Goal: Complete application form: Complete application form

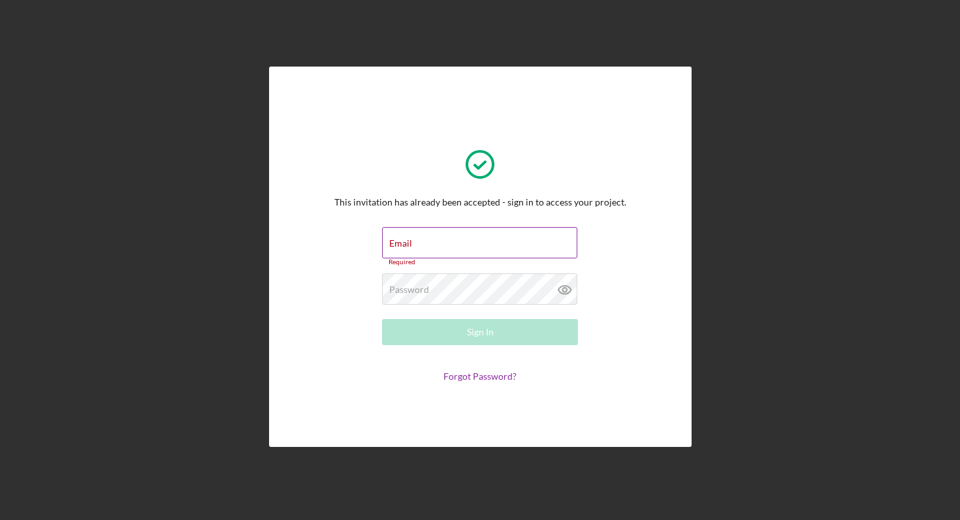
click at [444, 244] on div "Email Required" at bounding box center [480, 246] width 196 height 39
click at [444, 244] on input "Email" at bounding box center [479, 242] width 195 height 31
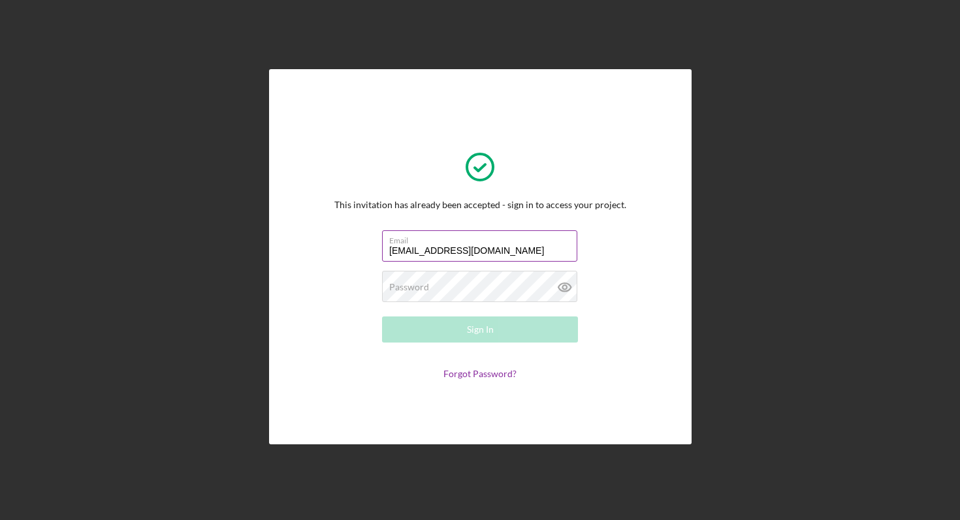
type input "[EMAIL_ADDRESS][DOMAIN_NAME]"
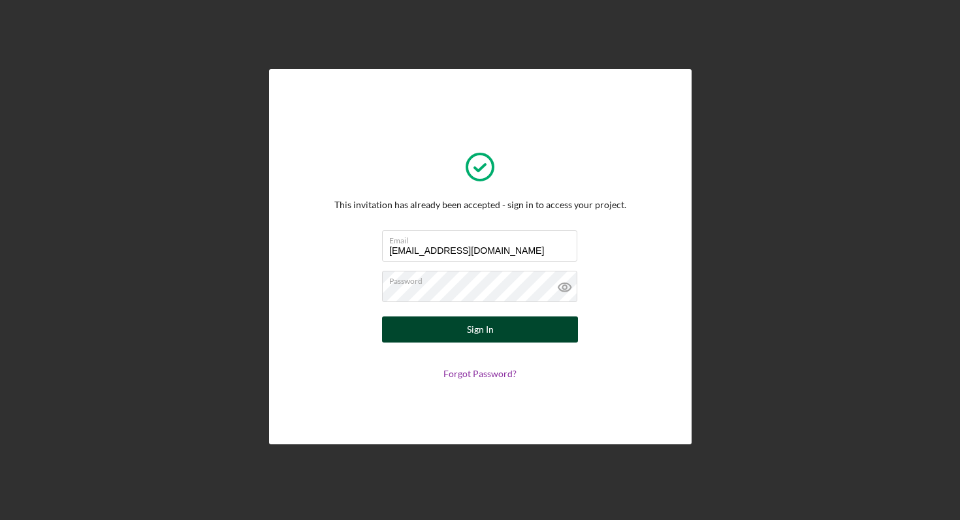
click at [438, 327] on button "Sign In" at bounding box center [480, 330] width 196 height 26
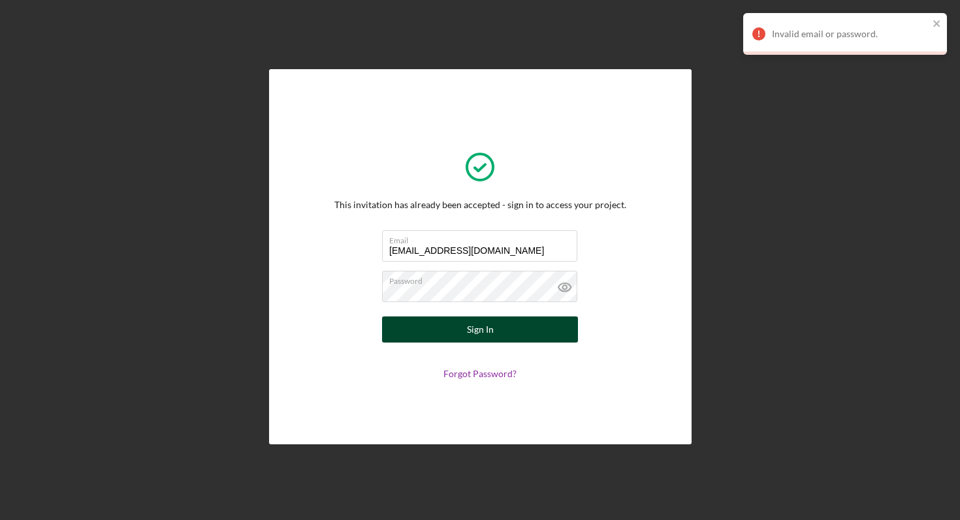
click at [447, 334] on button "Sign In" at bounding box center [480, 330] width 196 height 26
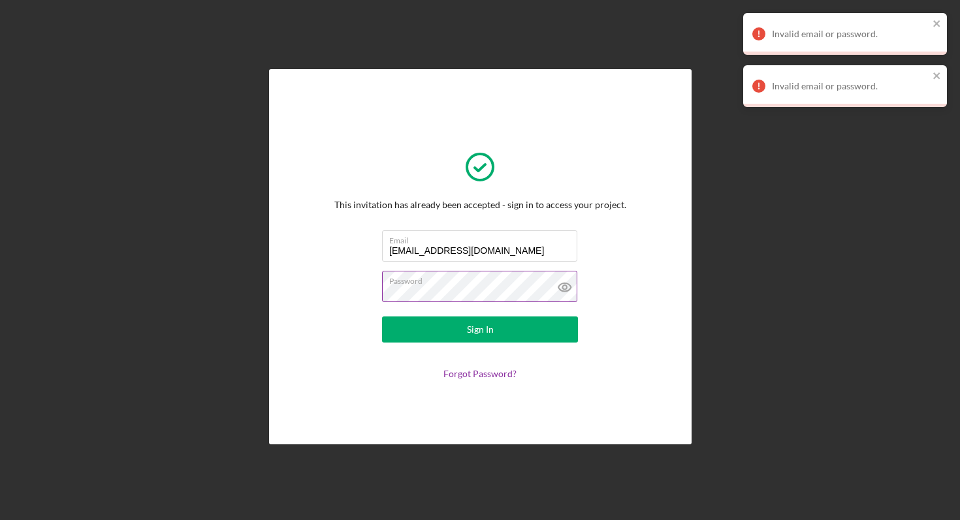
click at [540, 274] on label "Password" at bounding box center [483, 279] width 188 height 14
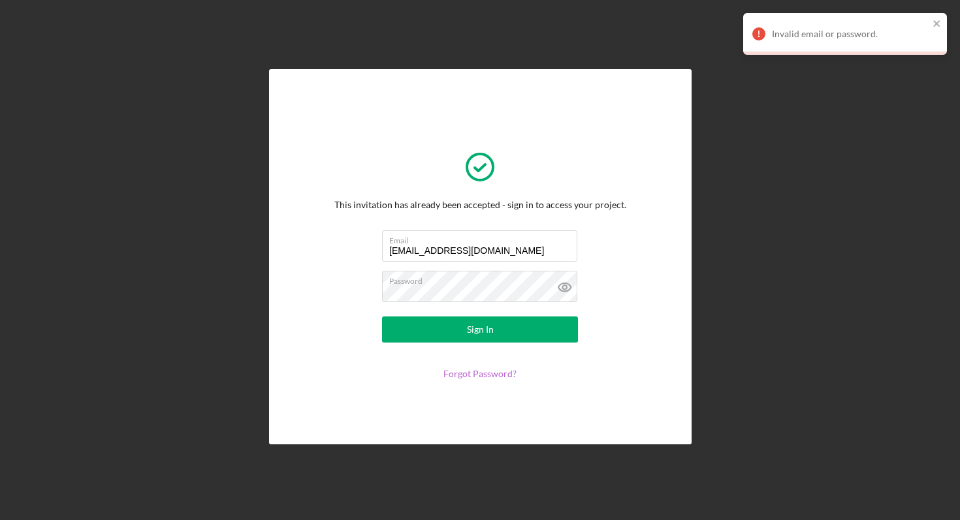
click at [474, 376] on link "Forgot Password?" at bounding box center [479, 373] width 73 height 11
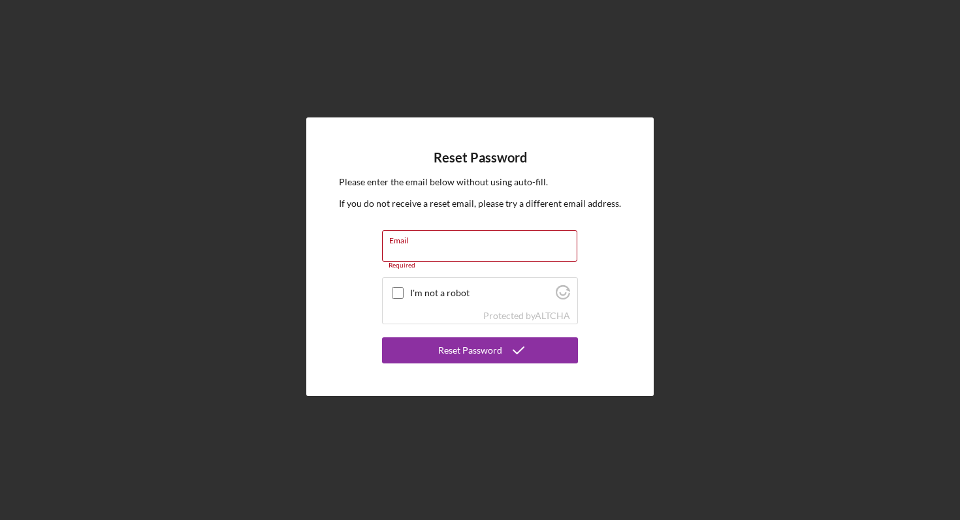
click at [838, 72] on div "Reset Password Please enter the email below without using auto-fill. If you do …" at bounding box center [480, 257] width 947 height 514
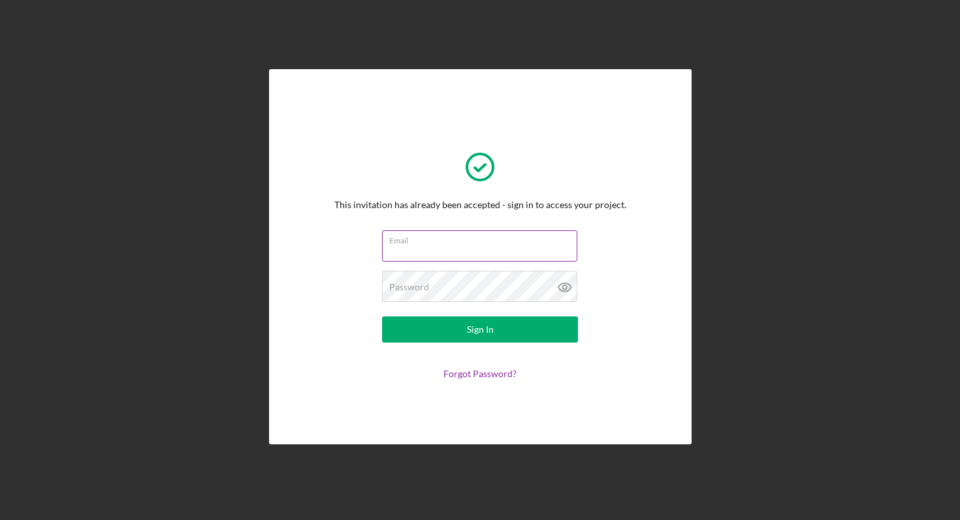
click at [483, 249] on input "Email" at bounding box center [479, 245] width 195 height 31
click at [456, 371] on link "Forgot Password?" at bounding box center [479, 373] width 73 height 11
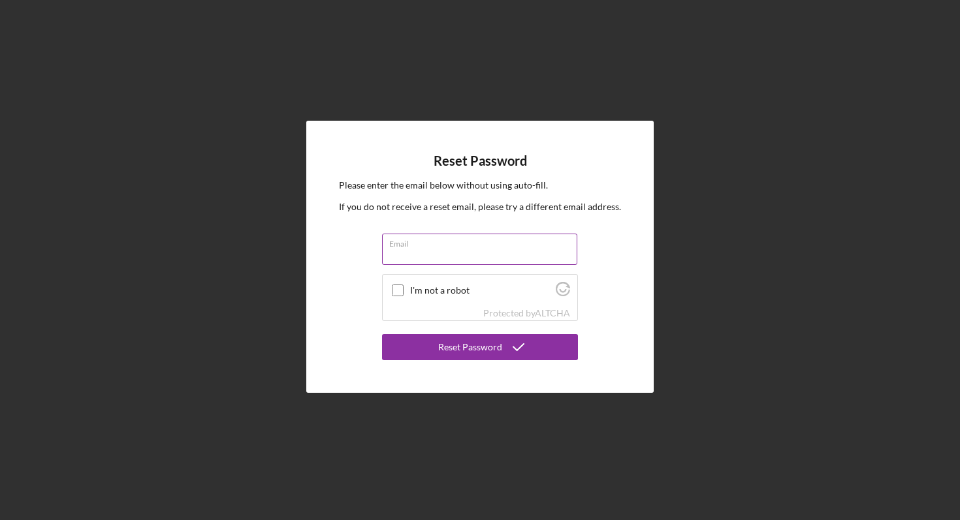
click at [452, 260] on input "Email" at bounding box center [479, 249] width 195 height 31
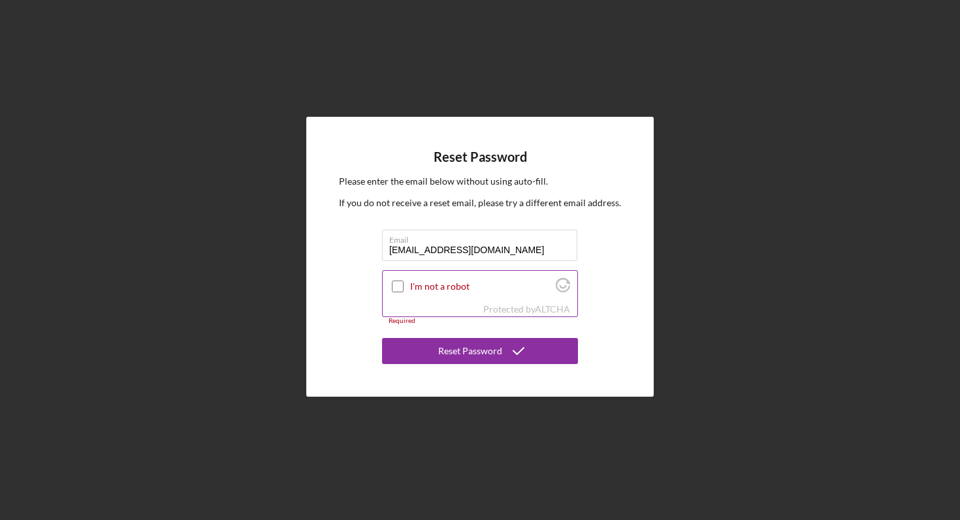
type input "[EMAIL_ADDRESS][DOMAIN_NAME]"
click at [395, 293] on div at bounding box center [398, 287] width 16 height 16
click at [396, 288] on input "I'm not a robot" at bounding box center [398, 287] width 12 height 12
checkbox input "true"
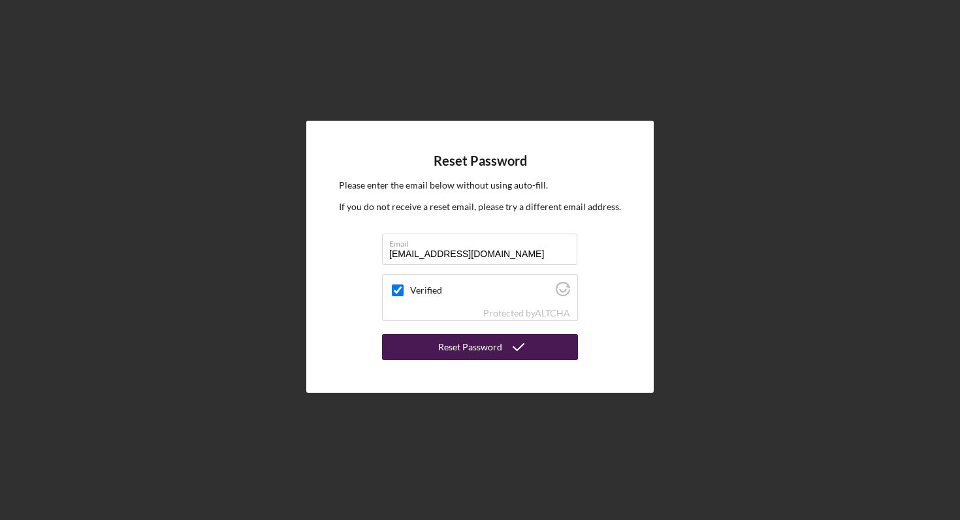
click at [417, 341] on button "Reset Password" at bounding box center [480, 347] width 196 height 26
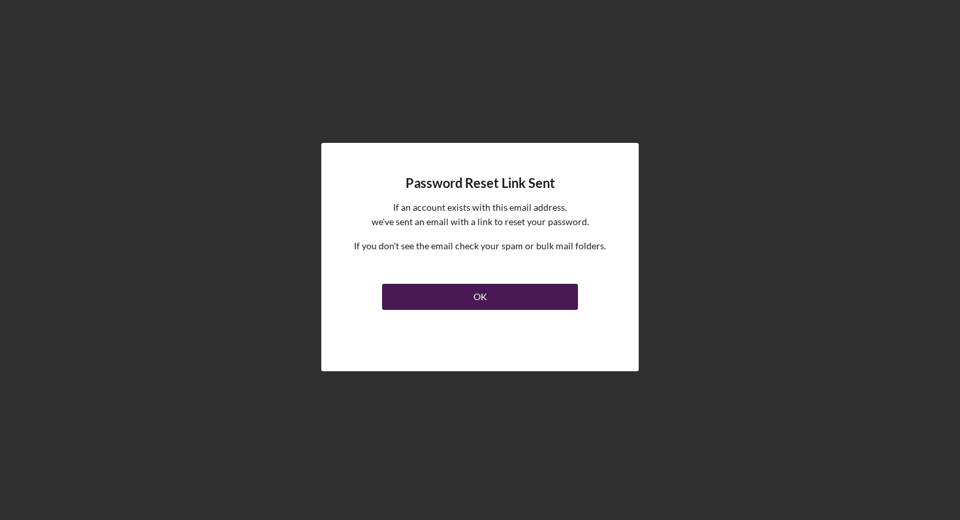
click at [437, 296] on button "OK" at bounding box center [480, 297] width 196 height 26
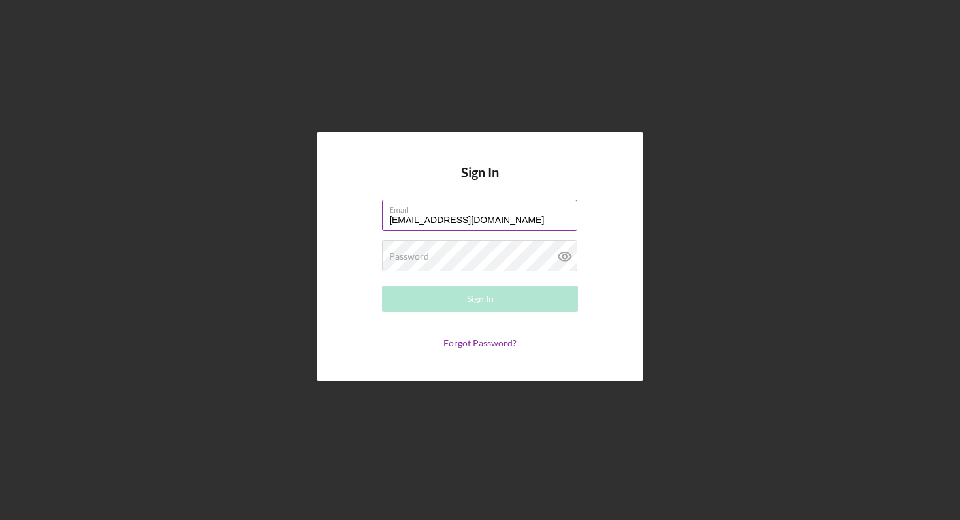
type input "[EMAIL_ADDRESS][DOMAIN_NAME]"
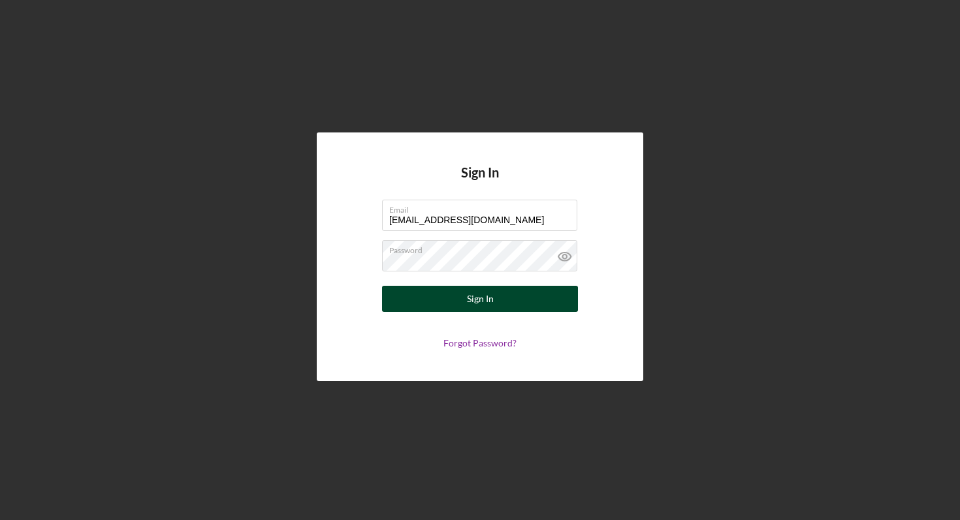
click at [514, 300] on button "Sign In" at bounding box center [480, 299] width 196 height 26
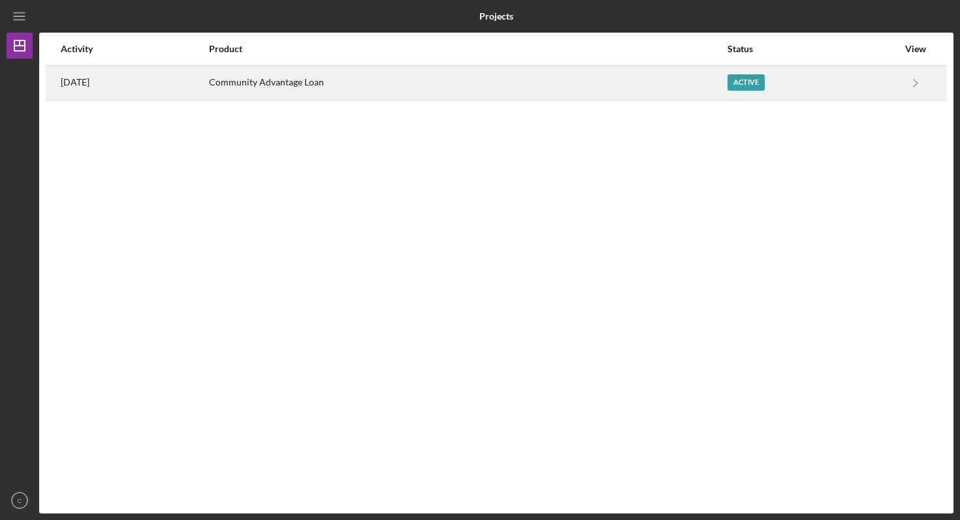
click at [745, 81] on div "Active" at bounding box center [745, 82] width 37 height 16
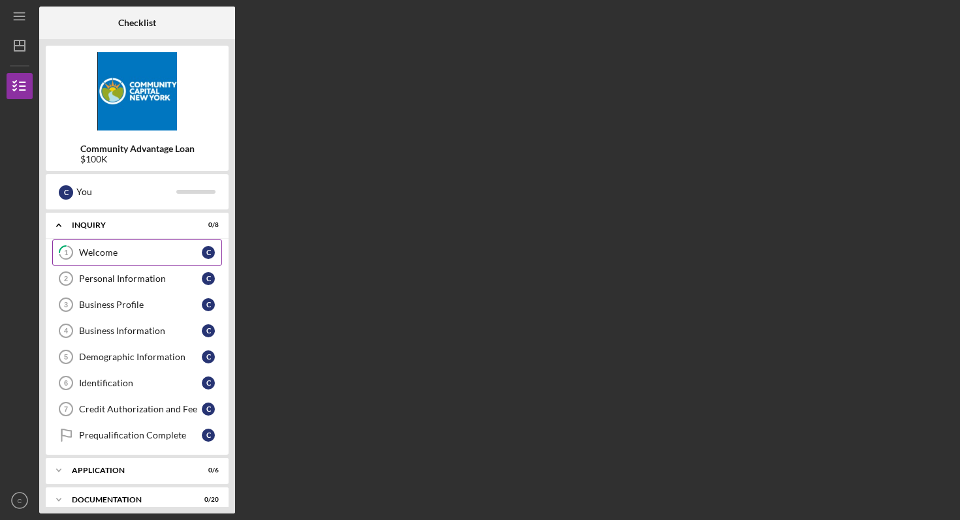
click at [138, 251] on div "Welcome" at bounding box center [140, 252] width 123 height 10
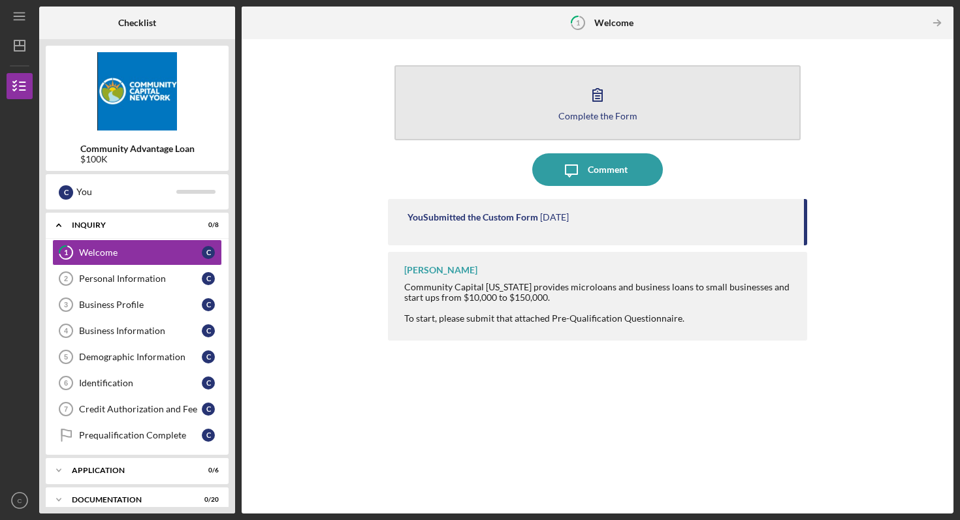
click at [605, 100] on icon "button" at bounding box center [597, 94] width 33 height 33
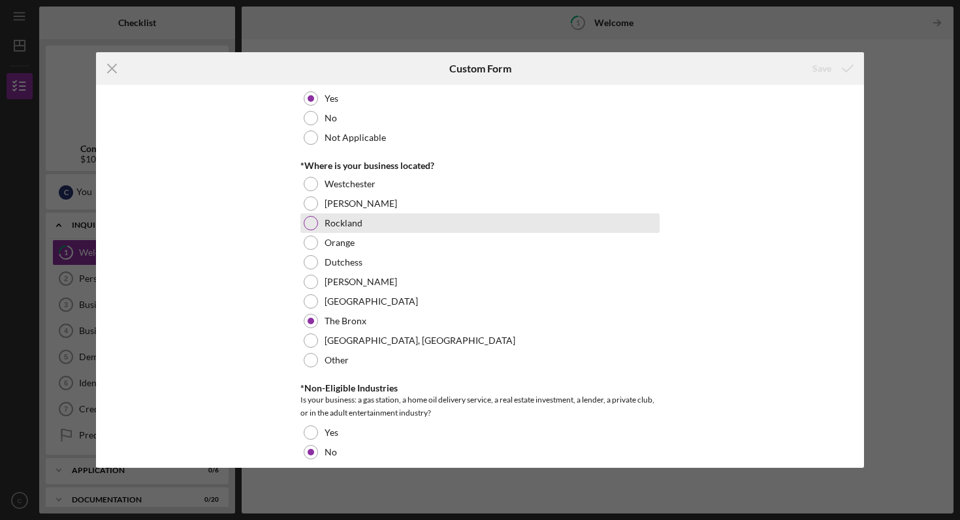
scroll to position [464, 0]
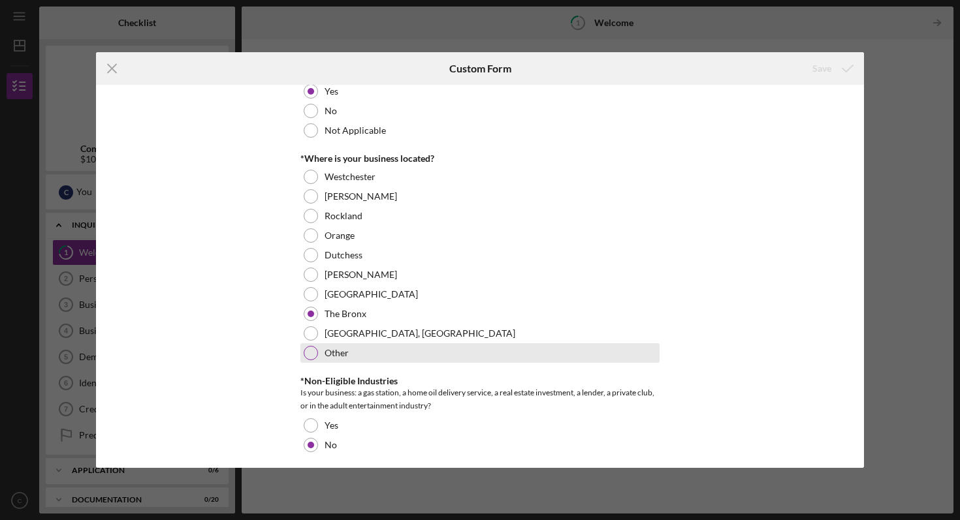
click at [336, 354] on label "Other" at bounding box center [336, 353] width 24 height 10
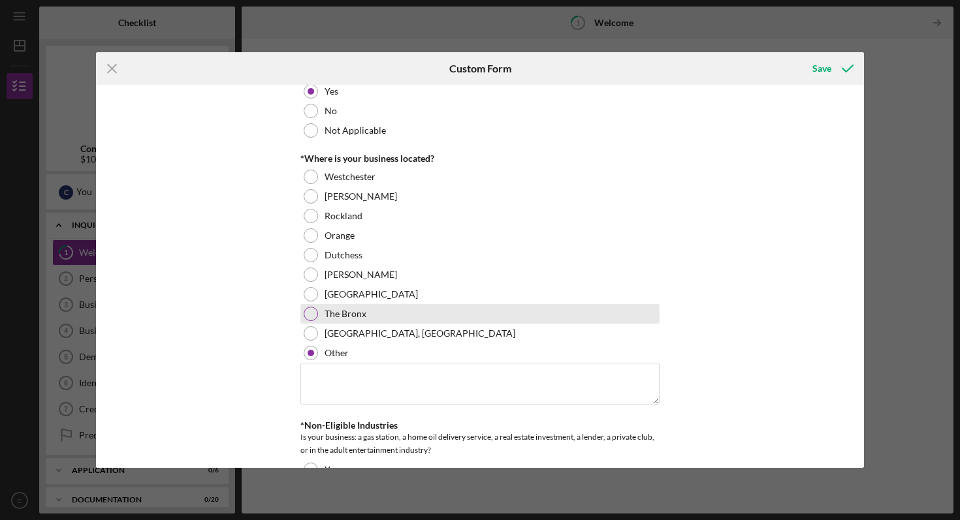
click at [340, 311] on label "The Bronx" at bounding box center [345, 314] width 42 height 10
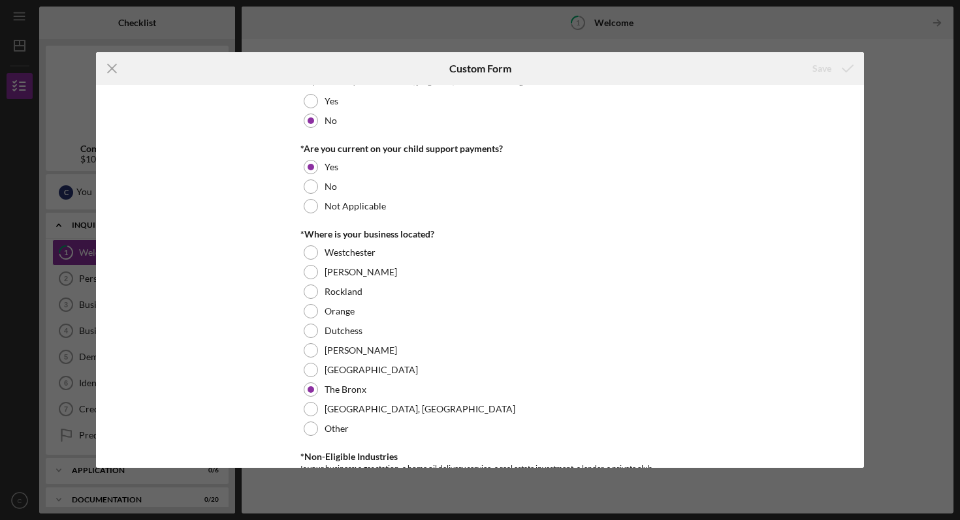
scroll to position [0, 0]
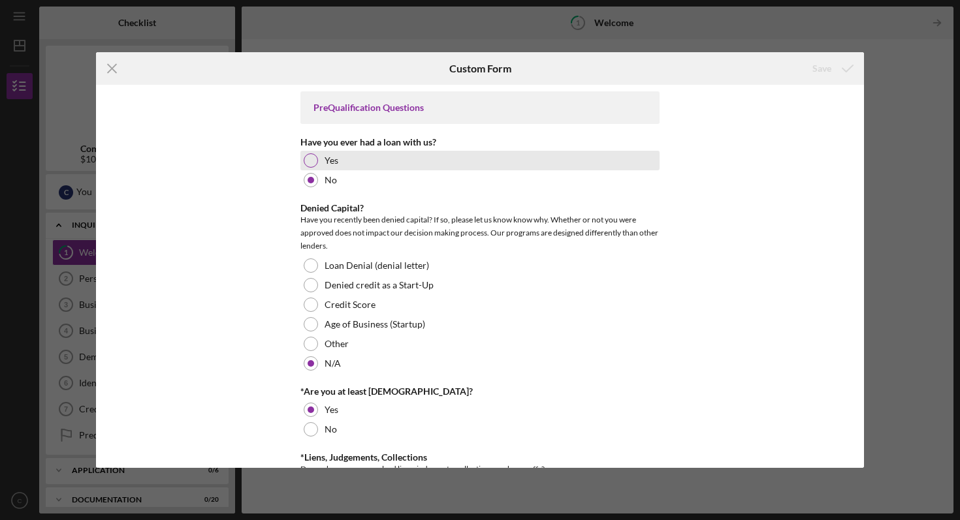
click at [317, 164] on div "Yes" at bounding box center [479, 161] width 359 height 20
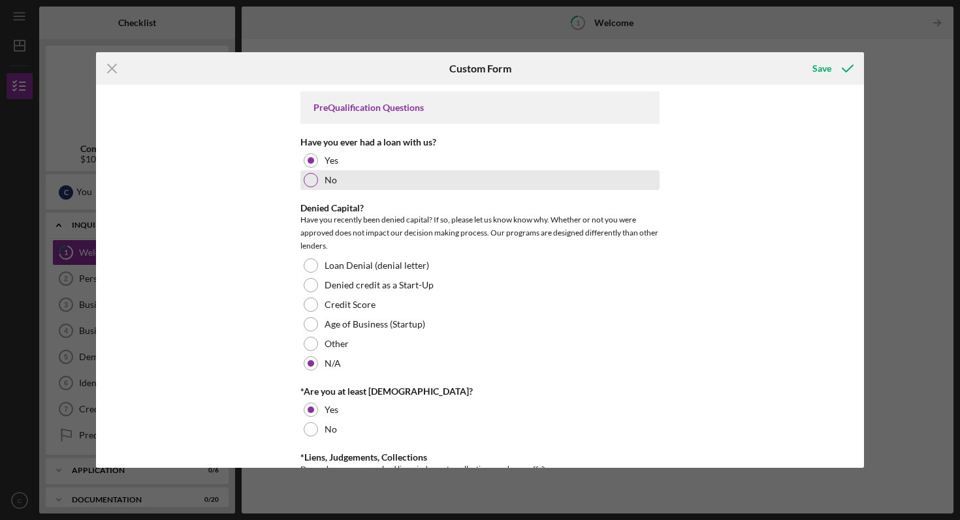
click at [317, 180] on div "No" at bounding box center [479, 180] width 359 height 20
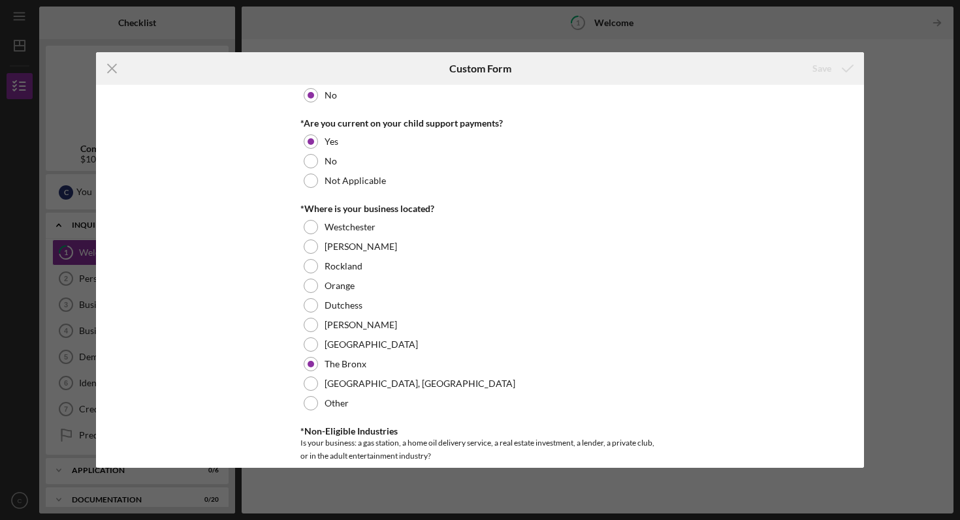
scroll to position [602, 0]
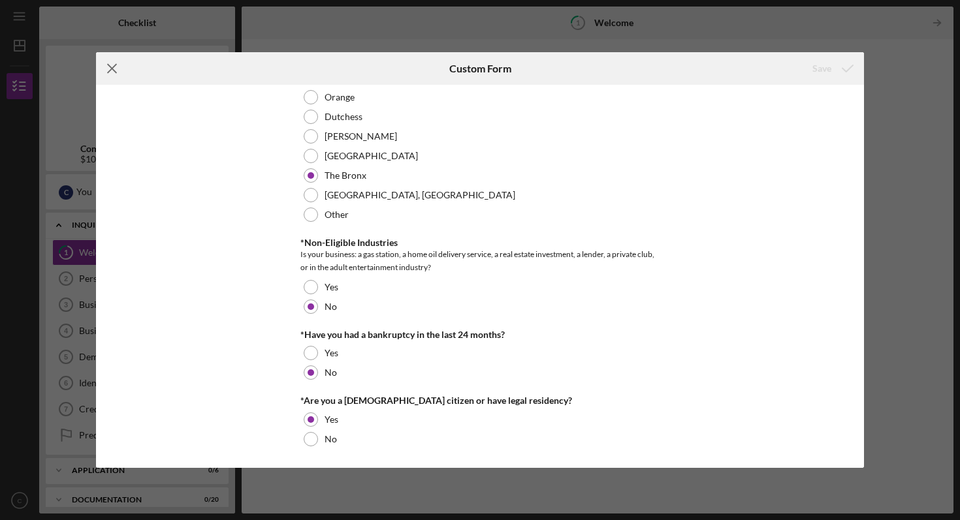
click at [110, 63] on icon "Icon/Menu Close" at bounding box center [112, 68] width 33 height 33
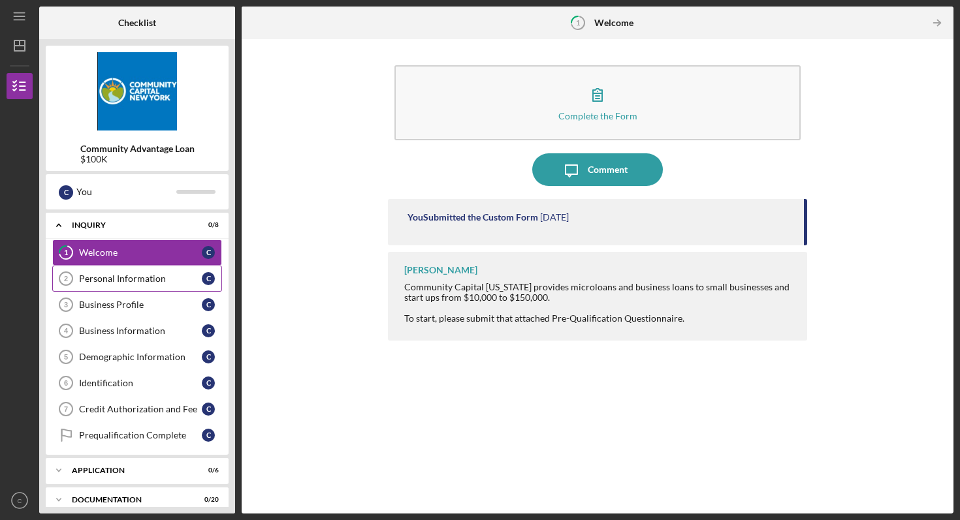
click at [144, 276] on div "Personal Information" at bounding box center [140, 279] width 123 height 10
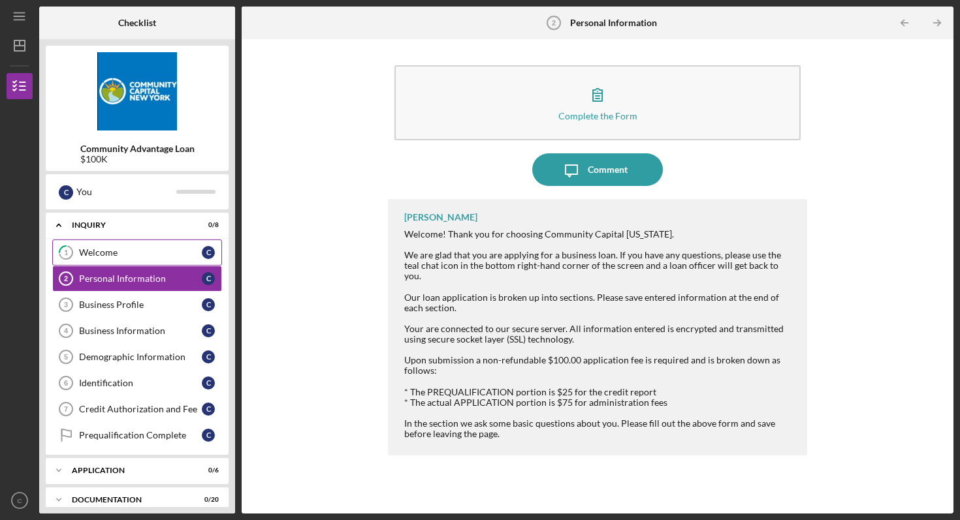
click at [140, 240] on link "1 Welcome C" at bounding box center [137, 253] width 170 height 26
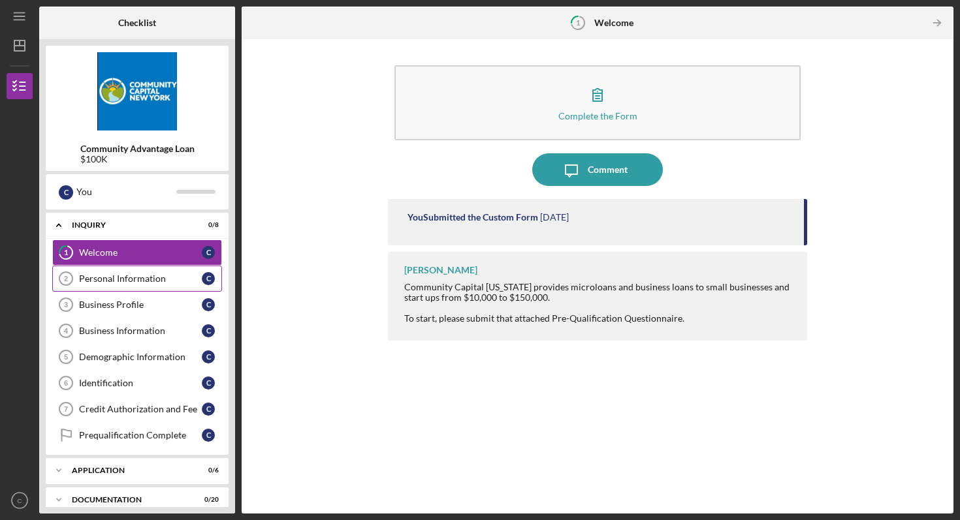
click at [138, 274] on div "Personal Information" at bounding box center [140, 279] width 123 height 10
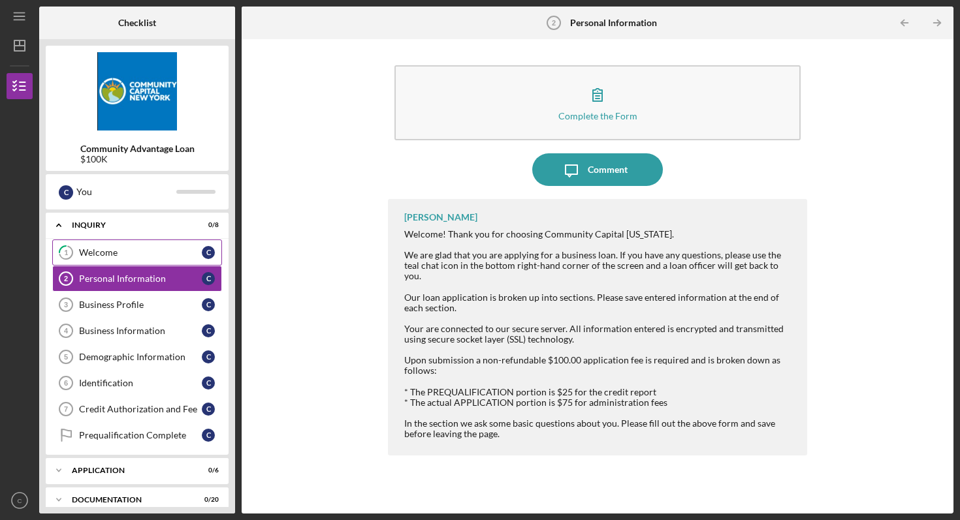
click at [133, 247] on div "Welcome" at bounding box center [140, 252] width 123 height 10
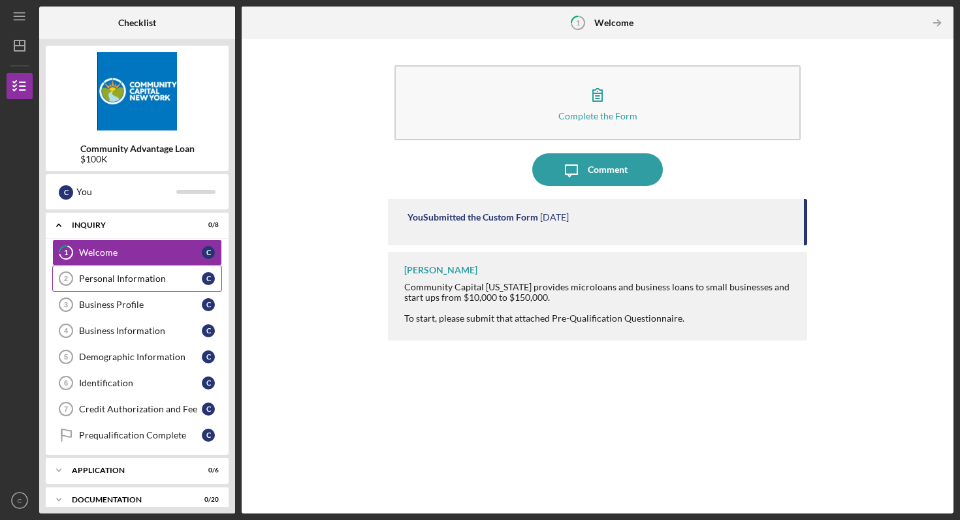
click at [140, 277] on div "Personal Information" at bounding box center [140, 279] width 123 height 10
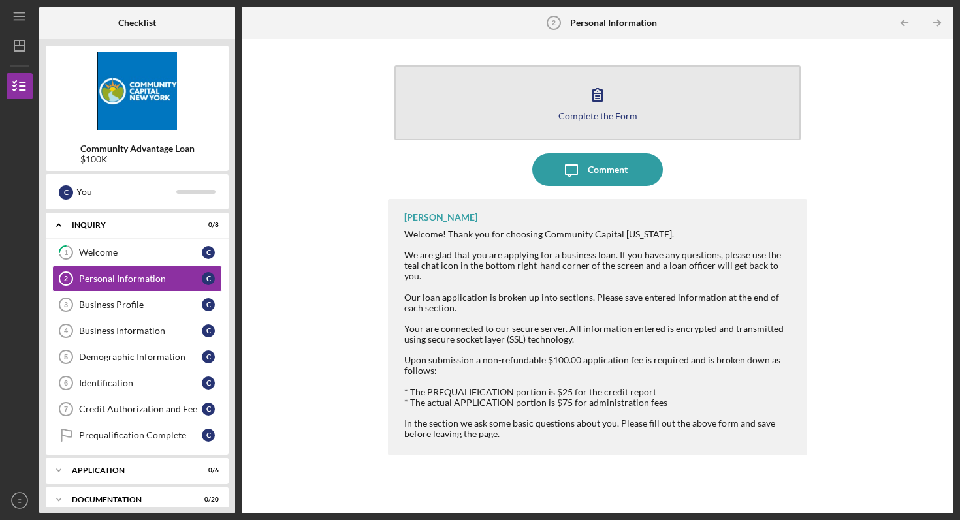
click at [571, 109] on button "Complete the Form Form" at bounding box center [597, 102] width 406 height 75
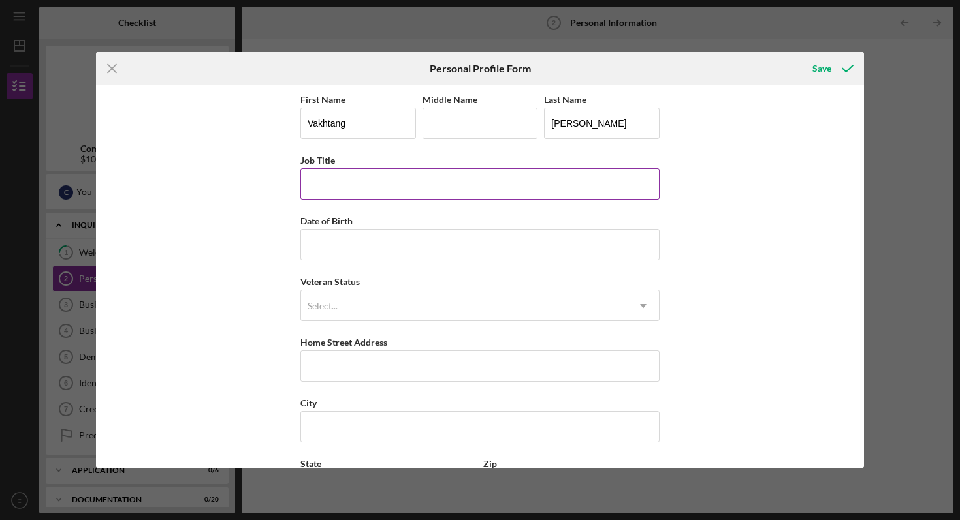
click at [511, 174] on input "Job Title" at bounding box center [479, 183] width 359 height 31
type input "O"
type input "President"
click at [491, 250] on input "Date of Birth" at bounding box center [479, 244] width 359 height 31
type input "[DATE]"
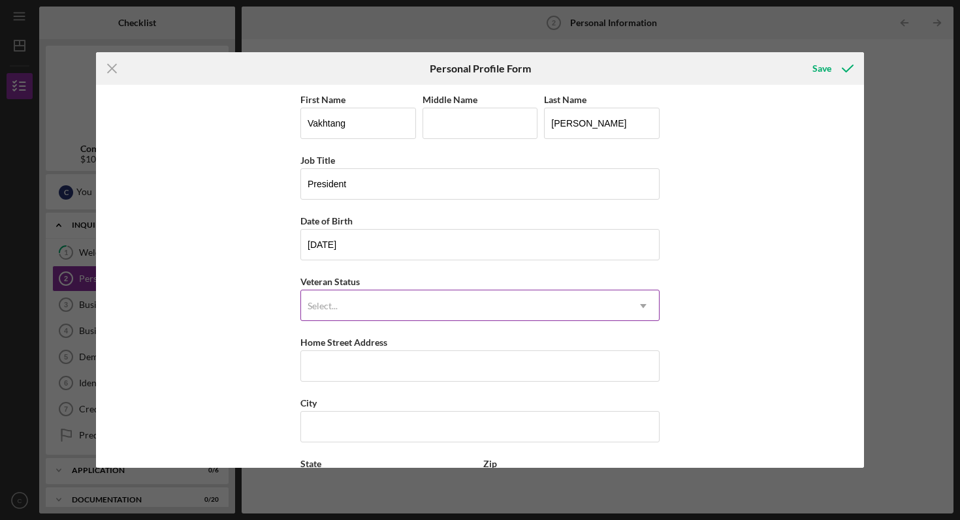
click at [477, 300] on div "Select..." at bounding box center [464, 306] width 326 height 30
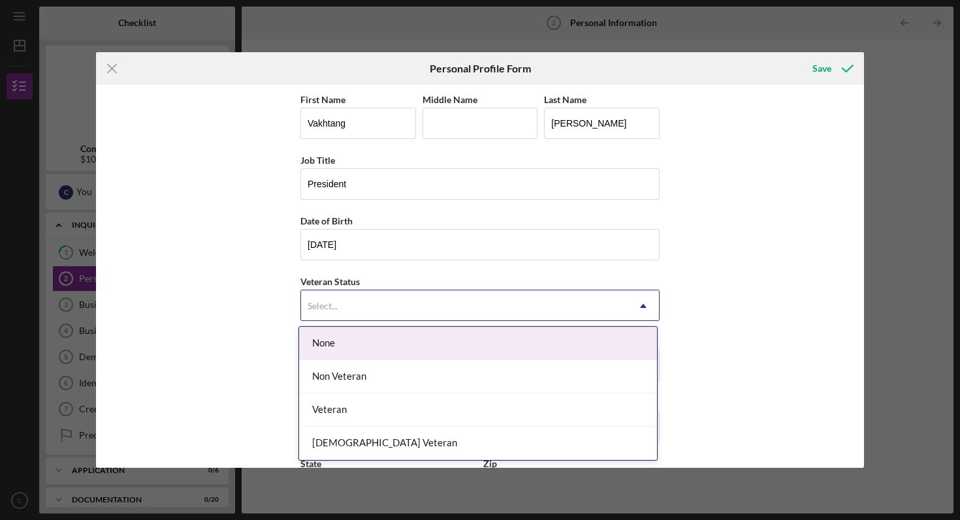
click at [466, 331] on div "None" at bounding box center [478, 343] width 358 height 33
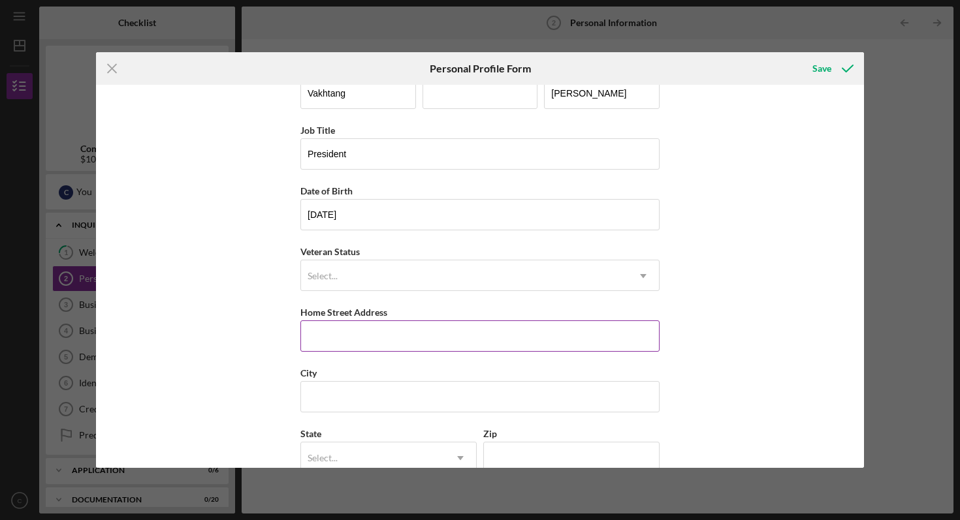
scroll to position [33, 0]
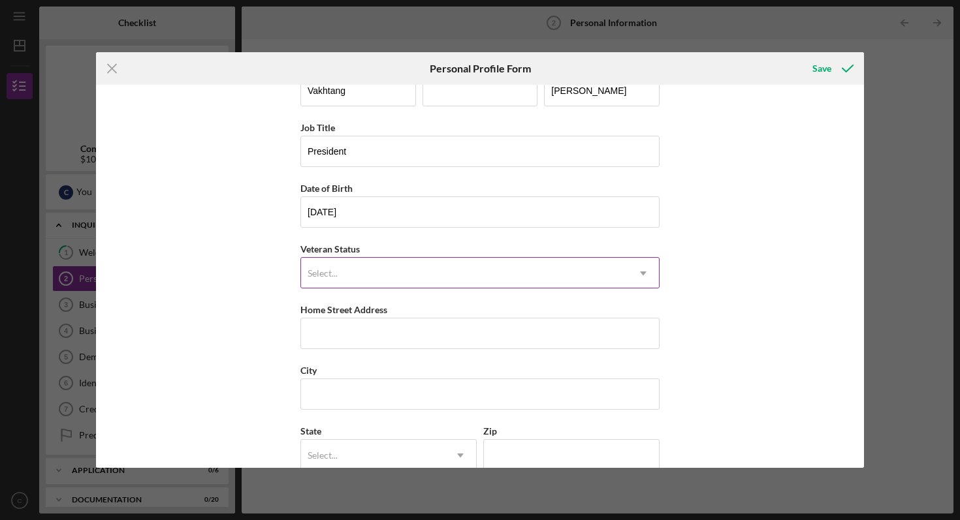
click at [476, 258] on div "Select... Icon/Dropdown Arrow" at bounding box center [479, 272] width 359 height 31
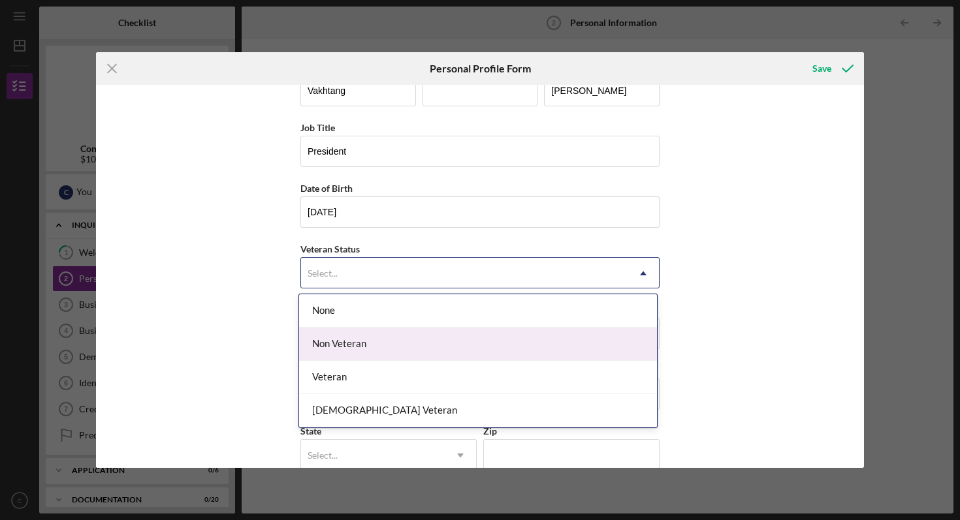
click at [410, 336] on div "Non Veteran" at bounding box center [478, 344] width 358 height 33
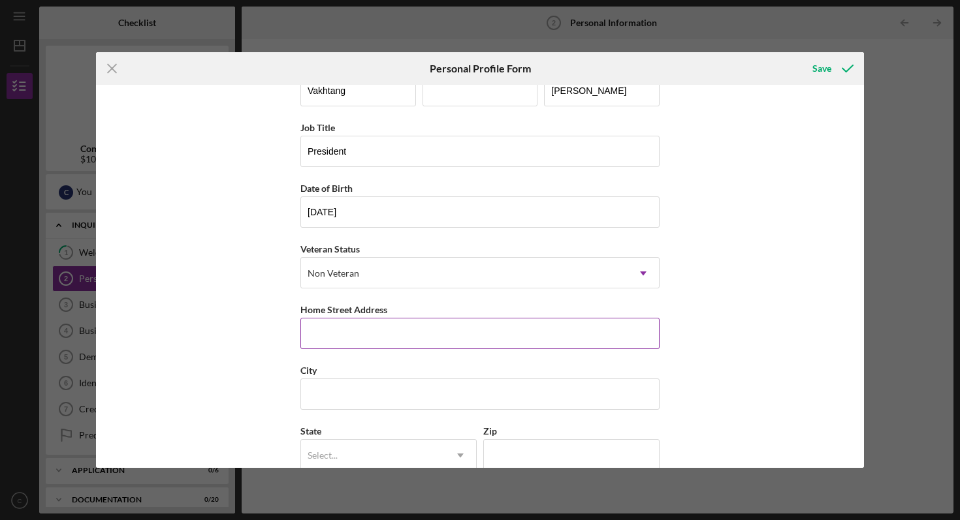
click at [413, 329] on input "Home Street Address" at bounding box center [479, 333] width 359 height 31
type input "[STREET_ADDRESS]"
click at [376, 395] on input "City" at bounding box center [479, 394] width 359 height 31
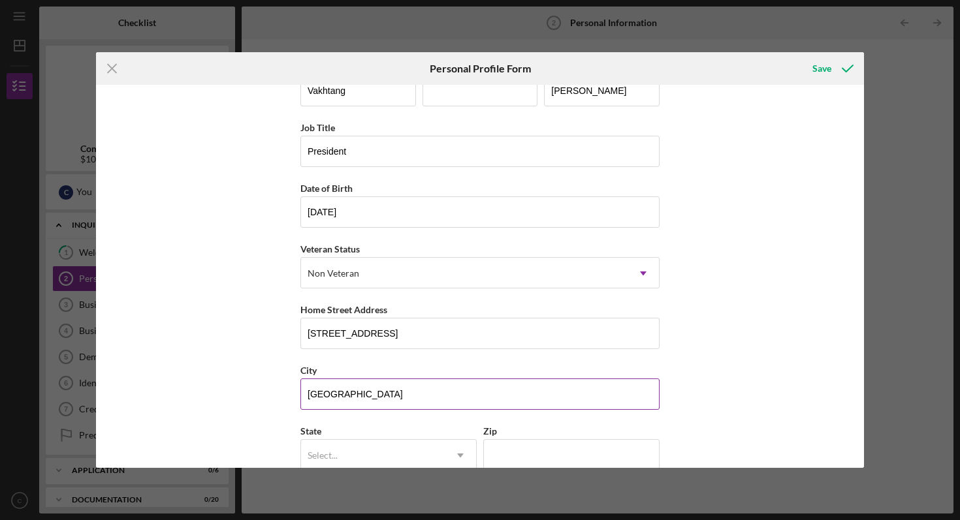
type input "[GEOGRAPHIC_DATA]"
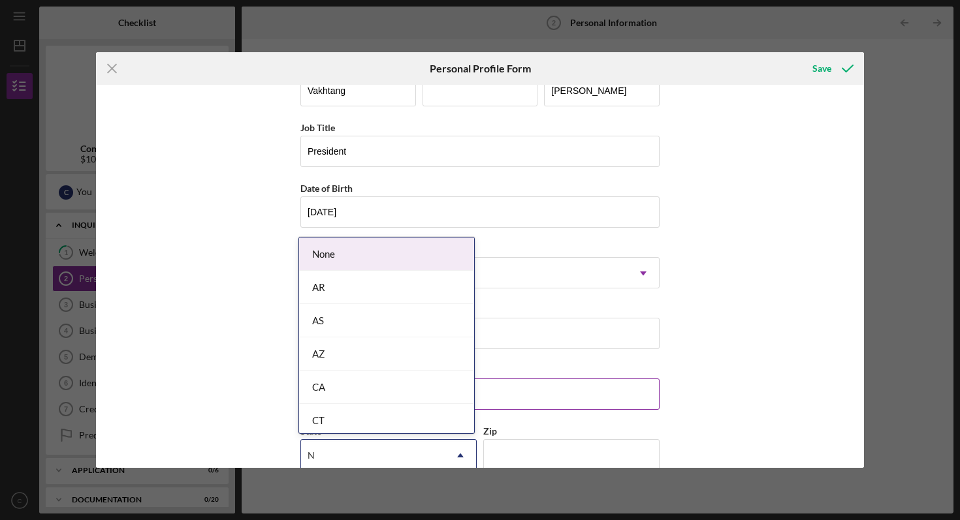
type input "NY"
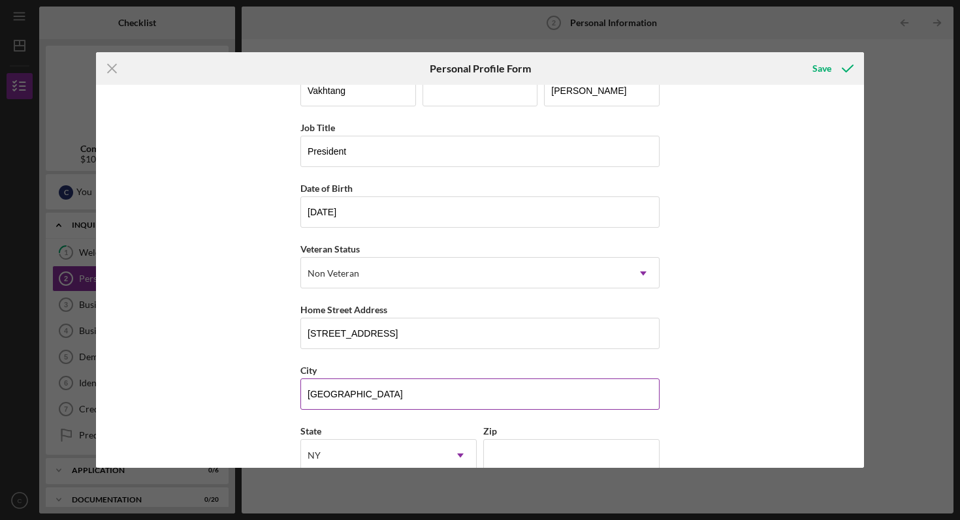
scroll to position [116, 0]
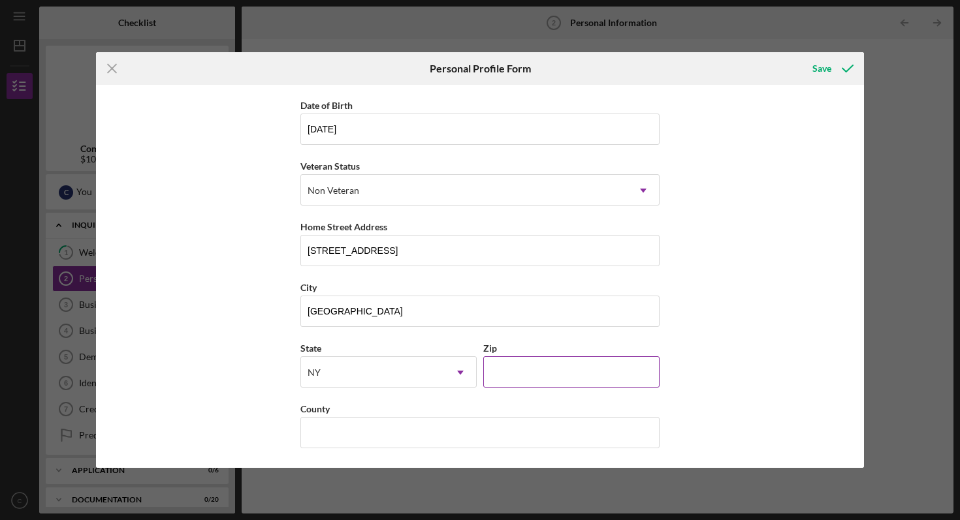
click at [517, 368] on input "Zip" at bounding box center [571, 371] width 176 height 31
type input "11209"
click at [501, 430] on input "County" at bounding box center [479, 432] width 359 height 31
type input "Kings"
click at [827, 69] on div "Save" at bounding box center [821, 68] width 19 height 26
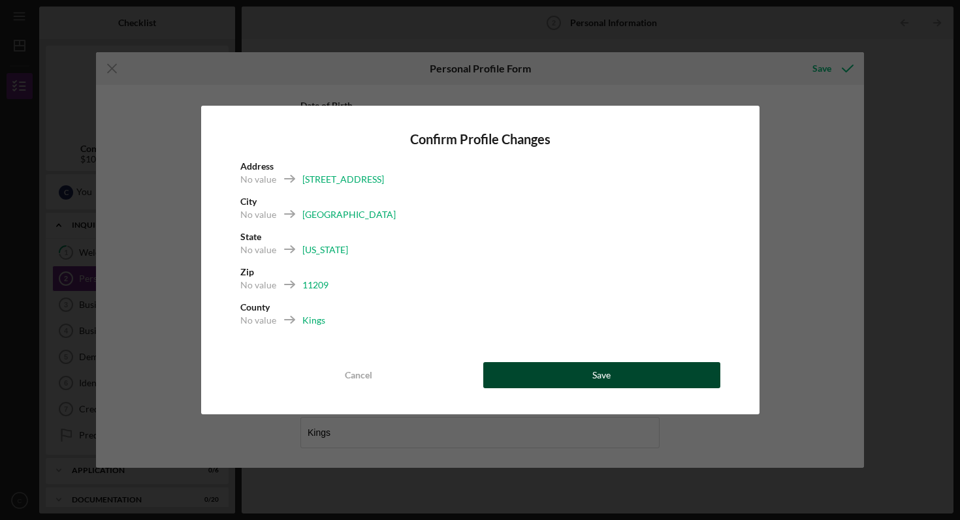
click at [590, 378] on button "Save" at bounding box center [601, 375] width 237 height 26
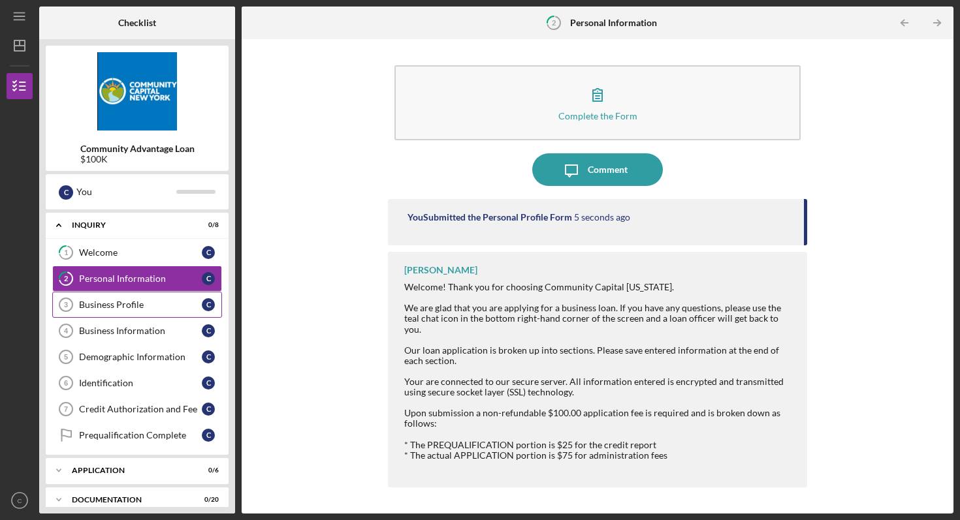
click at [128, 305] on div "Business Profile" at bounding box center [140, 305] width 123 height 10
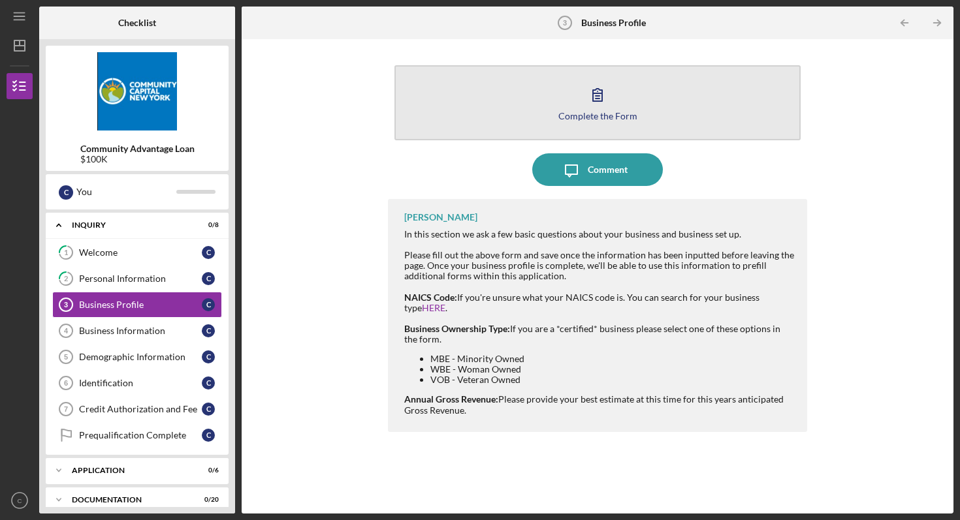
click at [577, 111] on div "Complete the Form" at bounding box center [597, 116] width 79 height 10
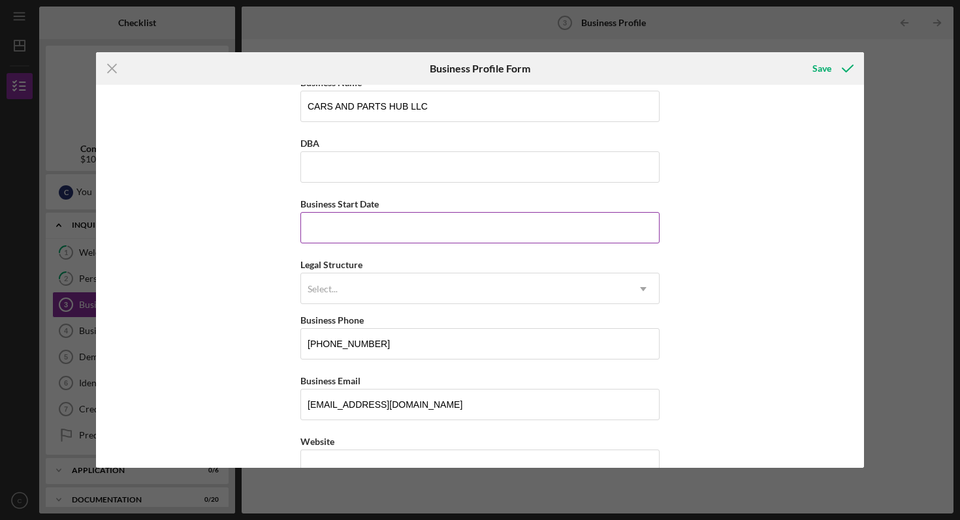
scroll to position [22, 0]
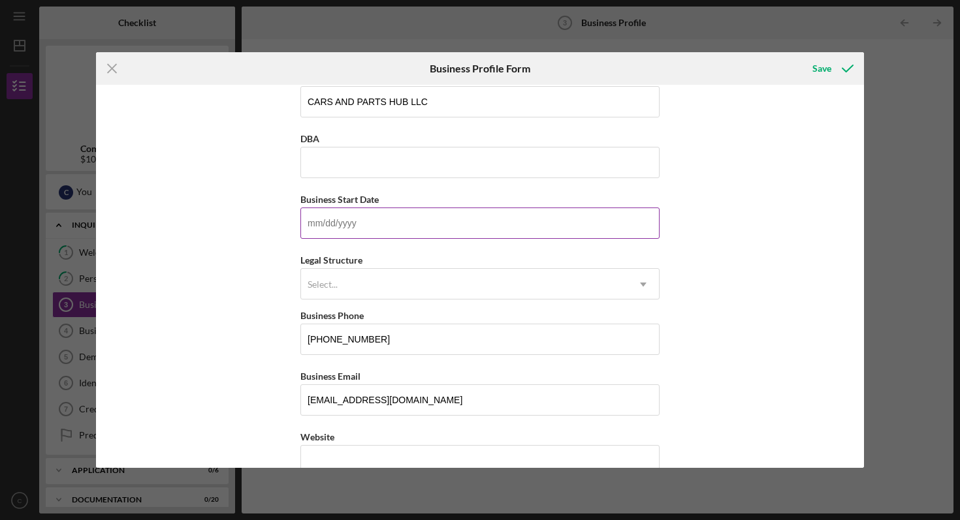
click at [450, 221] on input "Business Start Date" at bounding box center [479, 223] width 359 height 31
type input "[DATE]"
click at [442, 281] on div "Select..." at bounding box center [464, 285] width 326 height 30
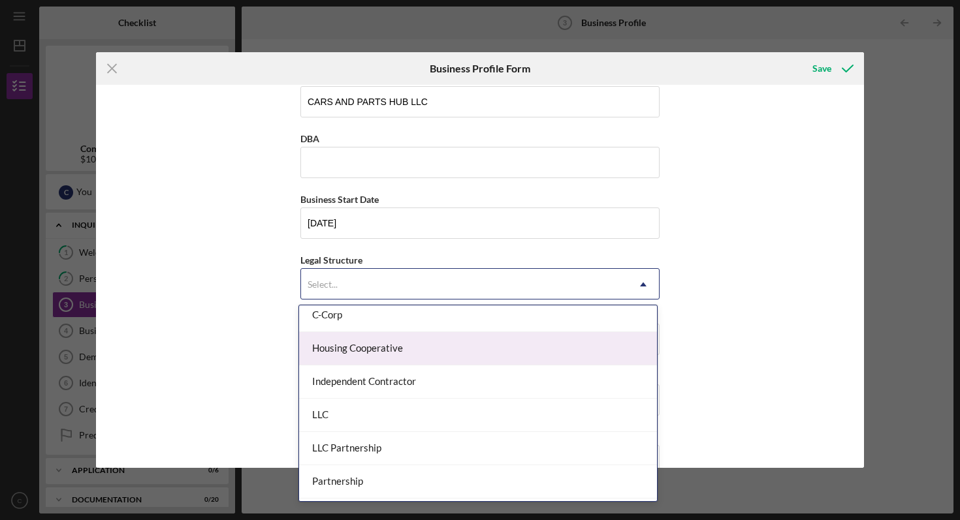
scroll to position [144, 0]
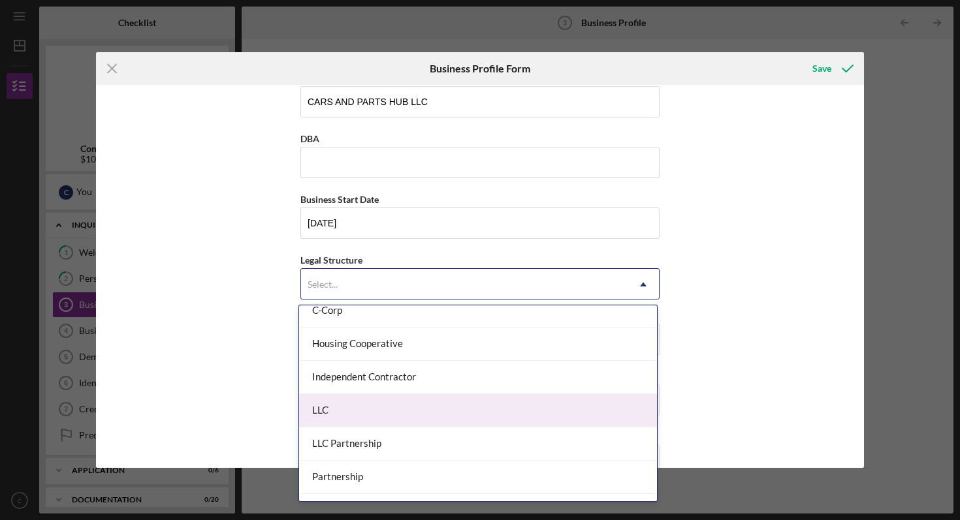
click at [424, 420] on div "LLC" at bounding box center [478, 410] width 358 height 33
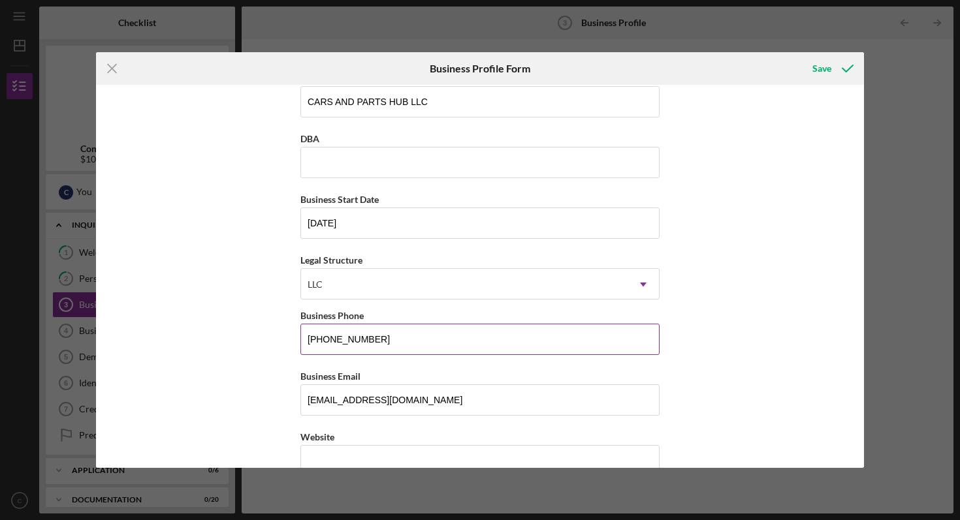
click at [426, 344] on input "[PHONE_NUMBER]" at bounding box center [479, 339] width 359 height 31
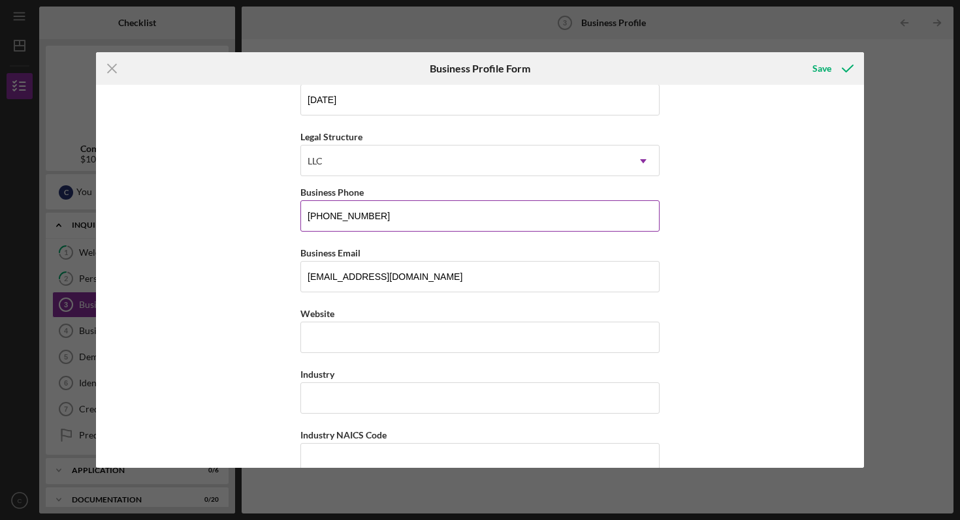
scroll to position [154, 0]
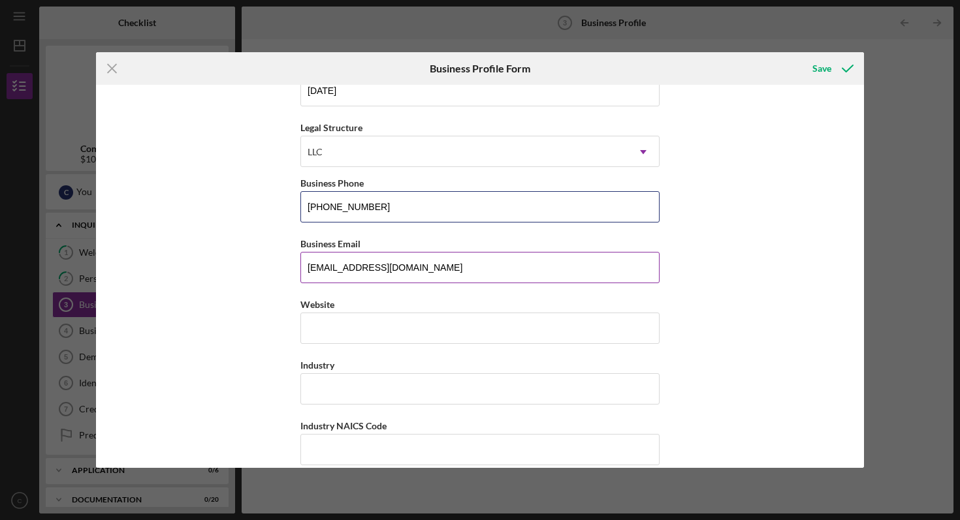
type input "[PHONE_NUMBER]"
click at [448, 270] on input "[EMAIL_ADDRESS][DOMAIN_NAME]" at bounding box center [479, 267] width 359 height 31
type input "v"
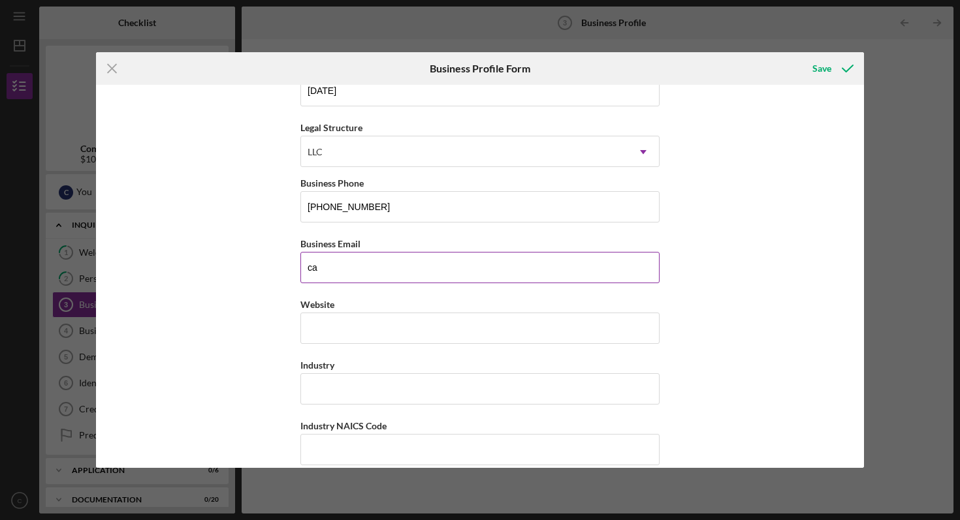
type input "c"
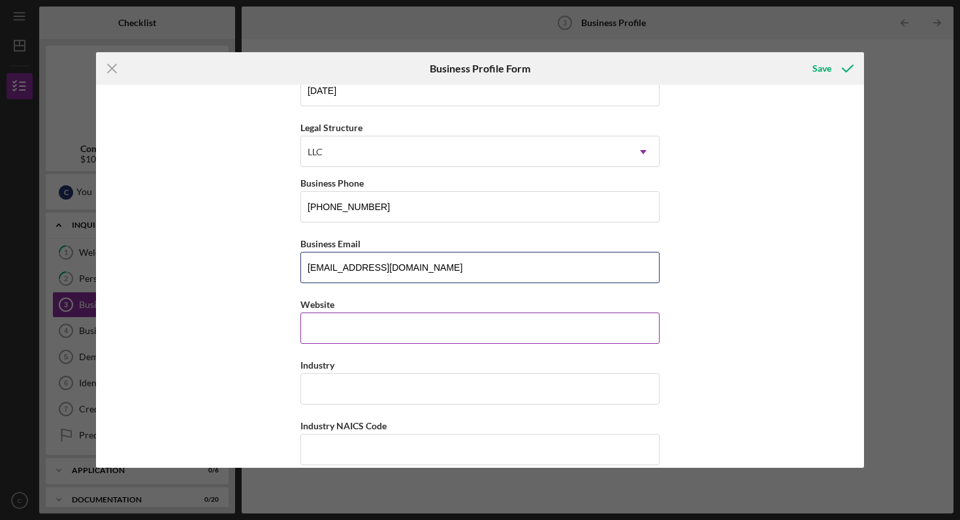
type input "[EMAIL_ADDRESS][DOMAIN_NAME]"
click at [425, 324] on input "Website" at bounding box center [479, 328] width 359 height 31
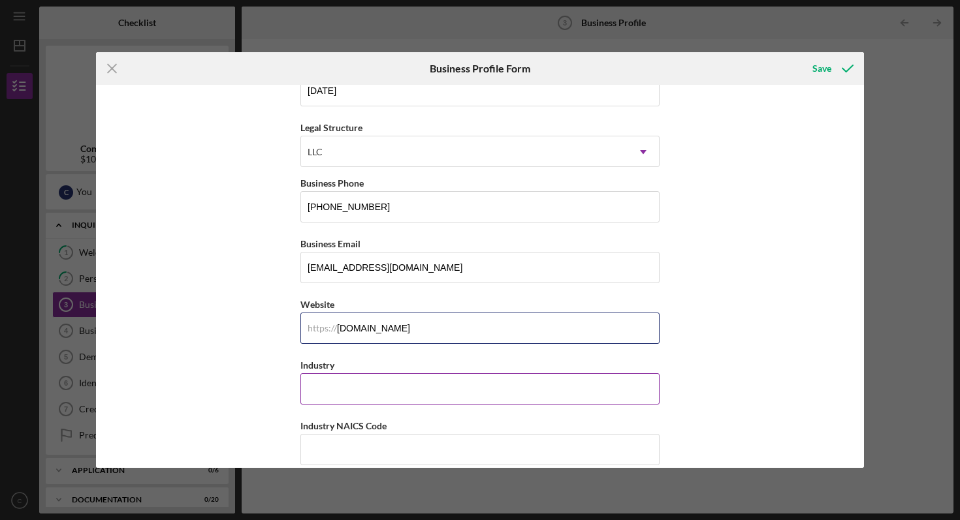
type input "[DOMAIN_NAME]"
click at [393, 385] on input "Industry" at bounding box center [479, 388] width 359 height 31
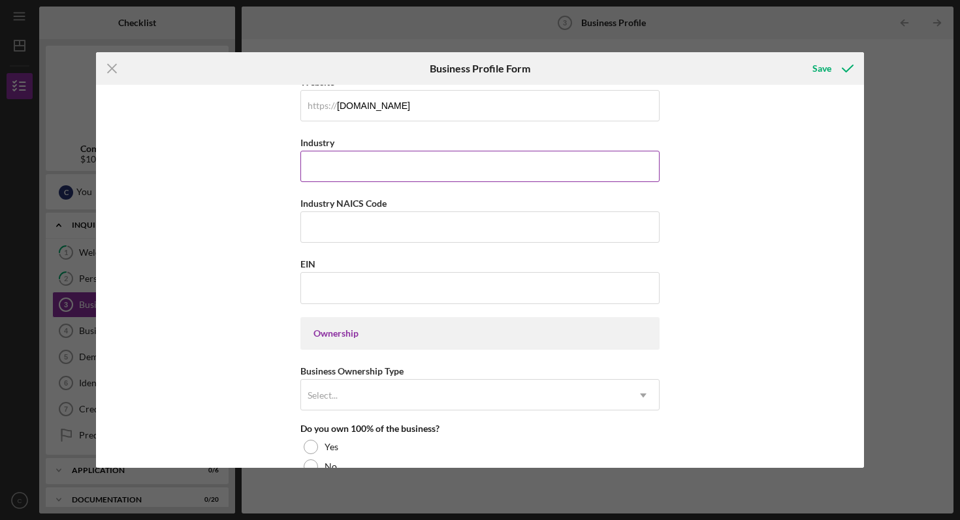
scroll to position [350, 0]
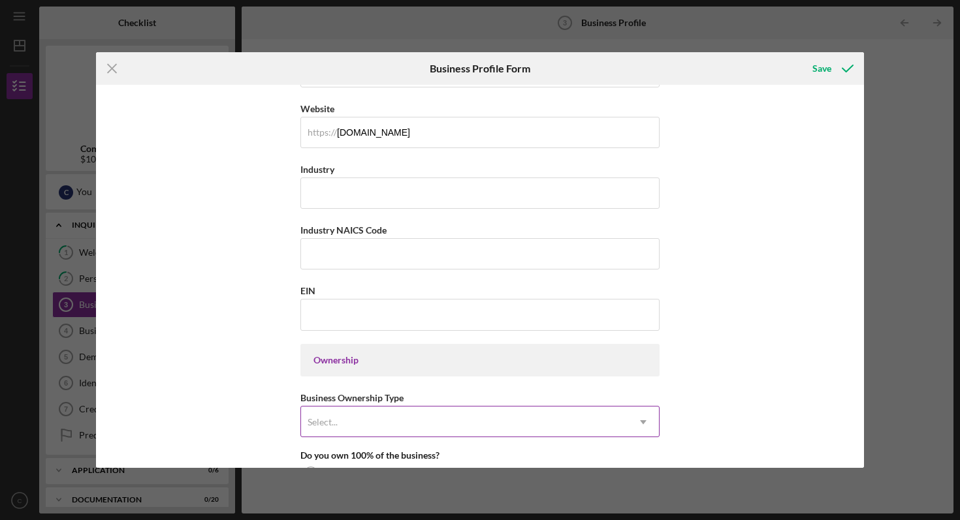
click at [379, 423] on div "Select..." at bounding box center [464, 422] width 326 height 30
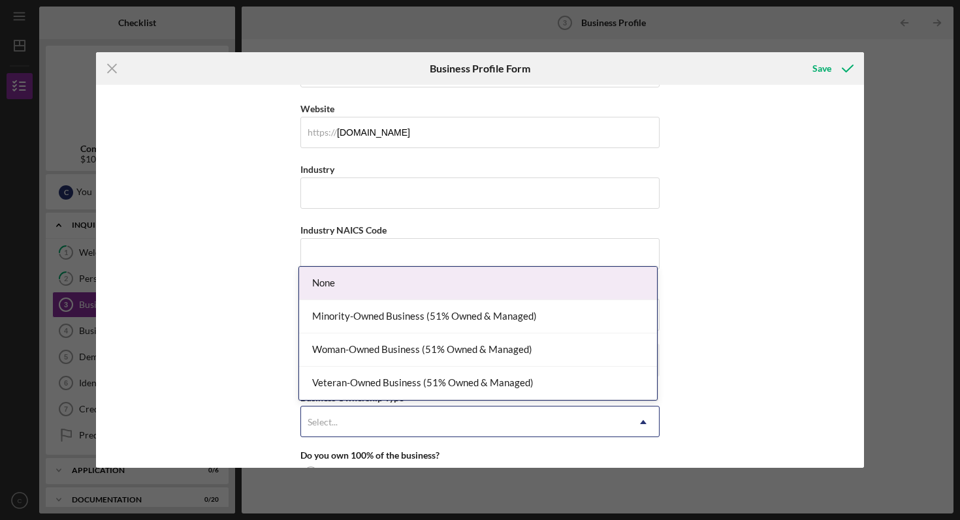
click at [424, 290] on div "None" at bounding box center [478, 283] width 358 height 33
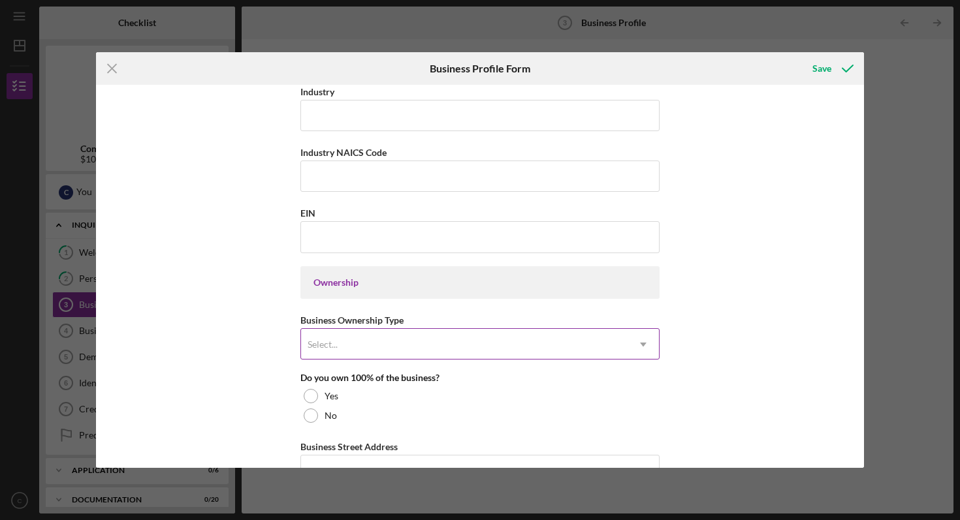
scroll to position [438, 0]
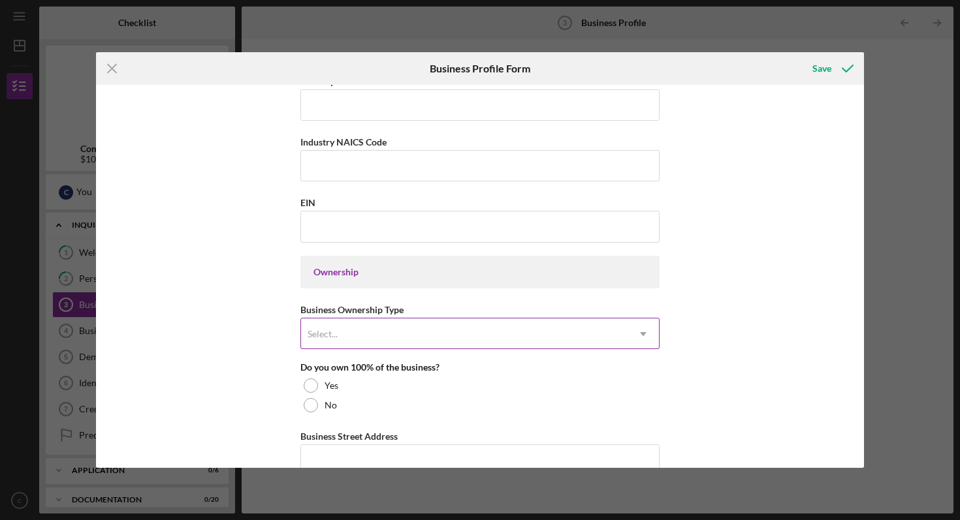
click at [404, 324] on div "Select..." at bounding box center [464, 334] width 326 height 30
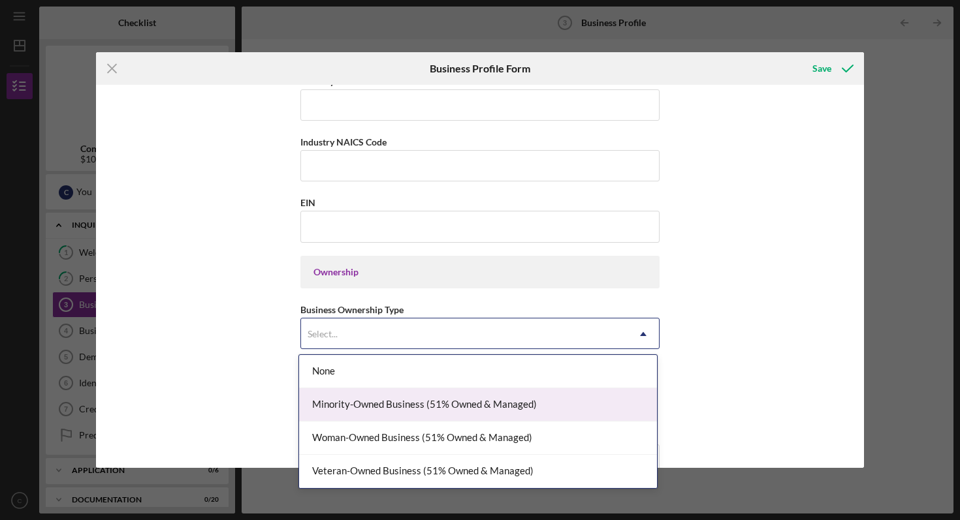
click at [398, 411] on div "Minority-Owned Business (51% Owned & Managed)" at bounding box center [478, 404] width 358 height 33
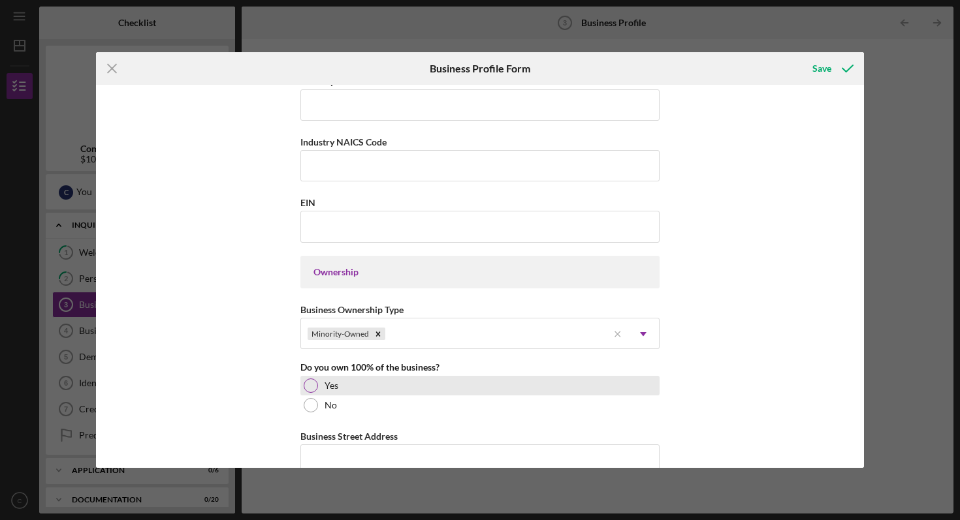
click at [403, 390] on div "Yes" at bounding box center [479, 386] width 359 height 20
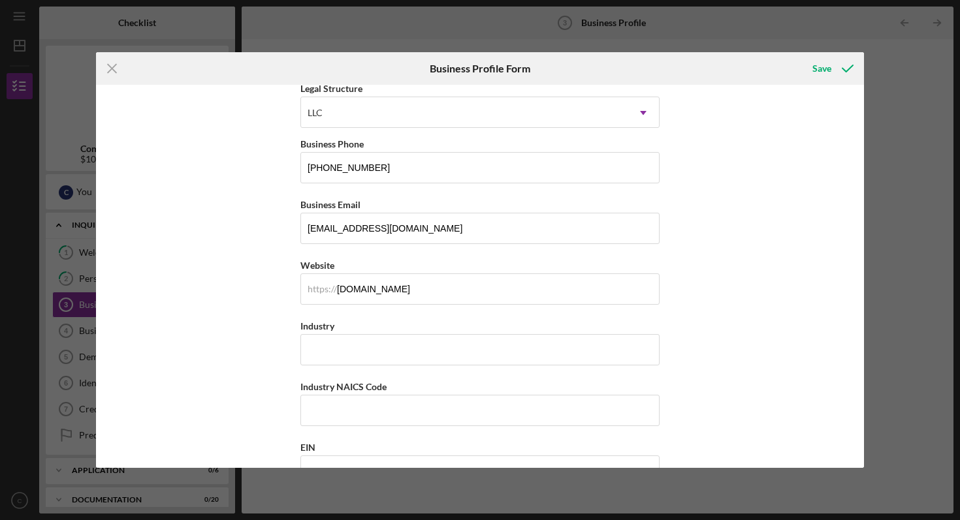
scroll to position [130, 0]
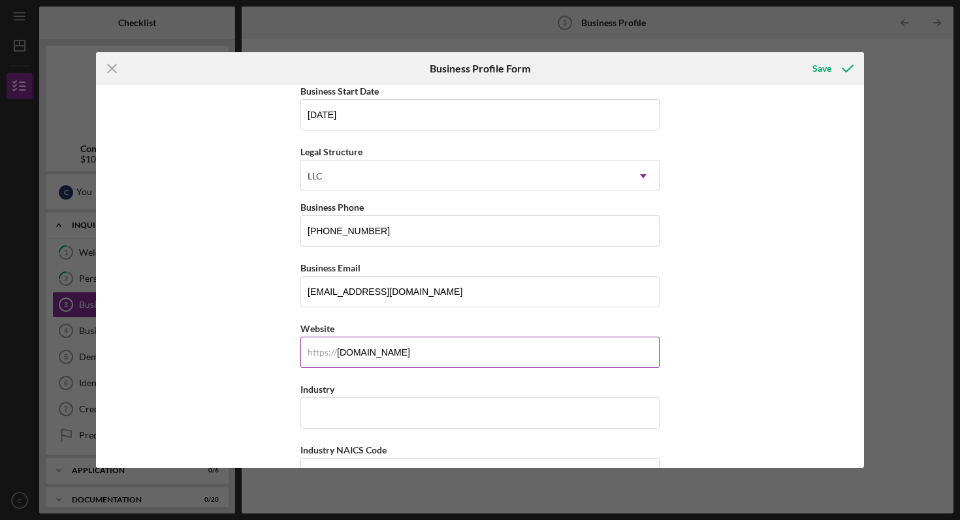
click at [417, 353] on input "[DOMAIN_NAME]" at bounding box center [479, 352] width 359 height 31
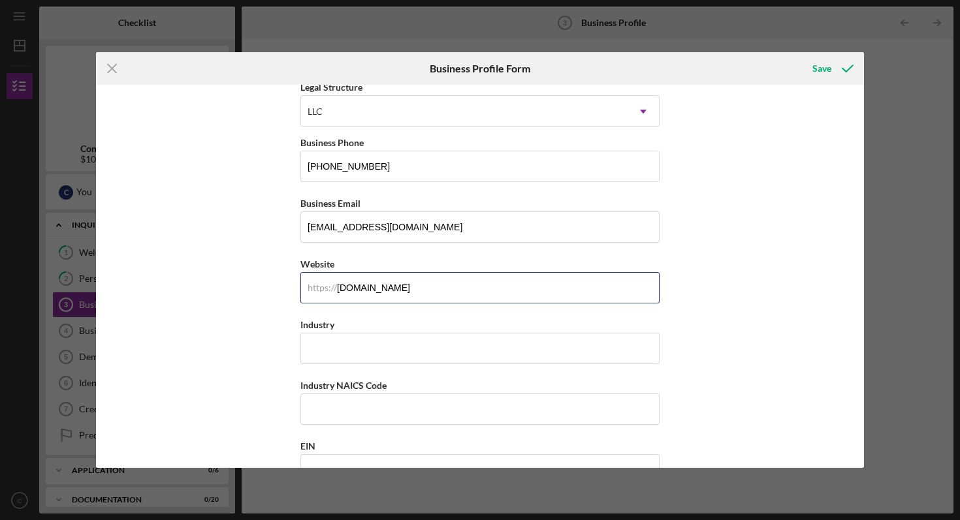
scroll to position [236, 0]
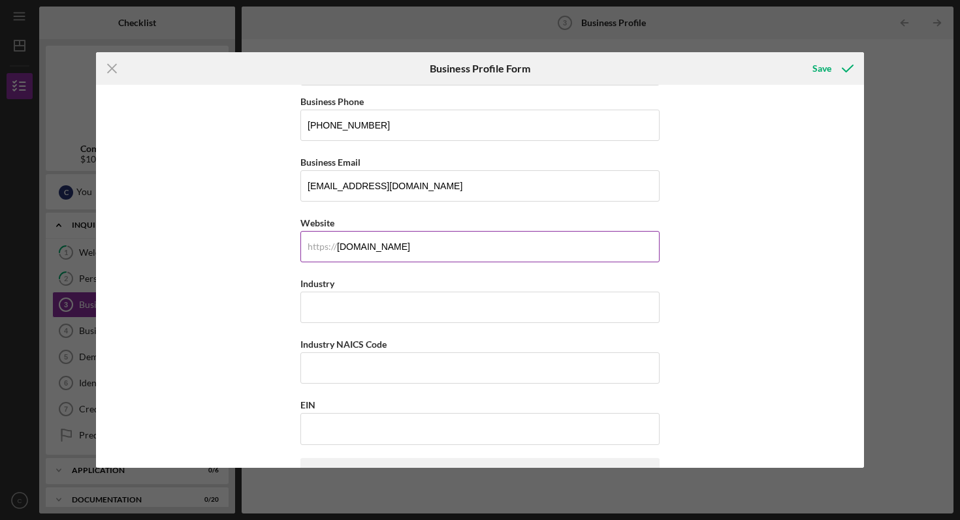
click at [321, 244] on div "https://" at bounding box center [322, 247] width 29 height 10
click at [379, 246] on input "[DOMAIN_NAME]" at bounding box center [479, 246] width 359 height 31
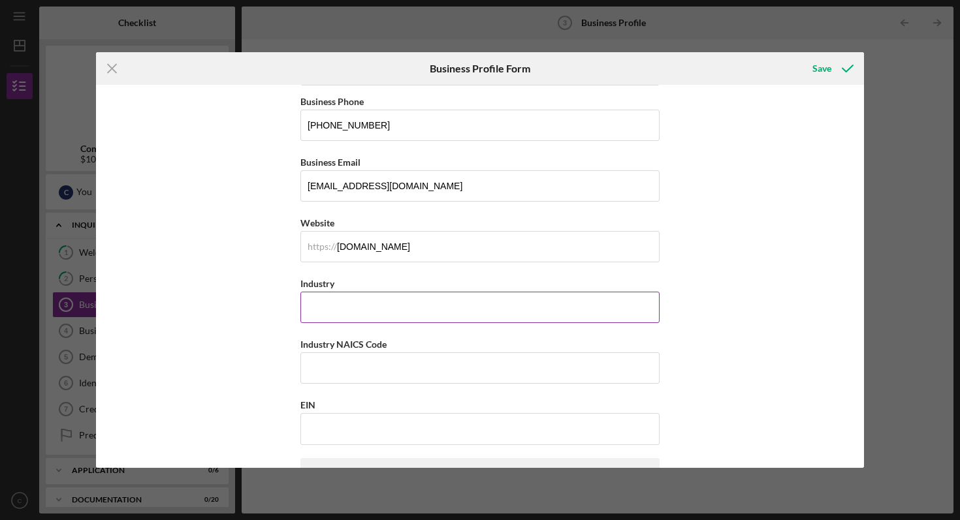
click at [349, 304] on input "Industry" at bounding box center [479, 307] width 359 height 31
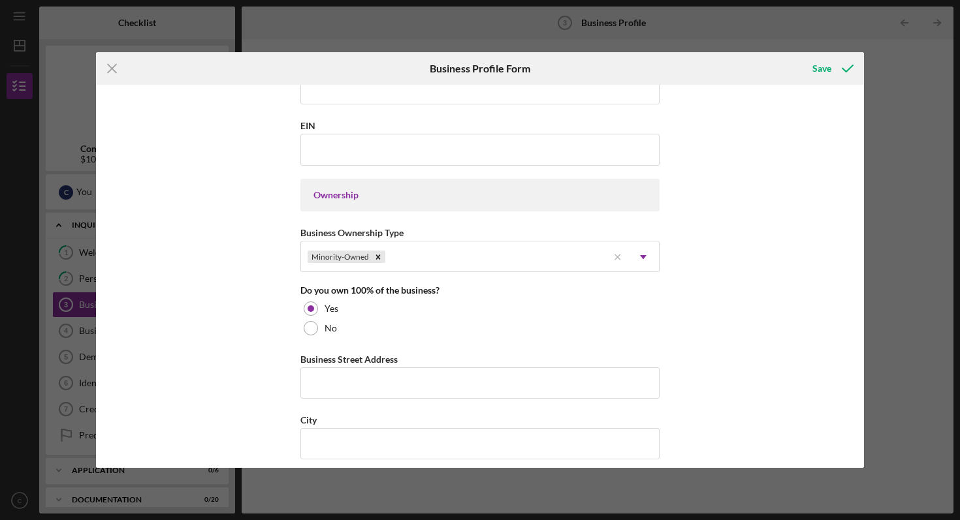
scroll to position [514, 0]
click at [338, 383] on input "Business Street Address" at bounding box center [479, 384] width 359 height 31
type input "W"
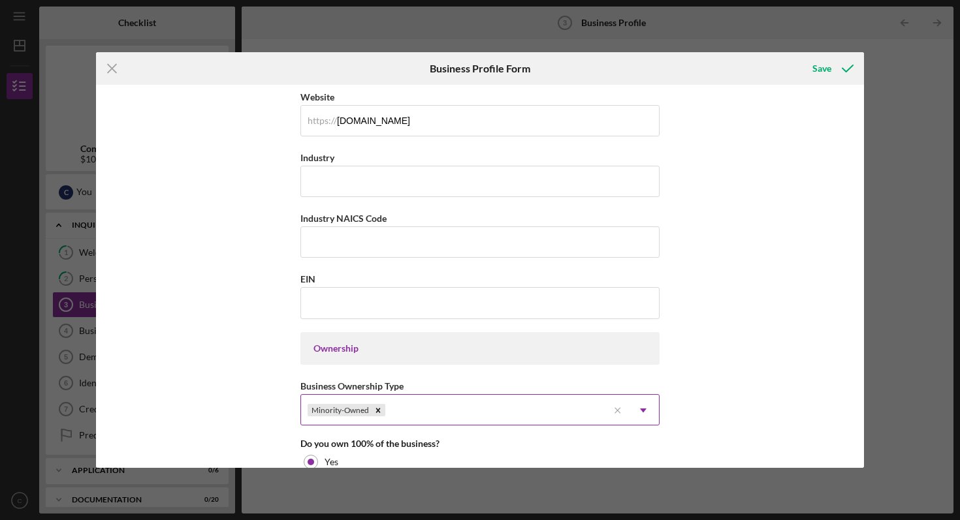
scroll to position [347, 0]
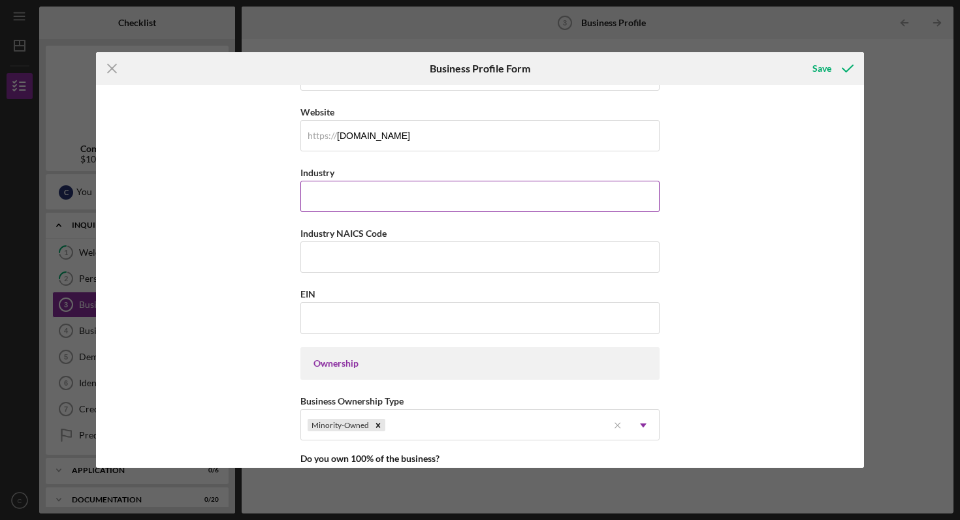
click at [331, 193] on input "Industry" at bounding box center [479, 196] width 359 height 31
type input "C"
click at [349, 319] on input "EIN" at bounding box center [479, 317] width 359 height 31
paste input "[US_EMPLOYER_IDENTIFICATION_NUMBER]"
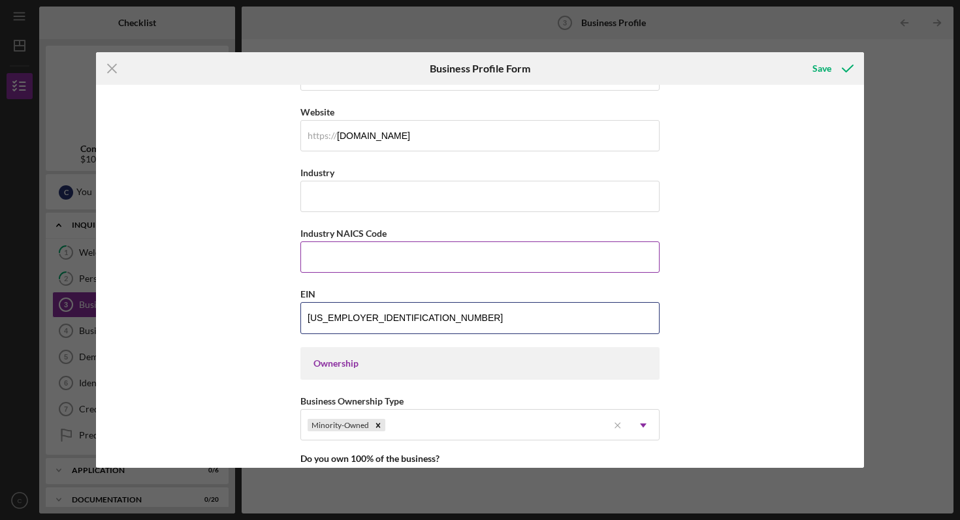
type input "[US_EMPLOYER_IDENTIFICATION_NUMBER]"
click at [338, 260] on input "Industry NAICS Code" at bounding box center [479, 257] width 359 height 31
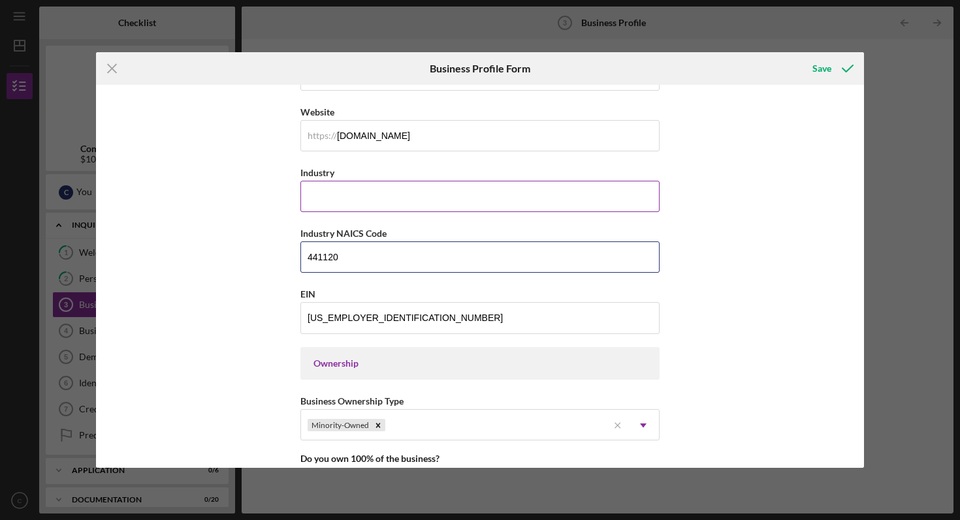
type input "441120"
click at [322, 187] on input "Industry" at bounding box center [479, 196] width 359 height 31
type input "C"
click at [353, 195] on input "Automobile Exporter" at bounding box center [479, 196] width 359 height 31
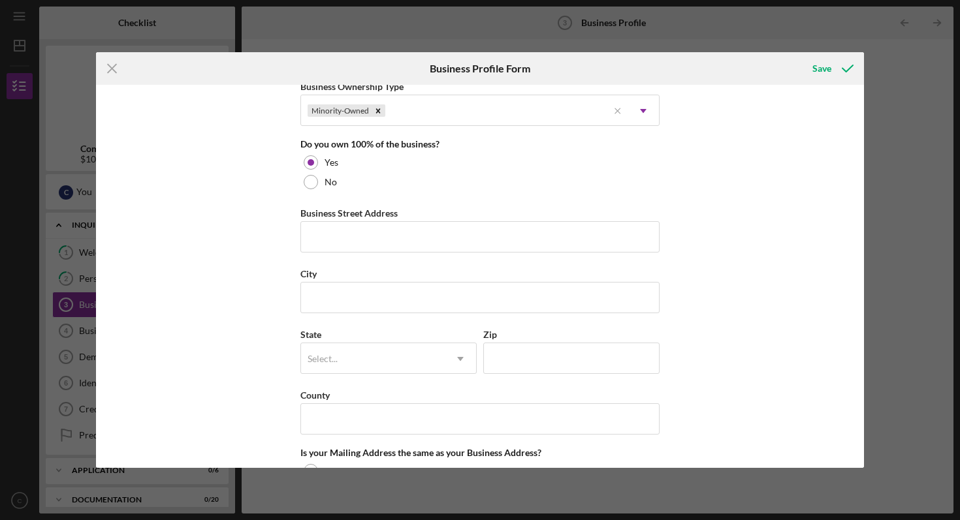
scroll to position [661, 0]
type input "Automobile Dealer Exporter"
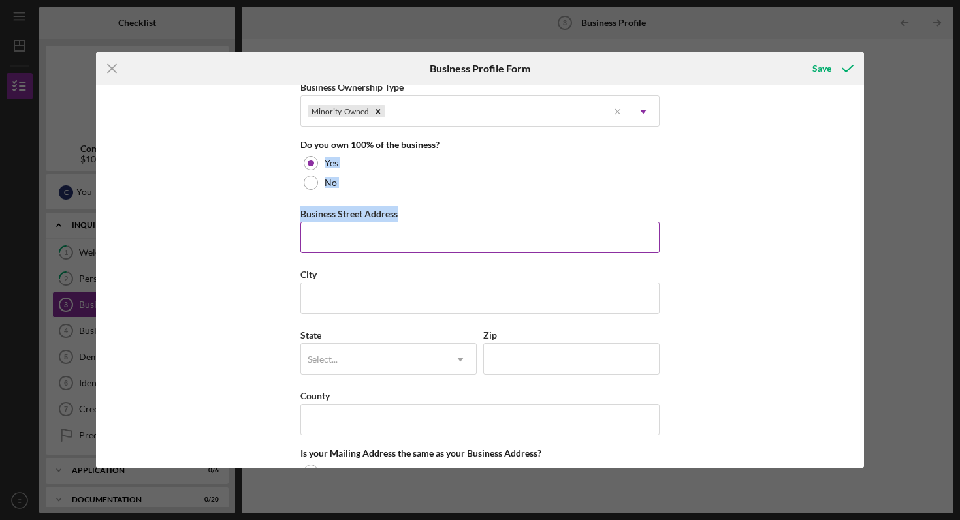
drag, startPoint x: 284, startPoint y: 151, endPoint x: 403, endPoint y: 213, distance: 134.3
click at [403, 213] on div "Business Name CARS AND PARTS HUB LLC DBA Business Start Date [DATE] Legal Struc…" at bounding box center [480, 277] width 768 height 384
click at [388, 237] on input "Business Street Address" at bounding box center [479, 237] width 359 height 31
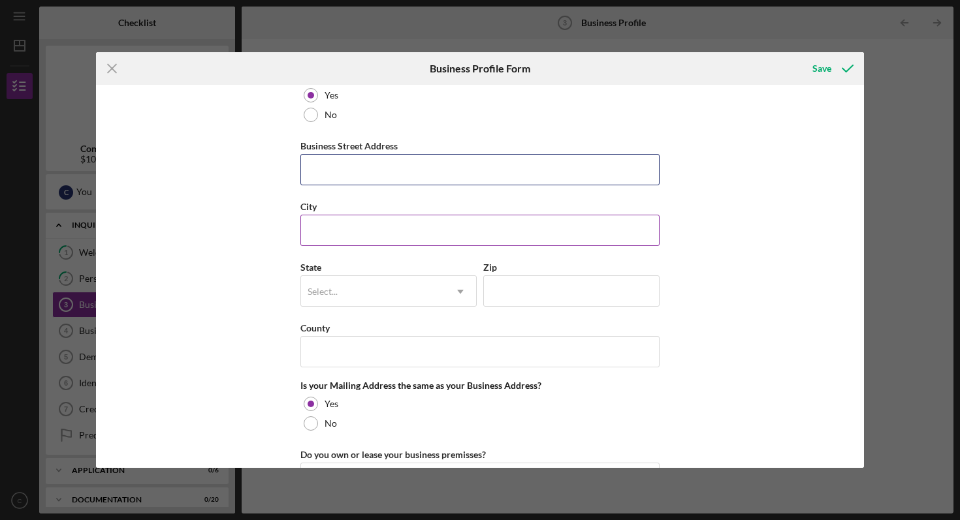
scroll to position [636, 0]
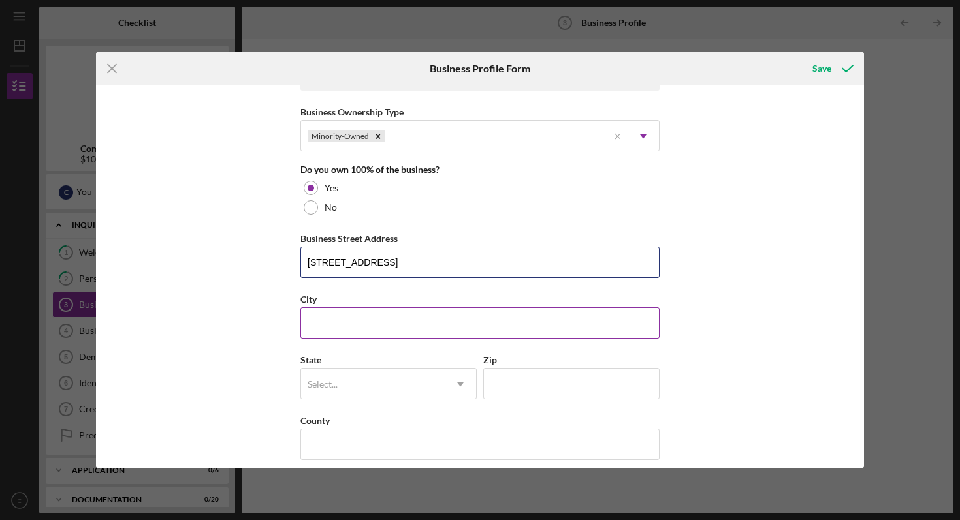
type input "[STREET_ADDRESS]"
click at [384, 323] on input "City" at bounding box center [479, 323] width 359 height 31
type input "[GEOGRAPHIC_DATA]"
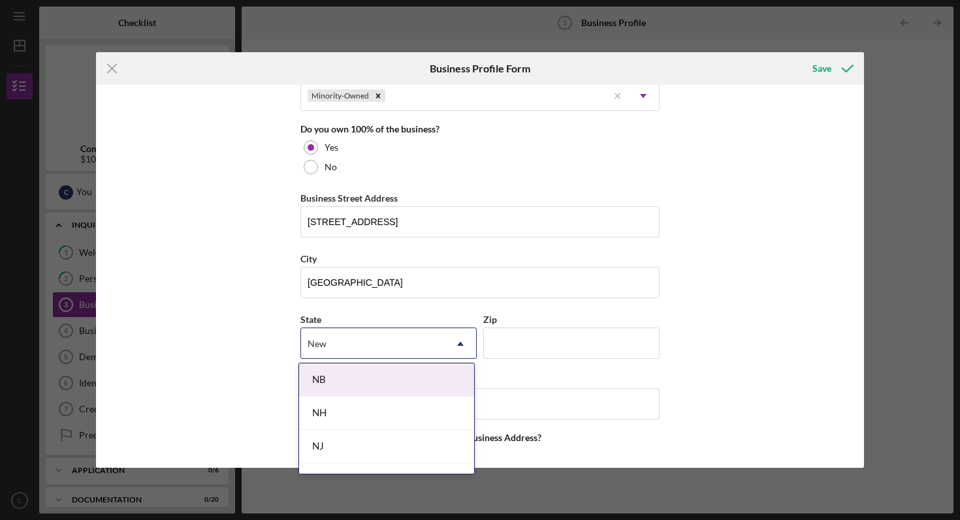
scroll to position [678, 0]
type input "Ny"
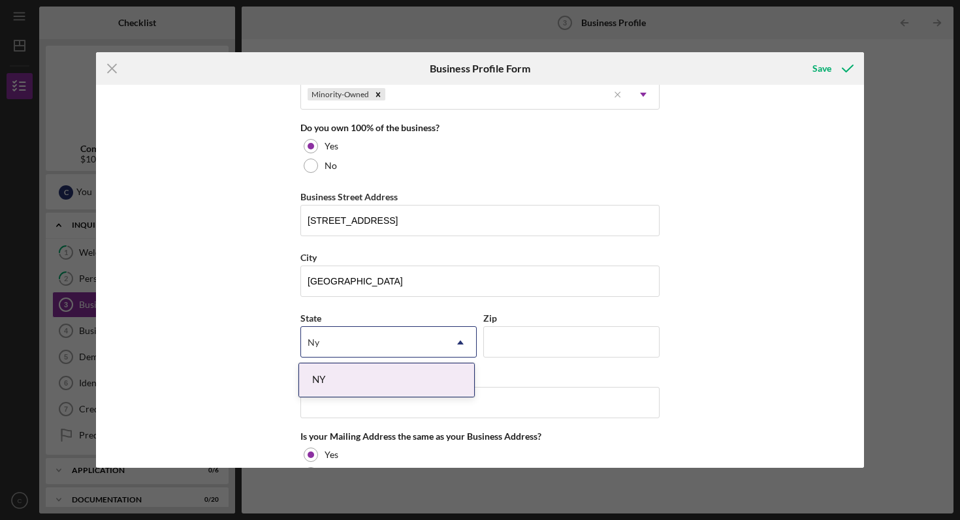
click at [378, 379] on div "NY" at bounding box center [386, 380] width 175 height 33
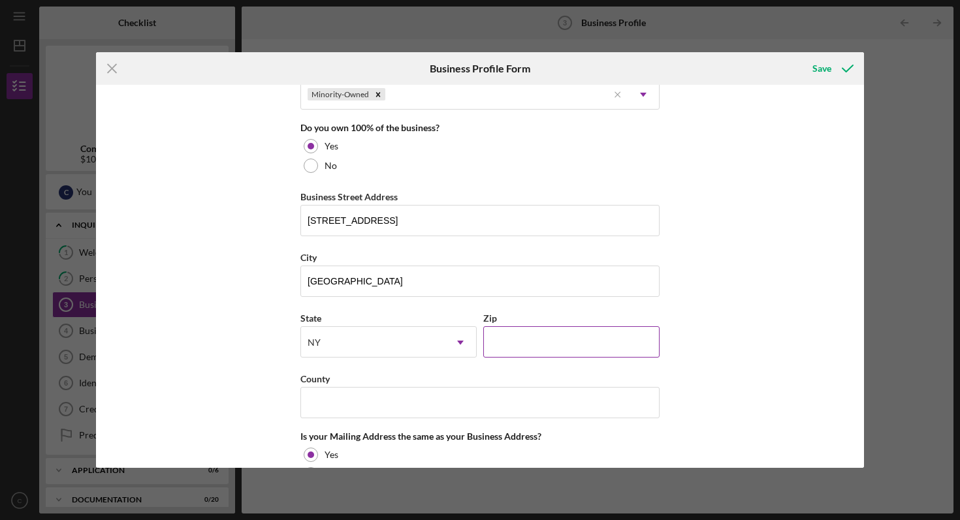
click at [515, 340] on input "Zip" at bounding box center [571, 341] width 176 height 31
type input "11235"
click at [466, 396] on input "County" at bounding box center [479, 402] width 359 height 31
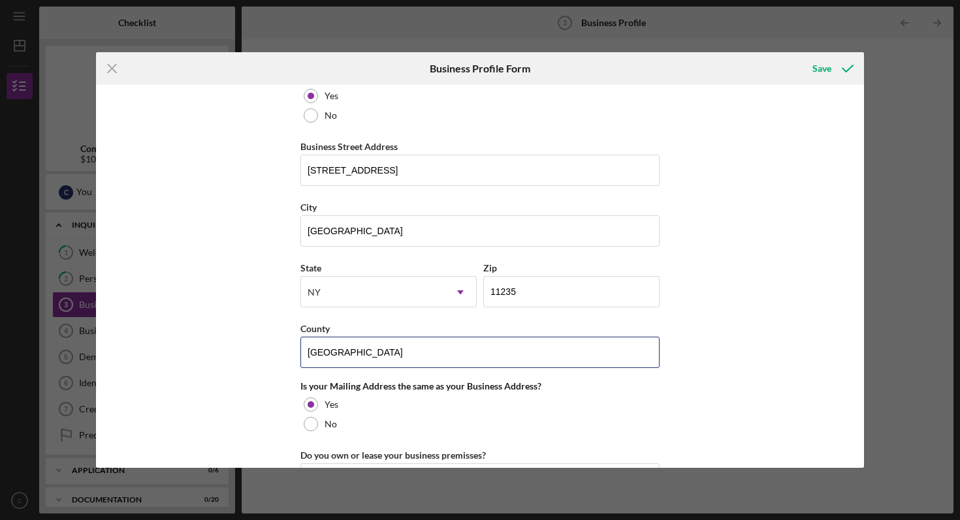
scroll to position [727, 0]
type input "[GEOGRAPHIC_DATA]"
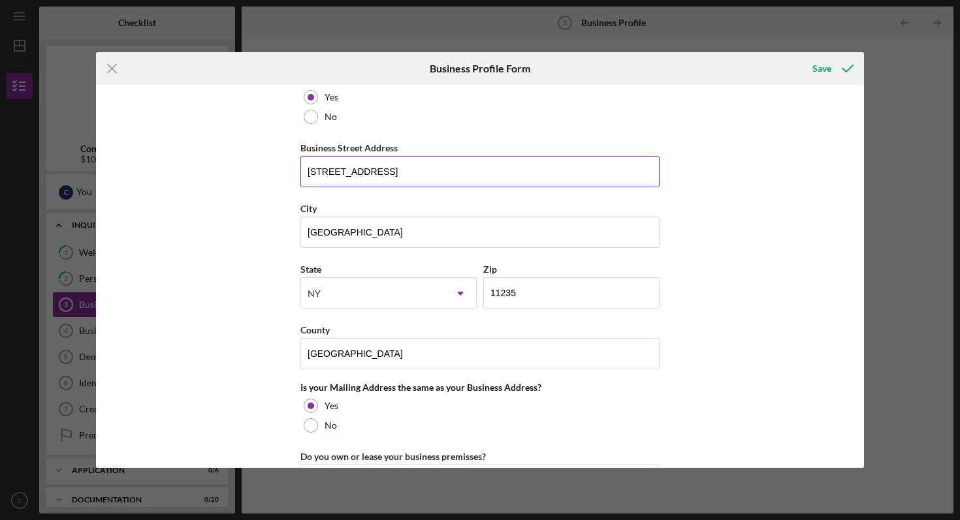
click at [432, 172] on input "[STREET_ADDRESS]" at bounding box center [479, 171] width 359 height 31
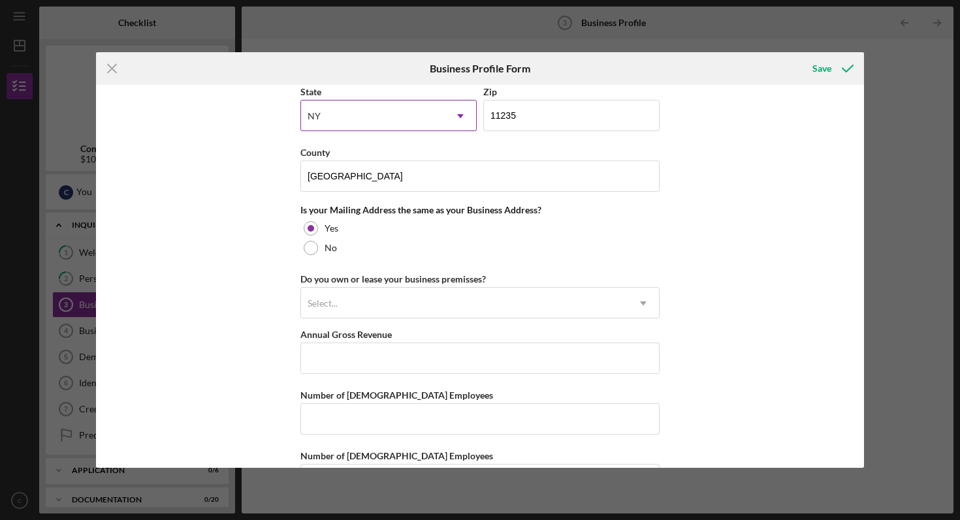
scroll to position [917, 0]
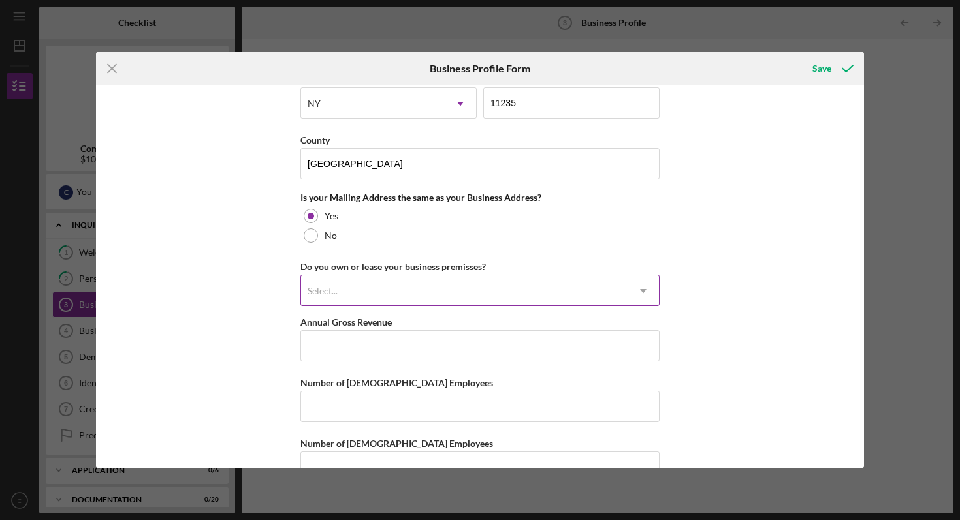
type input "[STREET_ADDRESS]"
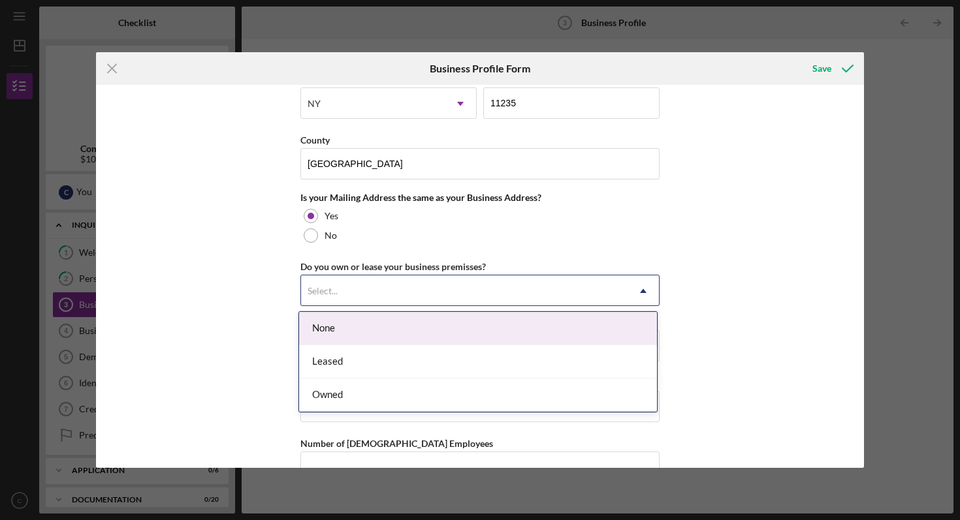
click at [401, 293] on div "Select..." at bounding box center [464, 291] width 326 height 30
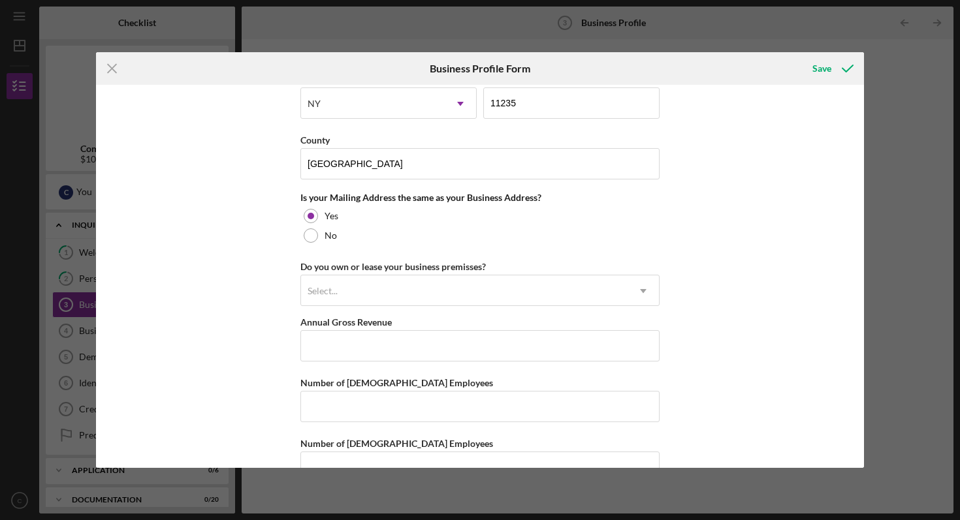
click at [276, 213] on div "Business Name CARS AND PARTS HUB LLC DBA Business Start Date [DATE] Legal Struc…" at bounding box center [480, 277] width 768 height 384
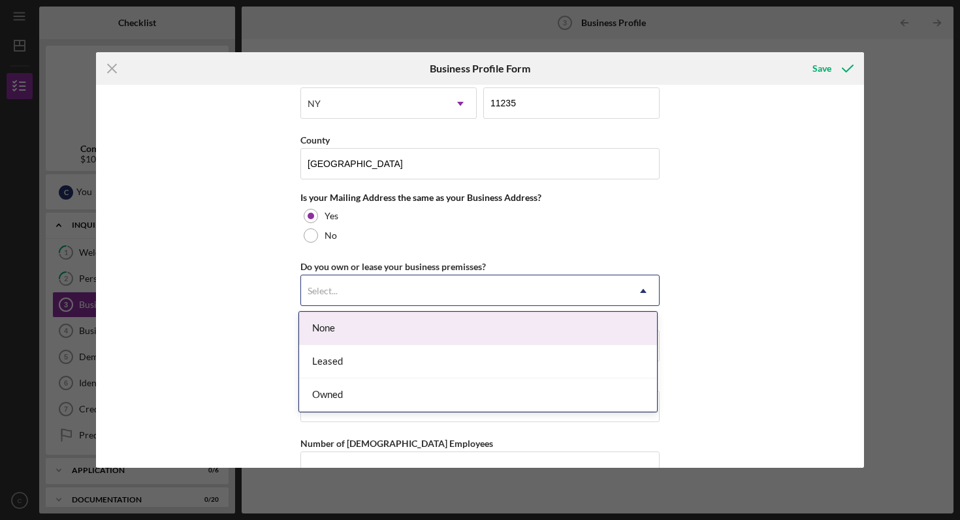
click at [325, 290] on div "Select..." at bounding box center [323, 291] width 30 height 10
click at [334, 334] on div "None" at bounding box center [478, 328] width 358 height 33
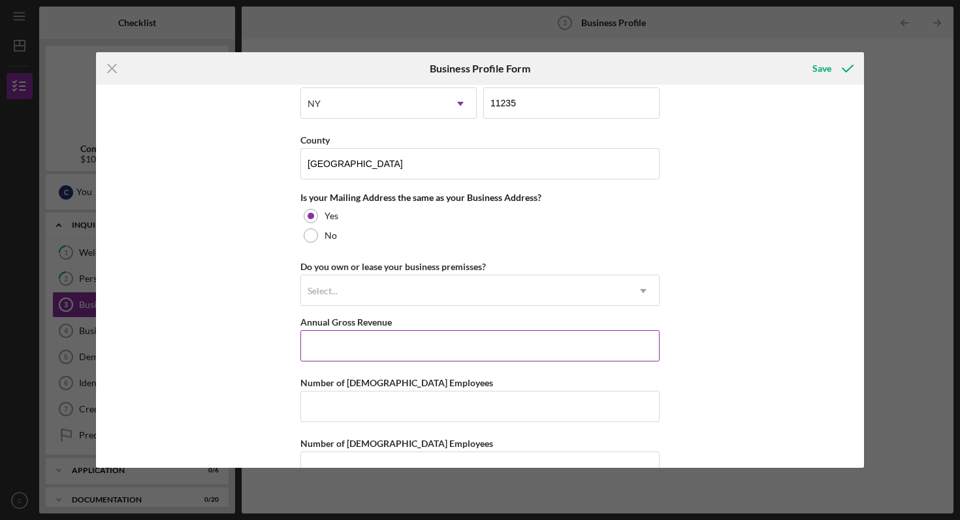
click at [341, 347] on input "Annual Gross Revenue" at bounding box center [479, 345] width 359 height 31
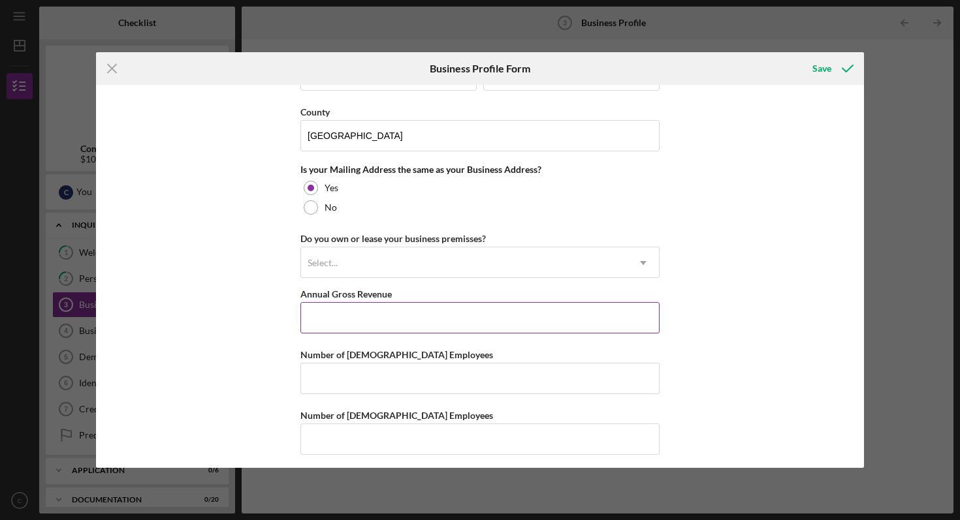
scroll to position [951, 0]
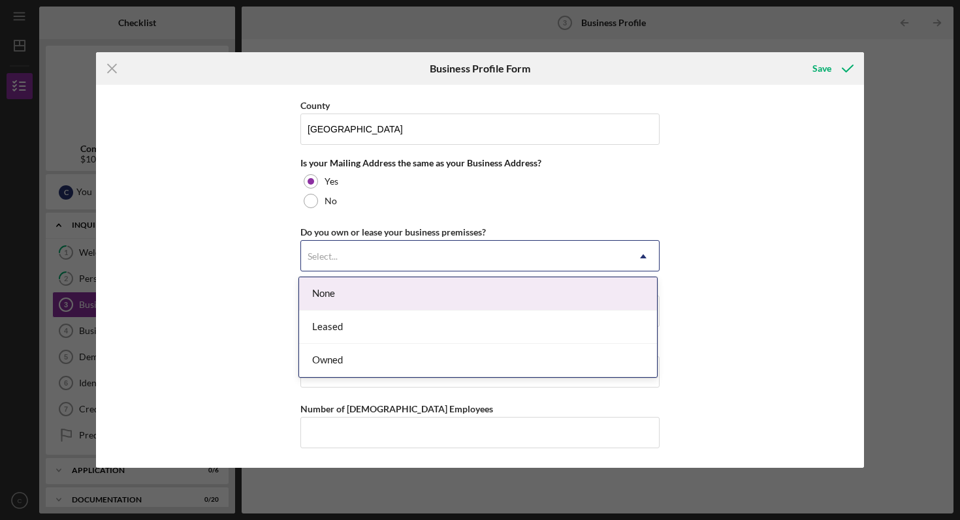
click at [370, 264] on div "Select..." at bounding box center [464, 257] width 326 height 30
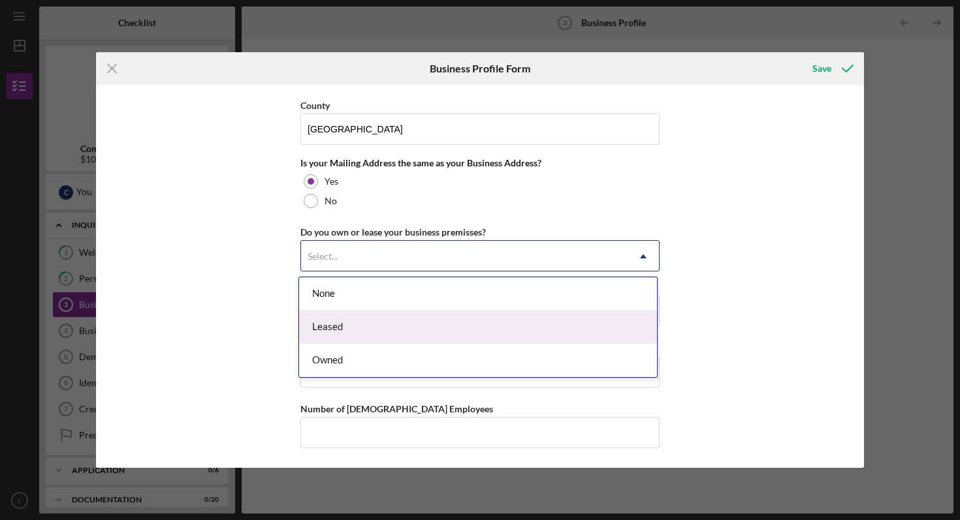
click at [345, 331] on div "Leased" at bounding box center [478, 327] width 358 height 33
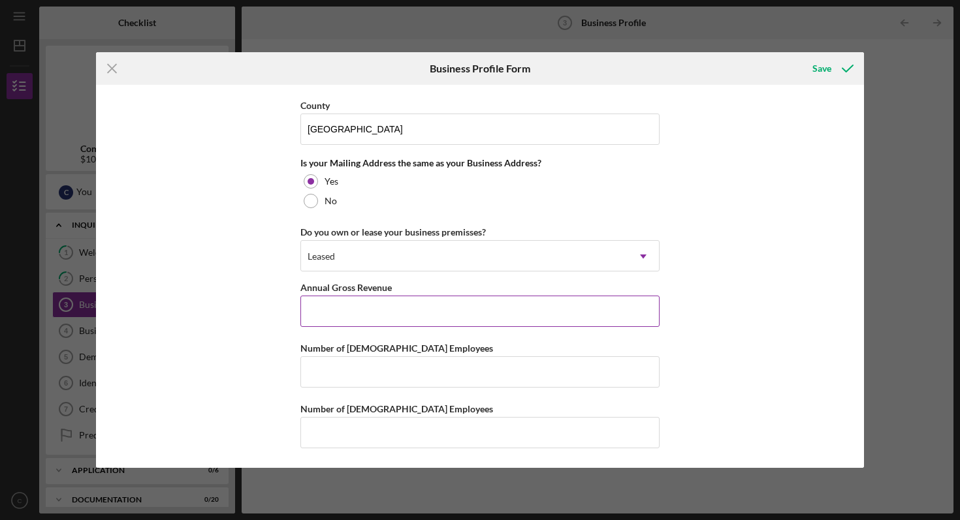
click at [345, 313] on input "Annual Gross Revenue" at bounding box center [479, 311] width 359 height 31
click at [345, 255] on div "Leased" at bounding box center [464, 257] width 326 height 30
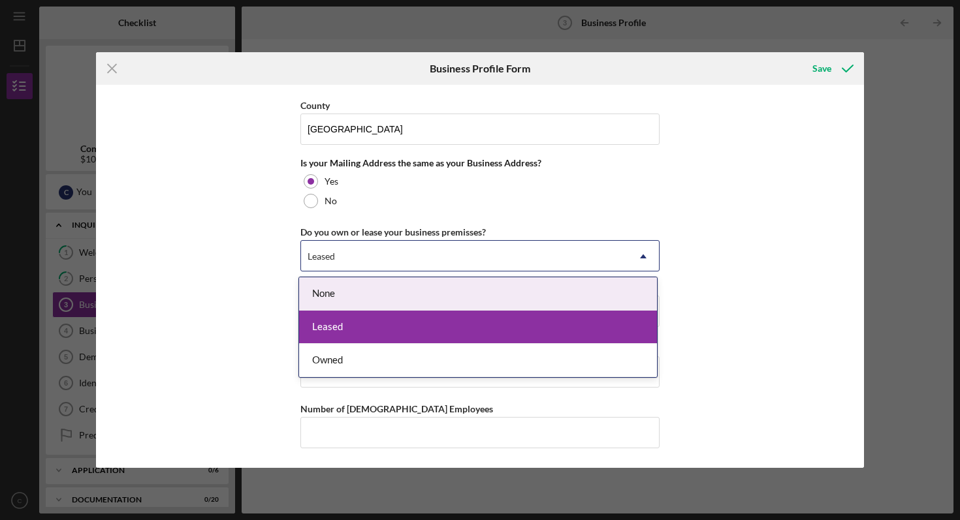
click at [245, 254] on div "Business Name CARS AND PARTS HUB LLC DBA Business Start Date [DATE] Legal Struc…" at bounding box center [480, 277] width 768 height 384
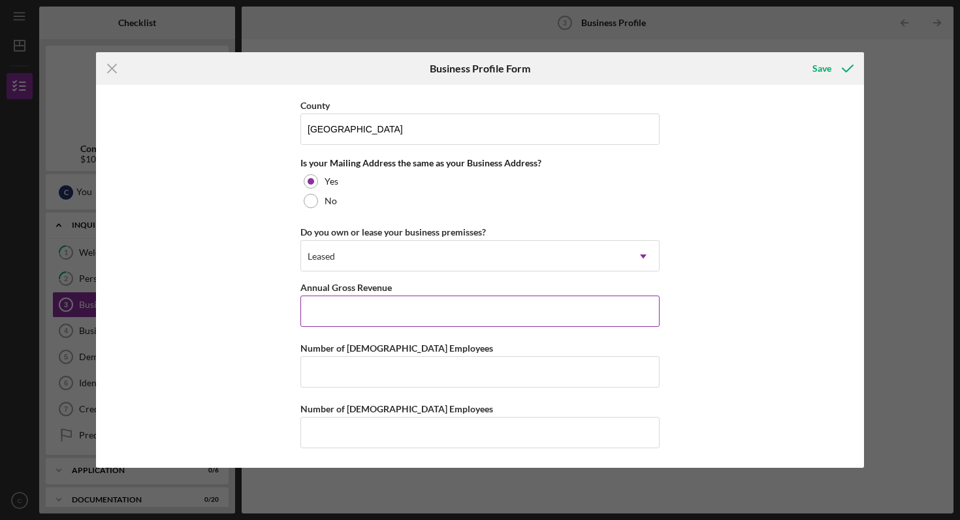
click at [325, 317] on input "Annual Gross Revenue" at bounding box center [479, 311] width 359 height 31
type input "$188,500"
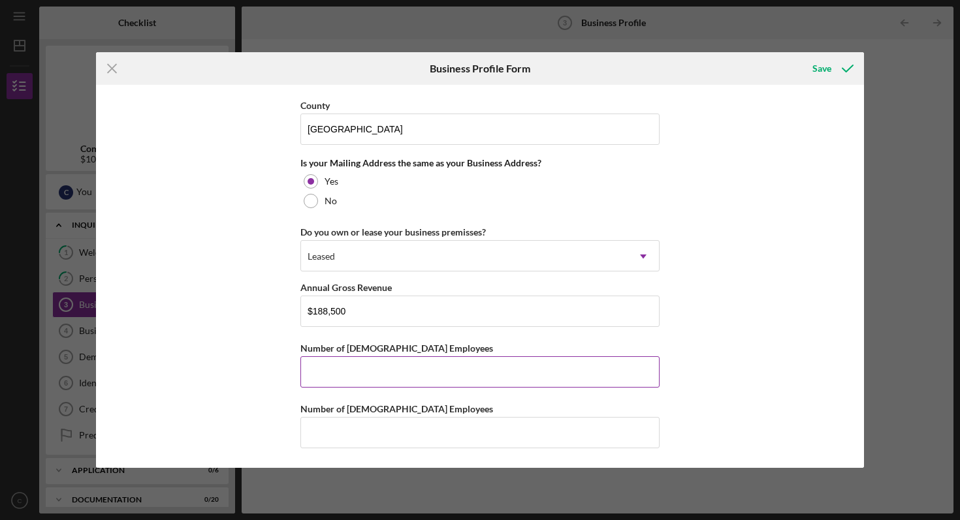
click at [334, 366] on input "Number of [DEMOGRAPHIC_DATA] Employees" at bounding box center [479, 371] width 359 height 31
type input "3"
click at [362, 435] on input "Number of [DEMOGRAPHIC_DATA] Employees" at bounding box center [479, 432] width 359 height 31
click at [850, 69] on icon "submit" at bounding box center [847, 68] width 33 height 33
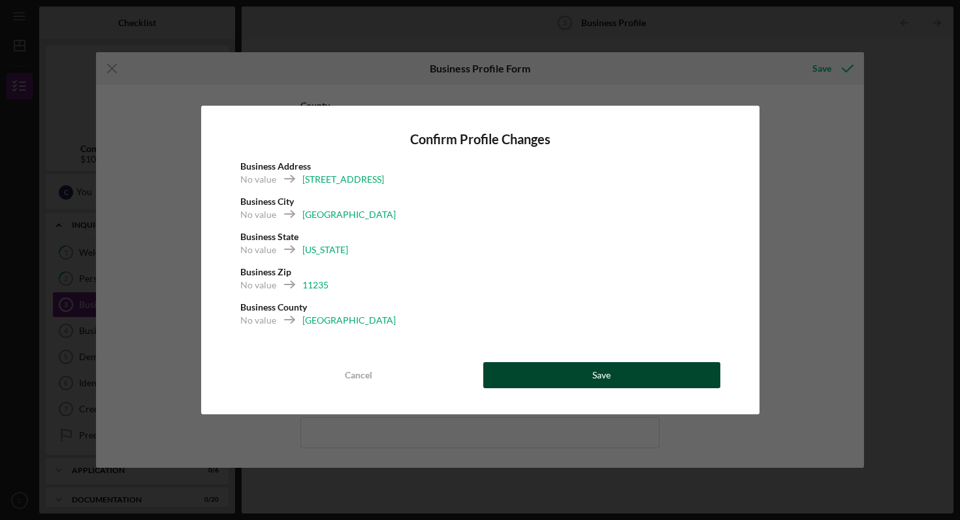
click at [616, 366] on button "Save" at bounding box center [601, 375] width 237 height 26
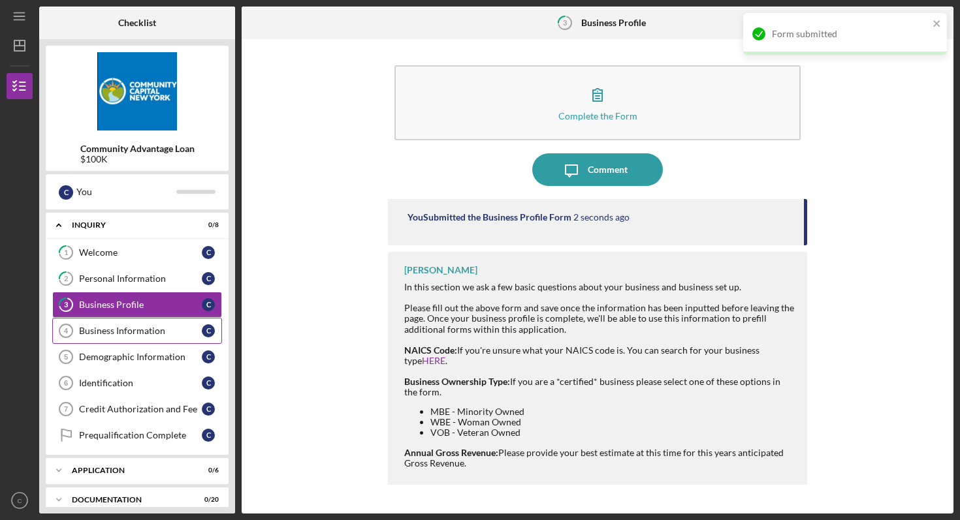
click at [163, 334] on div "Business Information" at bounding box center [140, 331] width 123 height 10
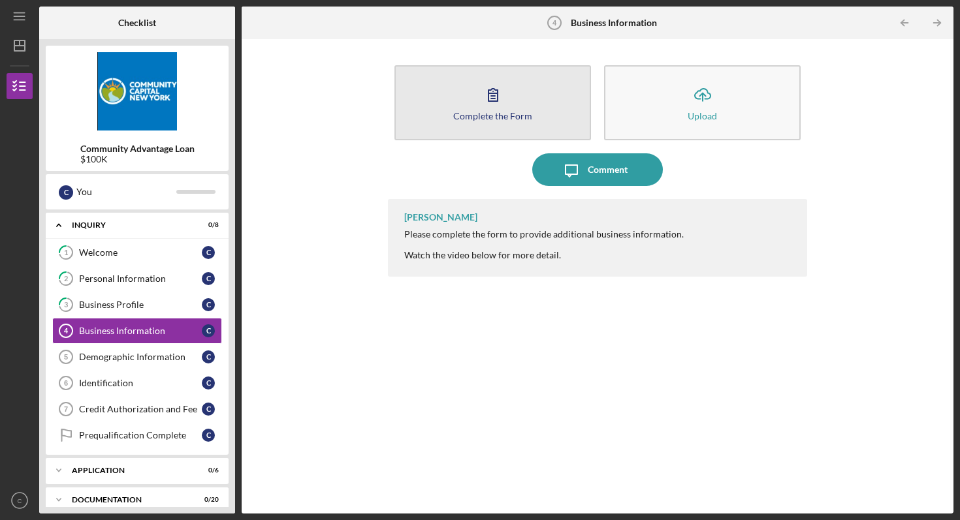
click at [505, 114] on div "Complete the Form" at bounding box center [492, 116] width 79 height 10
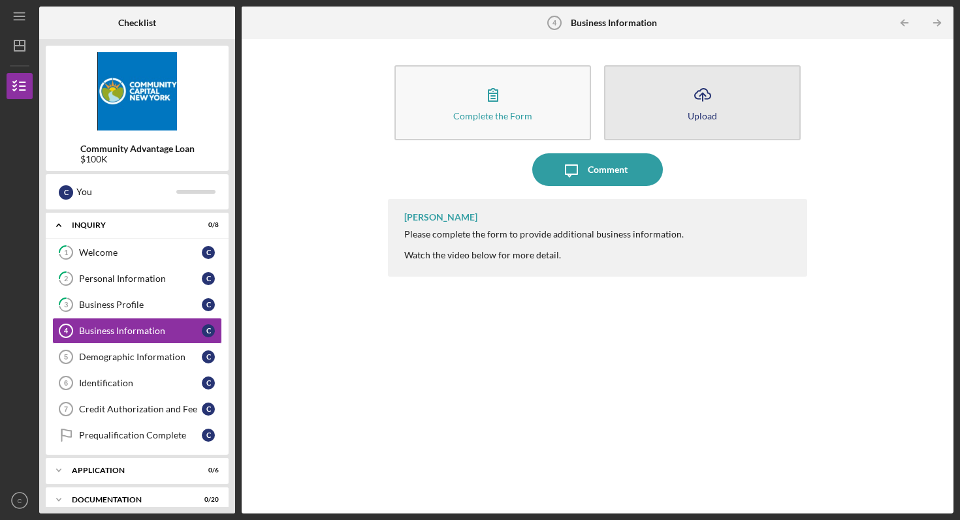
click at [713, 110] on button "Icon/Upload Upload" at bounding box center [702, 102] width 197 height 75
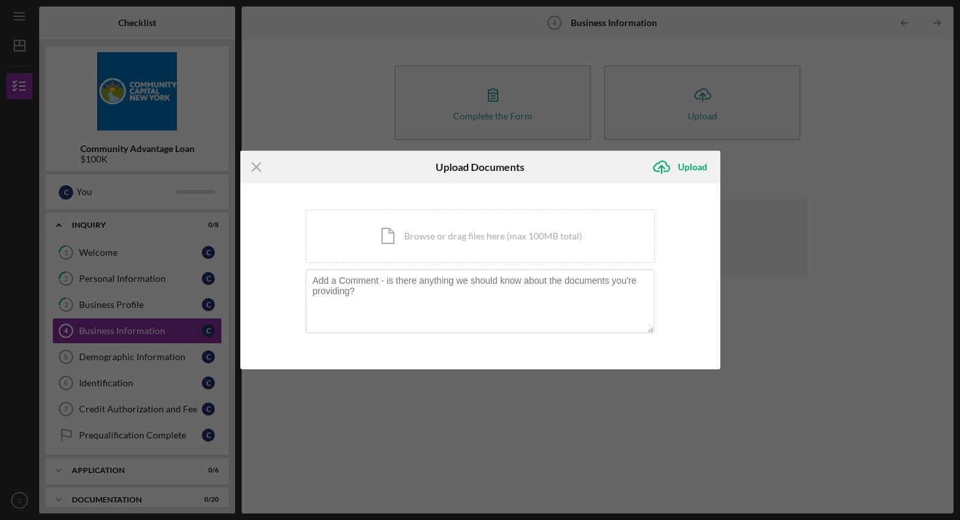
click at [866, 168] on div "Icon/Menu Close Upload Documents Icon/Upload Upload You're uploading documents …" at bounding box center [480, 260] width 960 height 520
click at [253, 162] on icon "Icon/Menu Close" at bounding box center [256, 167] width 33 height 33
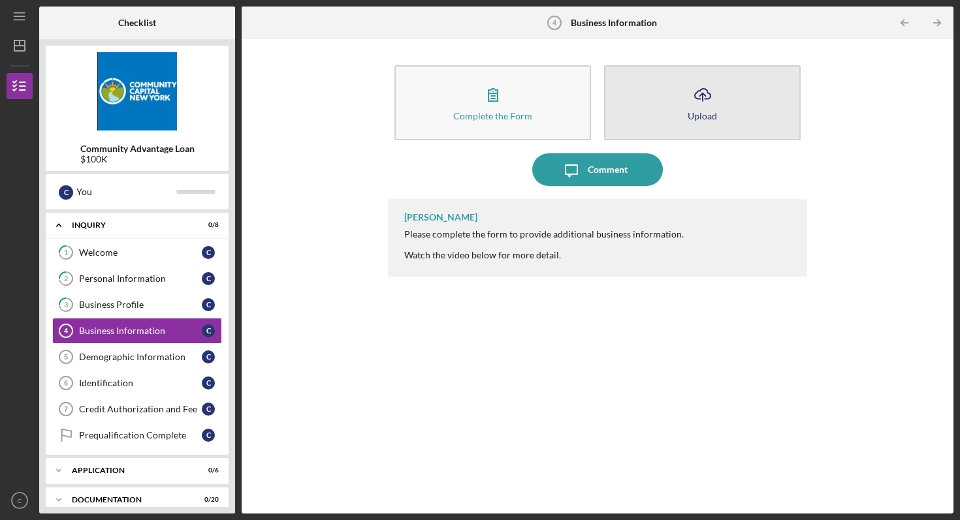
click at [678, 82] on button "Icon/Upload Upload" at bounding box center [702, 102] width 197 height 75
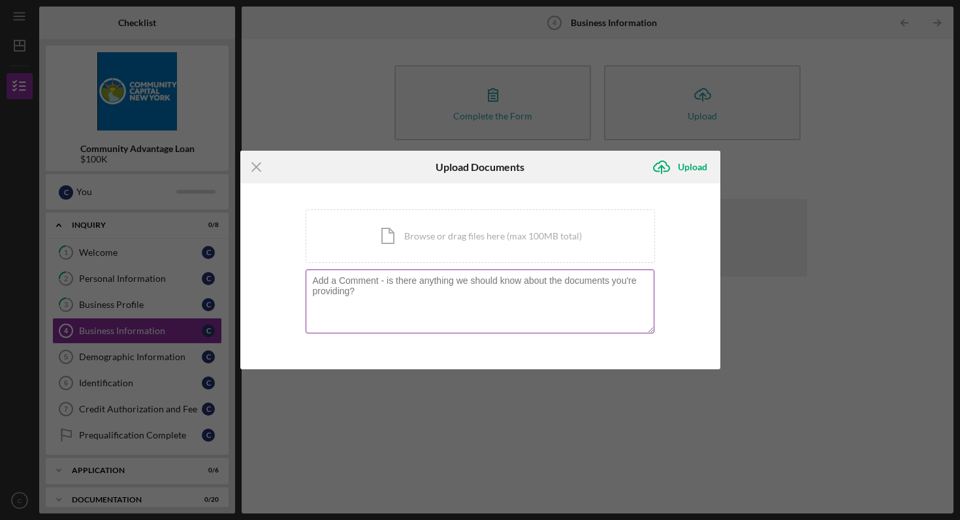
click at [544, 296] on textarea at bounding box center [480, 302] width 349 height 64
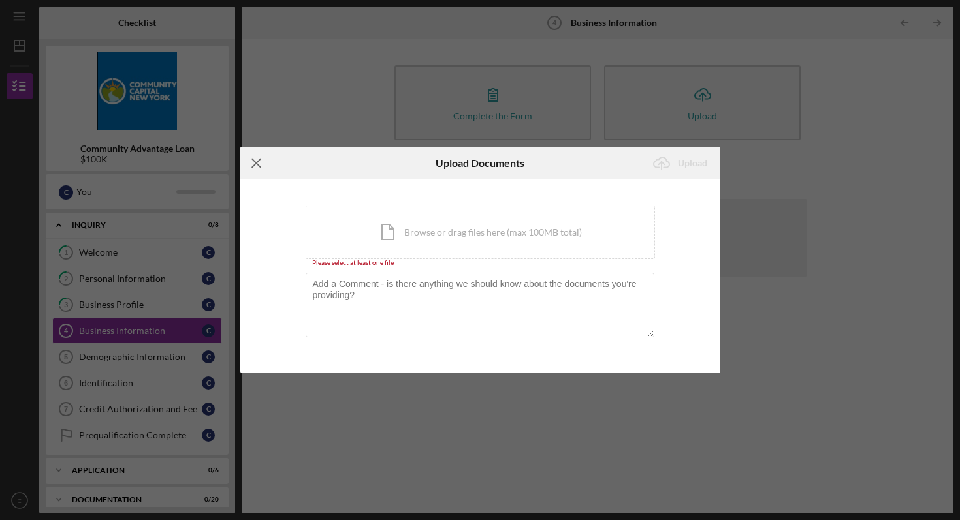
click at [258, 166] on icon "Icon/Menu Close" at bounding box center [256, 163] width 33 height 33
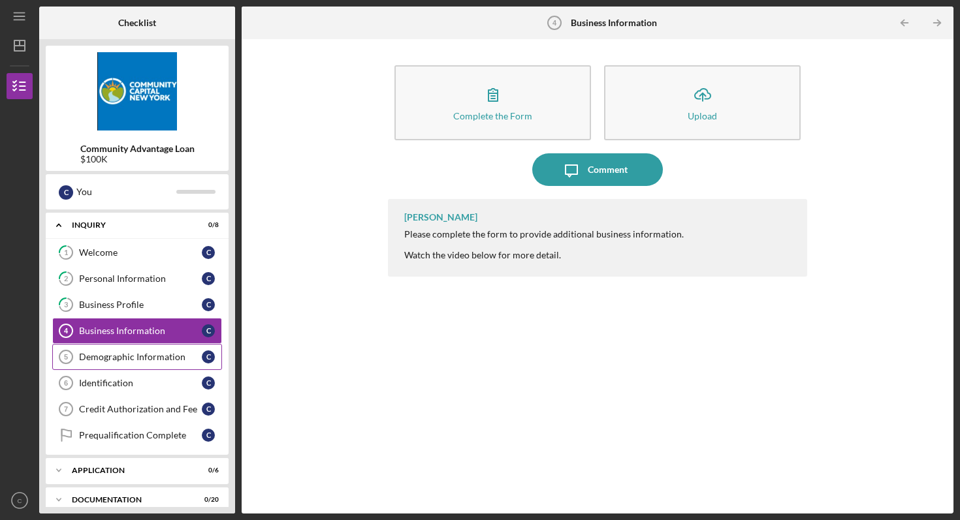
click at [158, 356] on div "Demographic Information" at bounding box center [140, 357] width 123 height 10
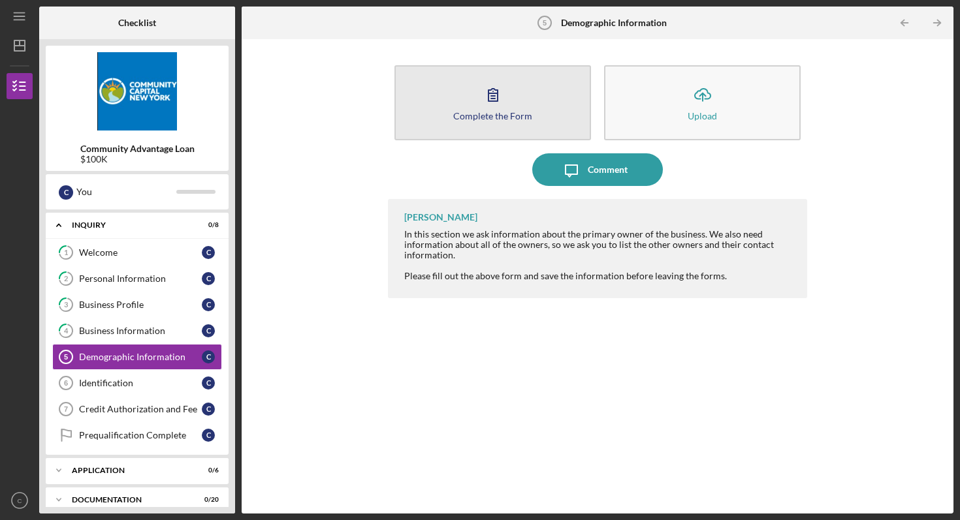
click at [516, 100] on button "Complete the Form Form" at bounding box center [492, 102] width 197 height 75
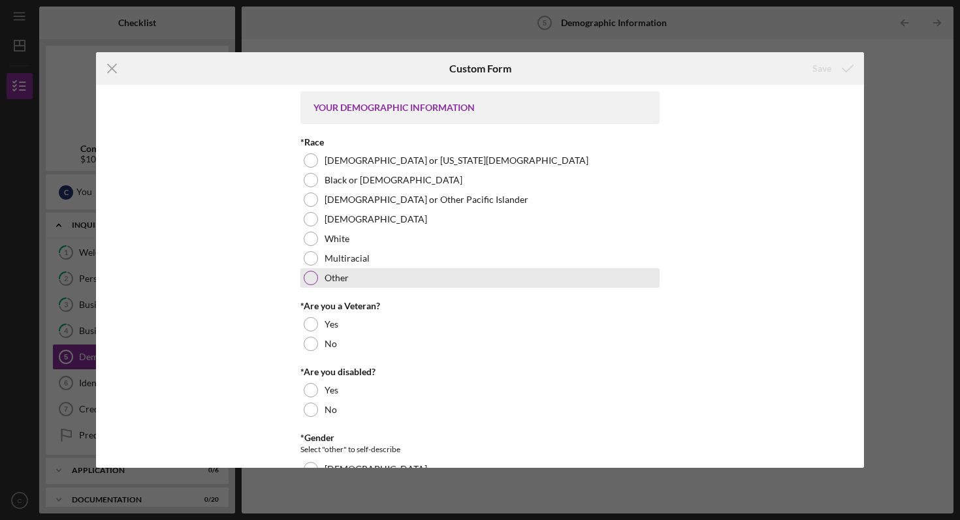
click at [355, 278] on div "Other" at bounding box center [479, 278] width 359 height 20
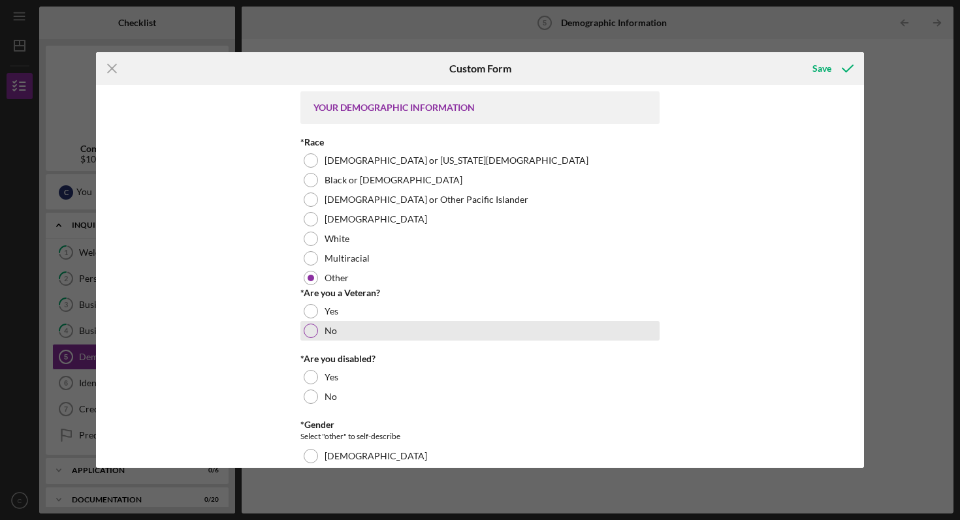
click at [321, 334] on div "No" at bounding box center [479, 331] width 359 height 20
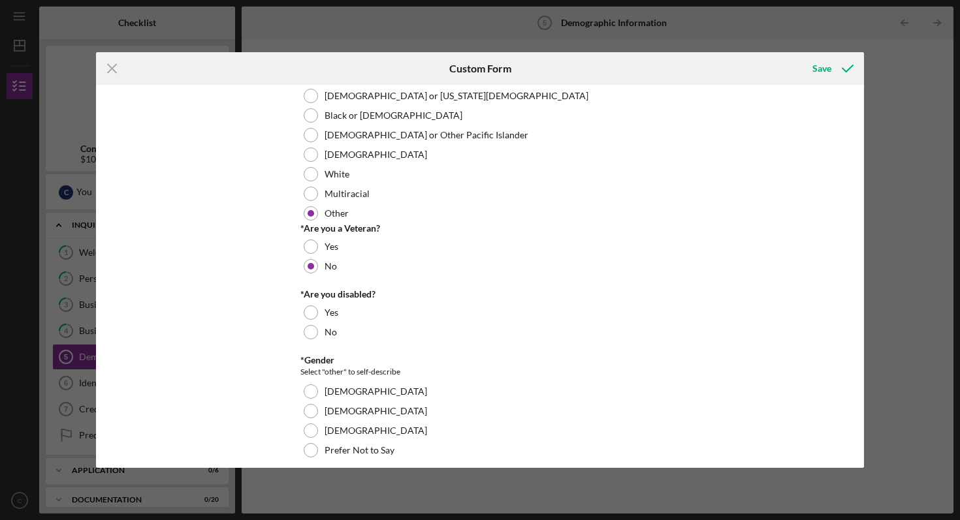
scroll to position [67, 0]
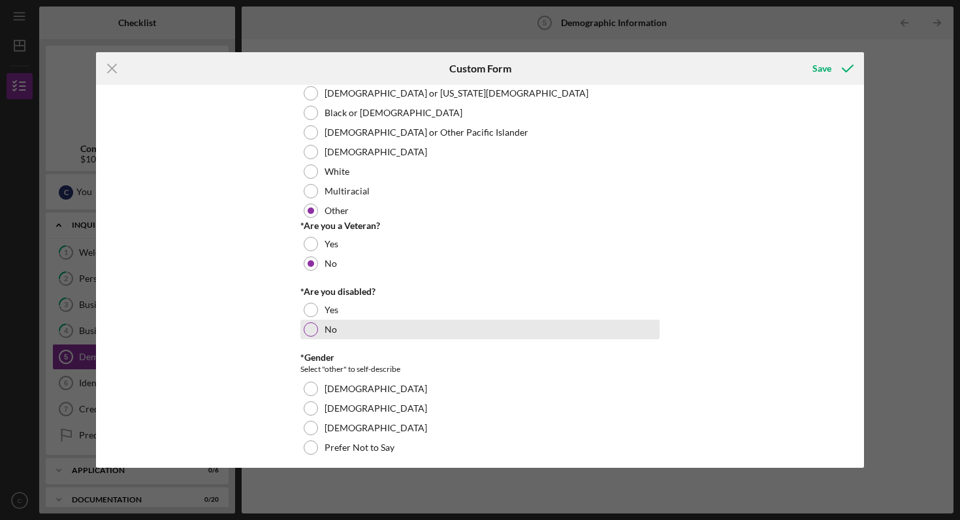
click at [323, 336] on div "No" at bounding box center [479, 330] width 359 height 20
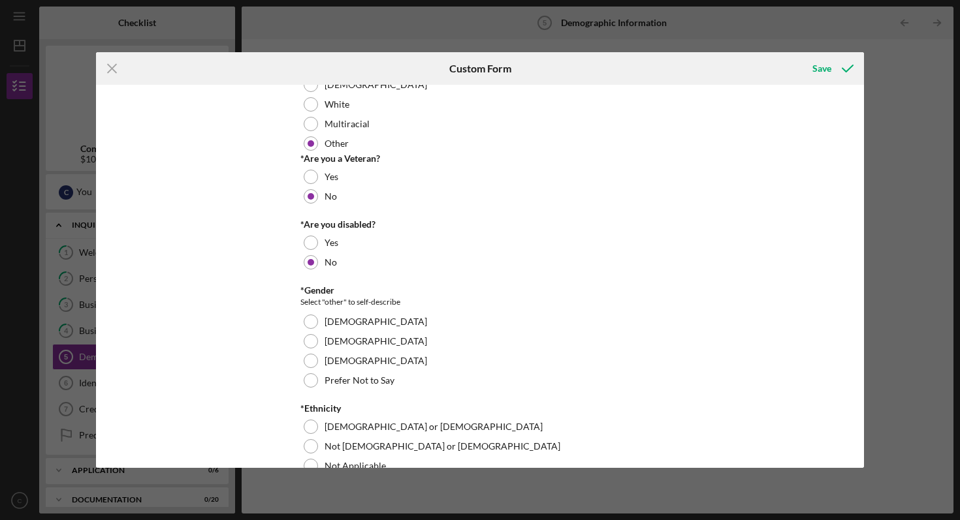
scroll to position [139, 0]
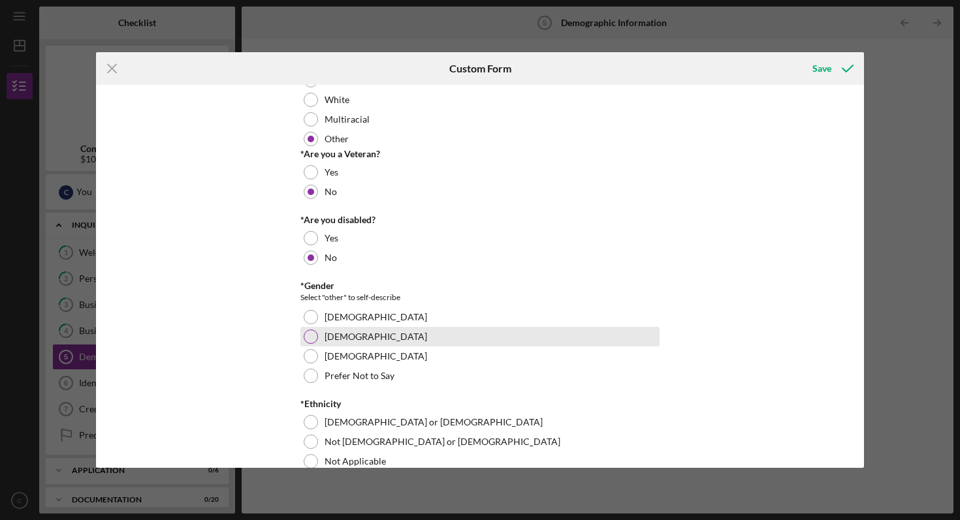
click at [335, 336] on label "[DEMOGRAPHIC_DATA]" at bounding box center [375, 337] width 103 height 10
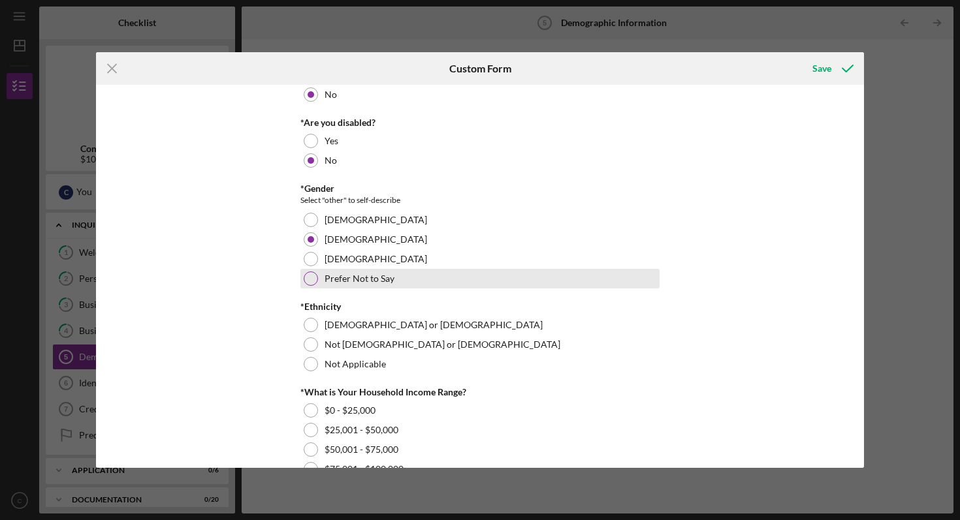
scroll to position [239, 0]
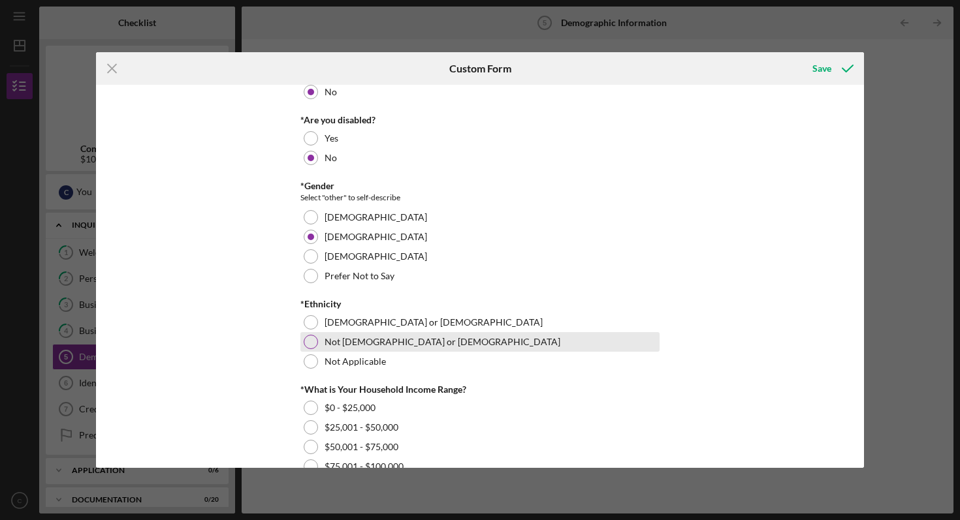
click at [328, 347] on label "Not [DEMOGRAPHIC_DATA] or [DEMOGRAPHIC_DATA]" at bounding box center [442, 342] width 236 height 10
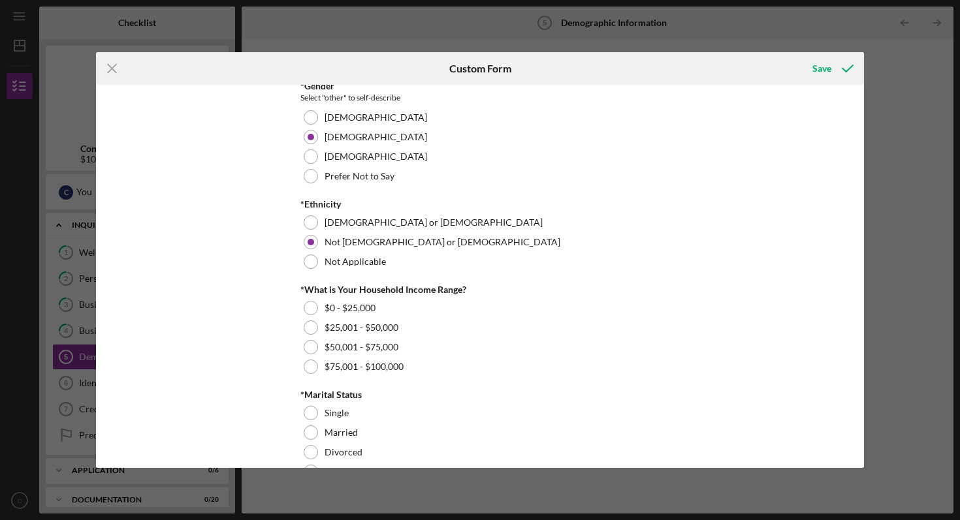
scroll to position [341, 0]
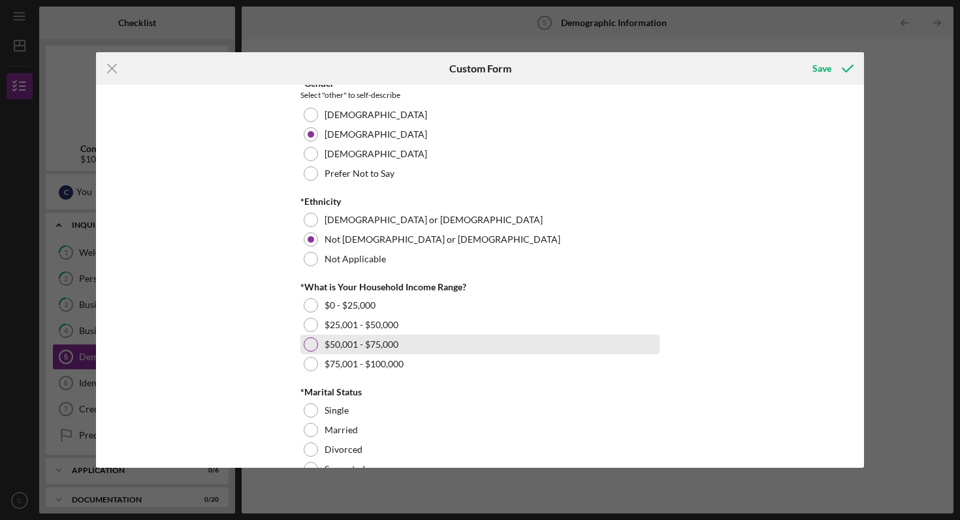
click at [307, 341] on div at bounding box center [311, 345] width 14 height 14
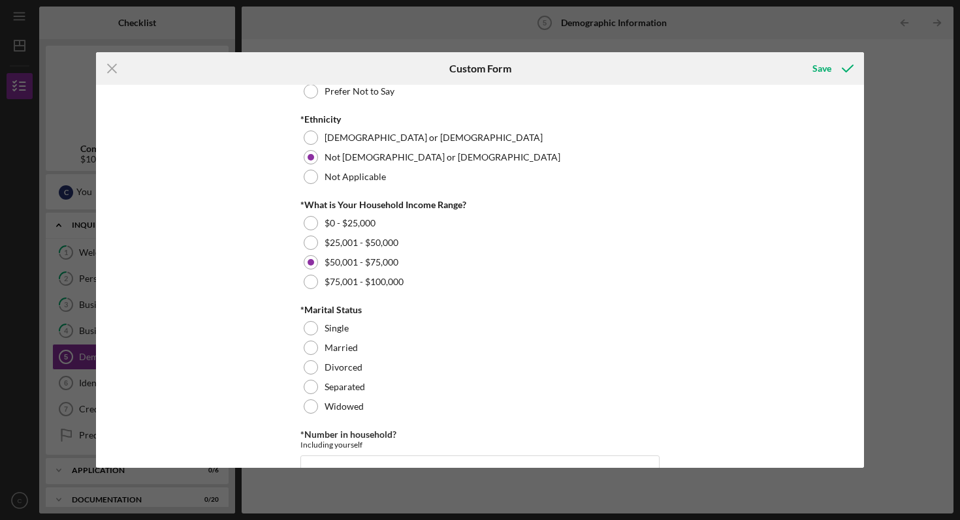
scroll to position [425, 0]
click at [311, 344] on div at bounding box center [311, 347] width 14 height 14
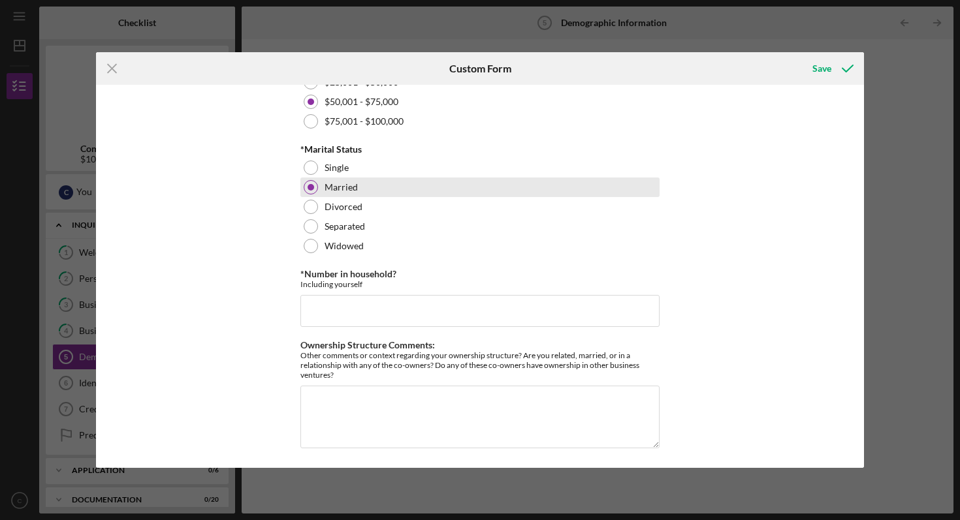
scroll to position [586, 0]
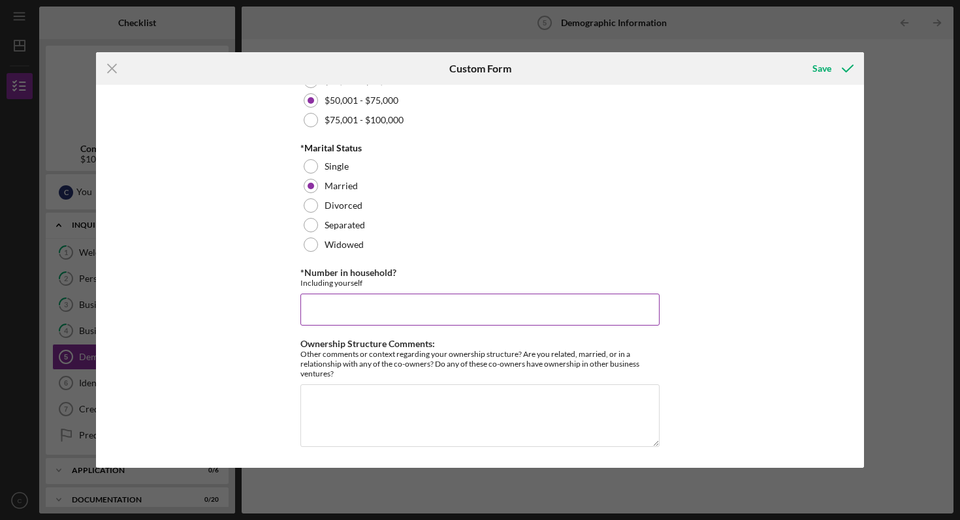
click at [312, 299] on input "*Number in household?" at bounding box center [479, 309] width 359 height 31
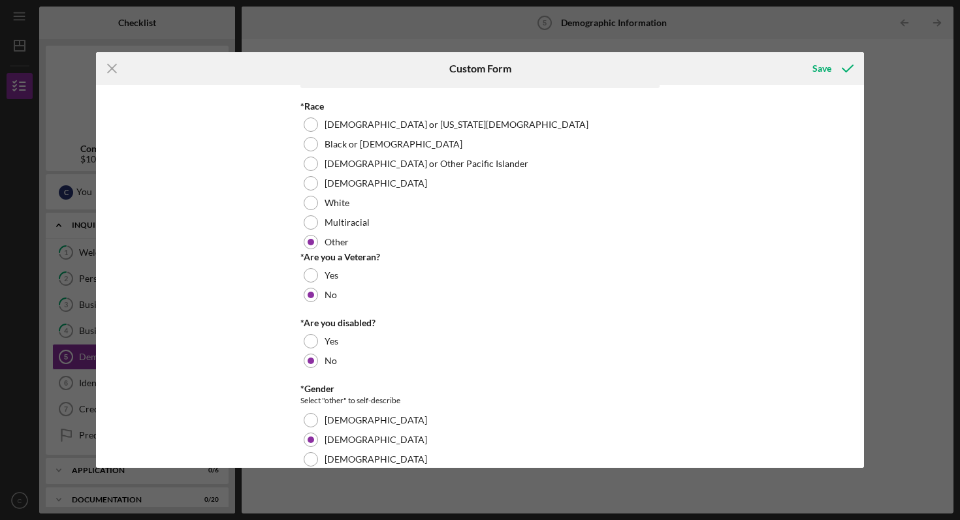
scroll to position [0, 0]
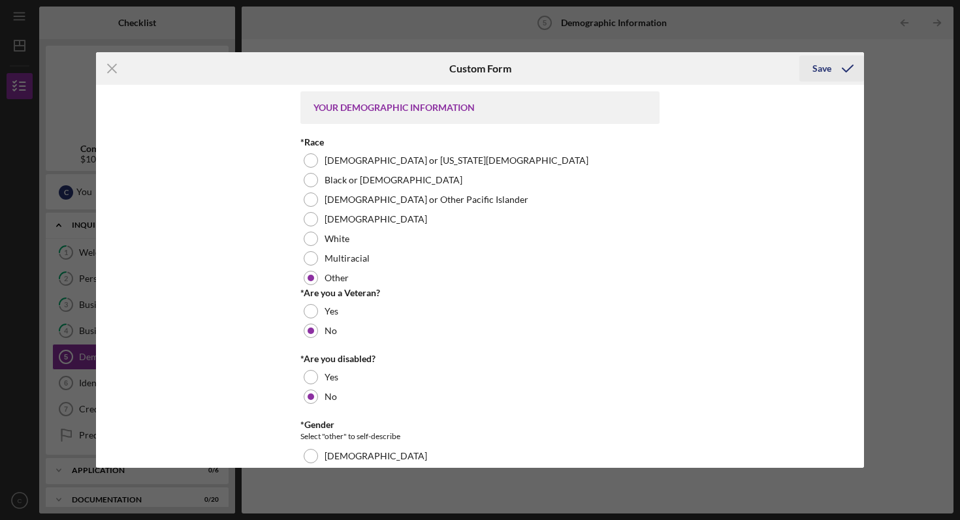
type input "3"
click at [817, 67] on div "Save" at bounding box center [821, 68] width 19 height 26
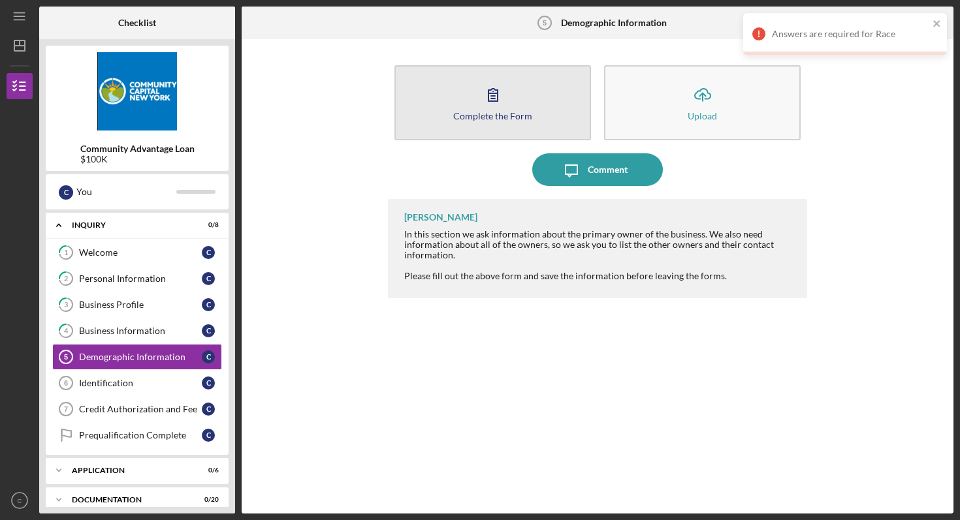
click at [526, 104] on button "Complete the Form Form" at bounding box center [492, 102] width 197 height 75
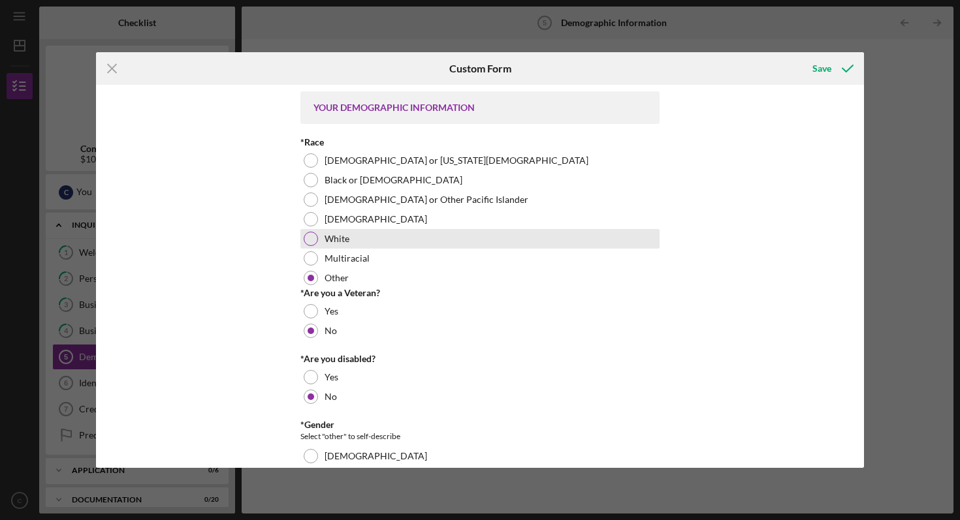
click at [332, 235] on label "White" at bounding box center [336, 239] width 25 height 10
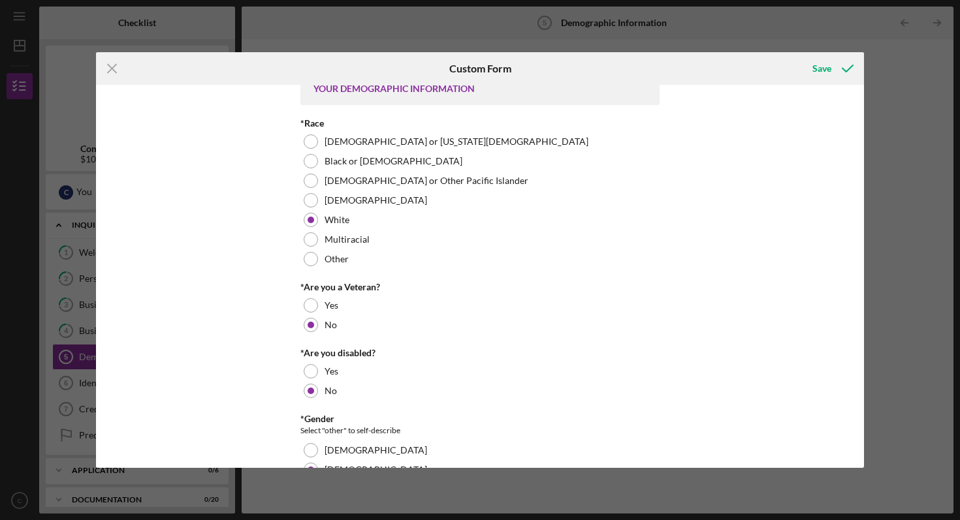
scroll to position [20, 0]
click at [317, 249] on div "Other" at bounding box center [479, 258] width 359 height 20
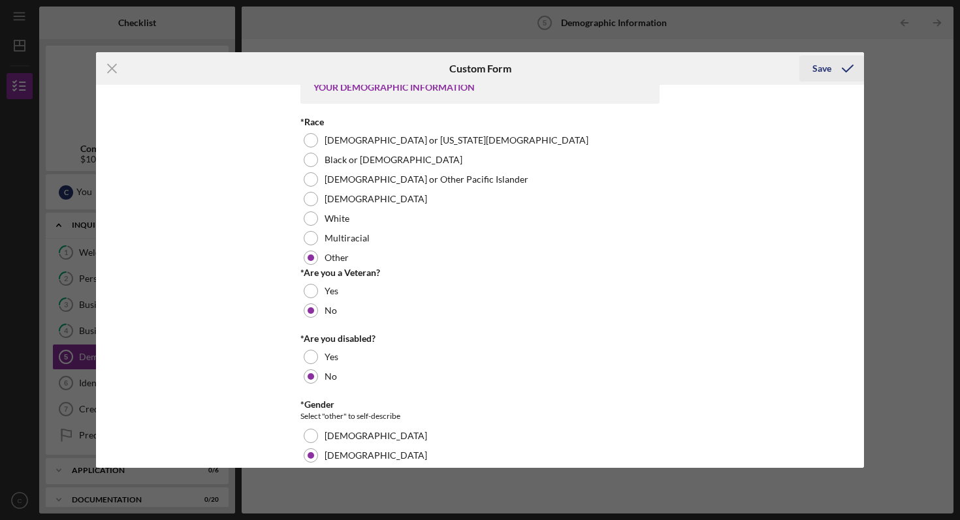
click at [818, 64] on div "Save" at bounding box center [821, 68] width 19 height 26
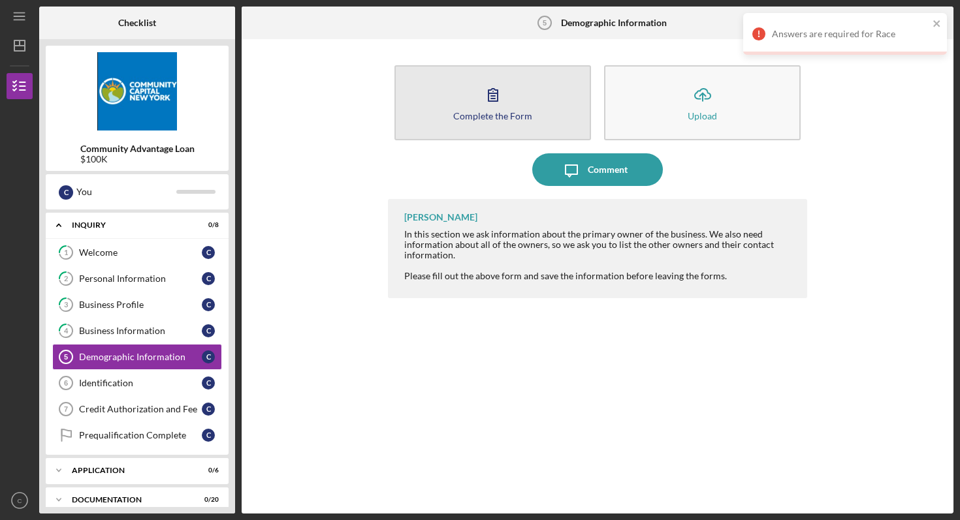
click at [520, 93] on button "Complete the Form Form" at bounding box center [492, 102] width 197 height 75
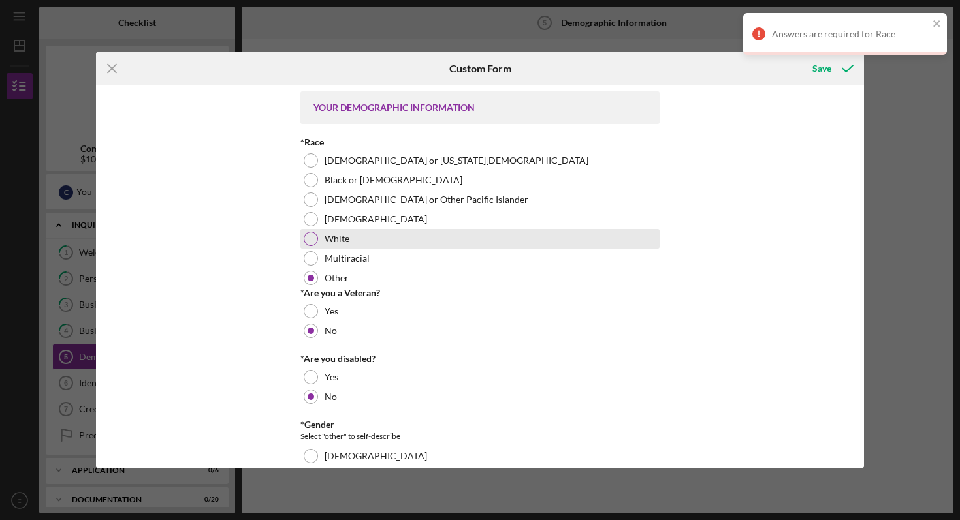
click at [330, 242] on label "White" at bounding box center [336, 239] width 25 height 10
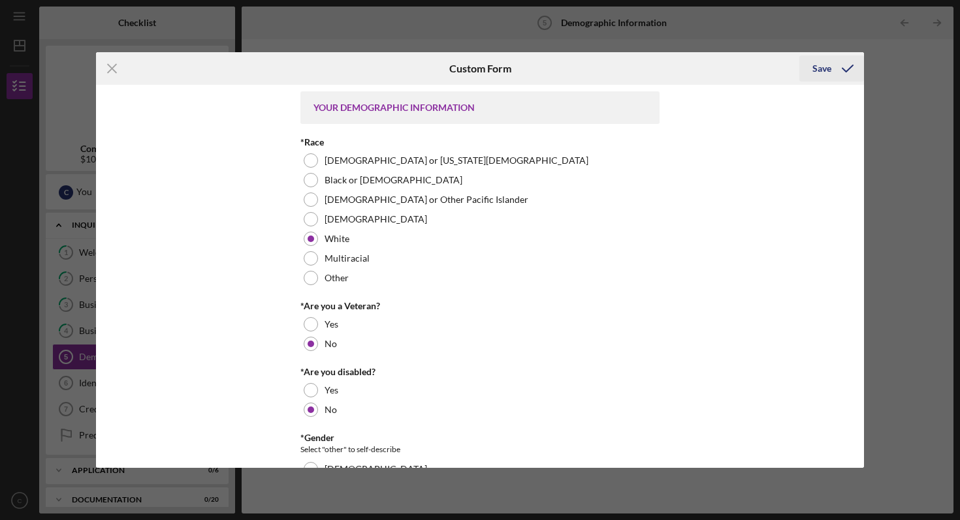
click at [823, 71] on div "Save" at bounding box center [821, 68] width 19 height 26
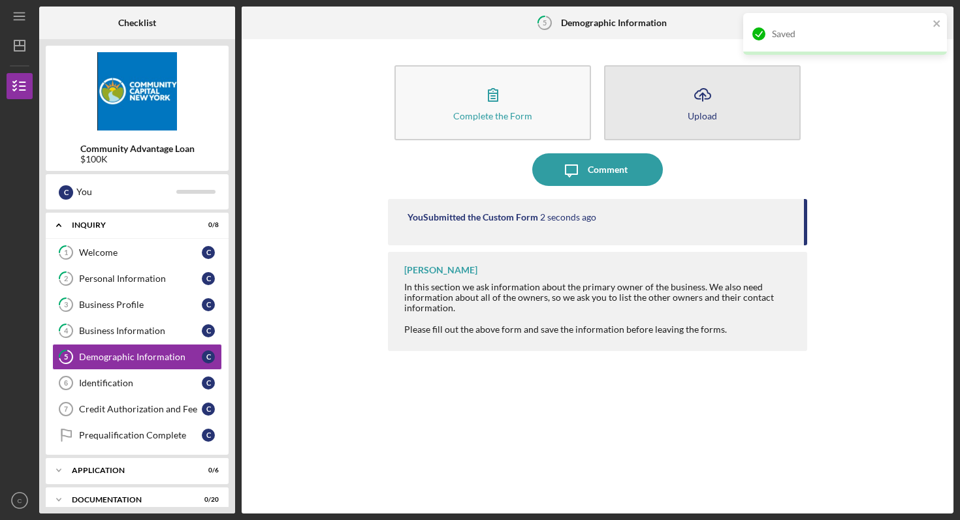
click at [708, 98] on icon "button" at bounding box center [703, 94] width 16 height 10
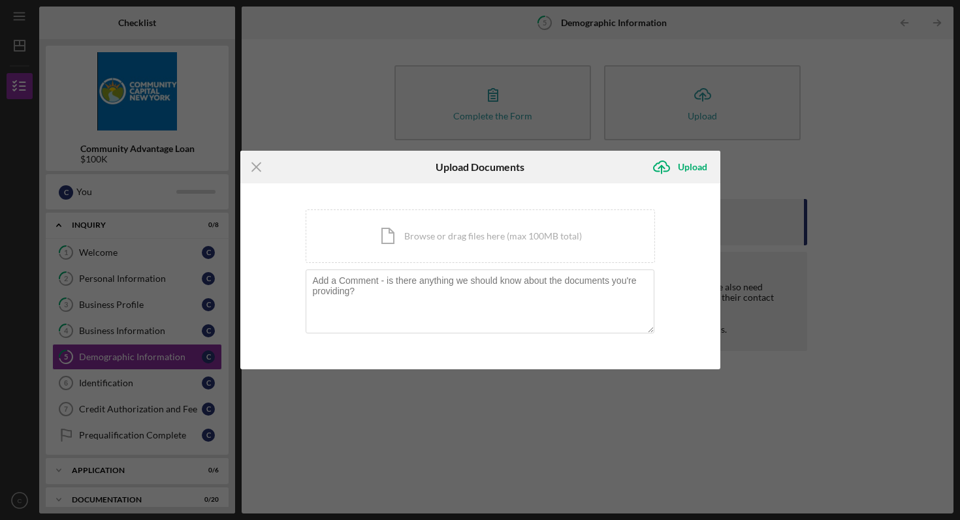
click at [798, 168] on div "Icon/Menu Close Upload Documents Icon/Upload Upload You're uploading documents …" at bounding box center [480, 260] width 960 height 520
click at [815, 167] on div "Icon/Menu Close Upload Documents Icon/Upload Upload You're uploading documents …" at bounding box center [480, 260] width 960 height 520
click at [255, 165] on line at bounding box center [256, 167] width 8 height 8
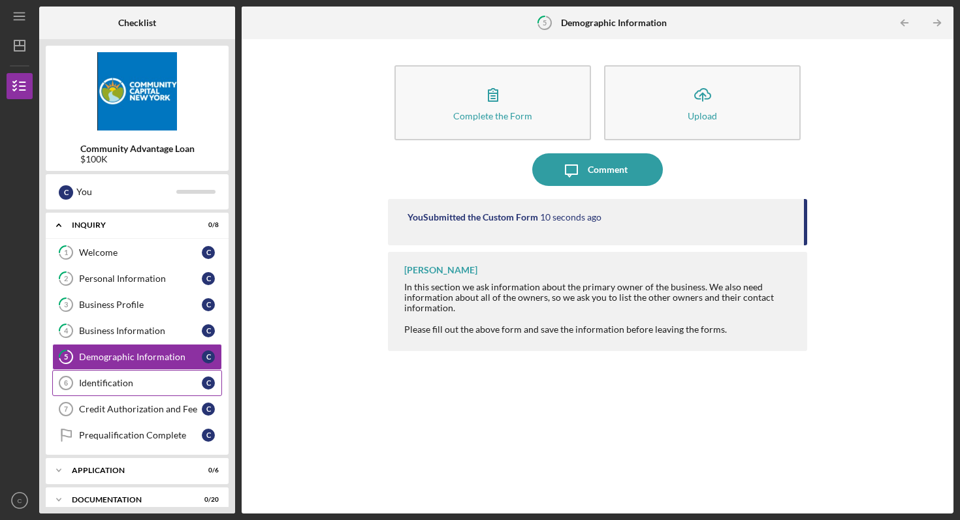
click at [158, 387] on div "Identification" at bounding box center [140, 383] width 123 height 10
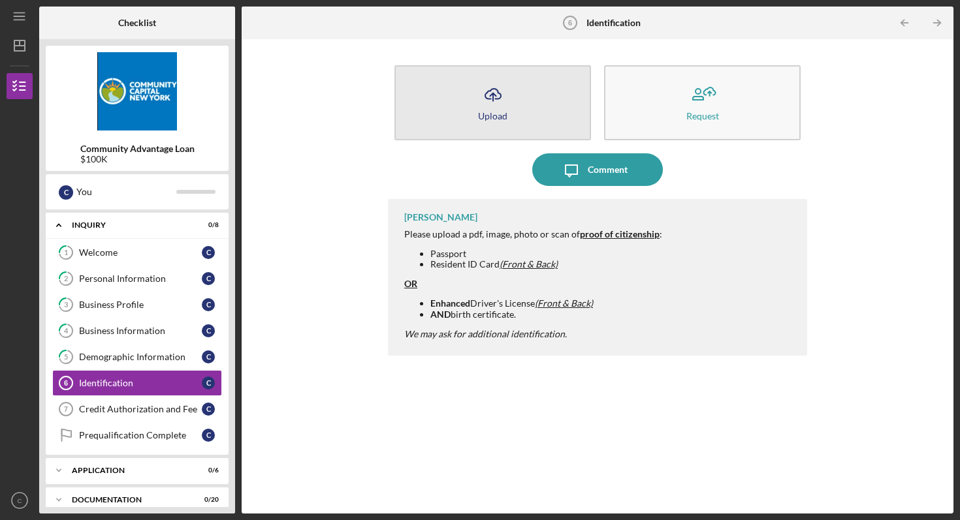
click at [528, 114] on button "Icon/Upload Upload" at bounding box center [492, 102] width 197 height 75
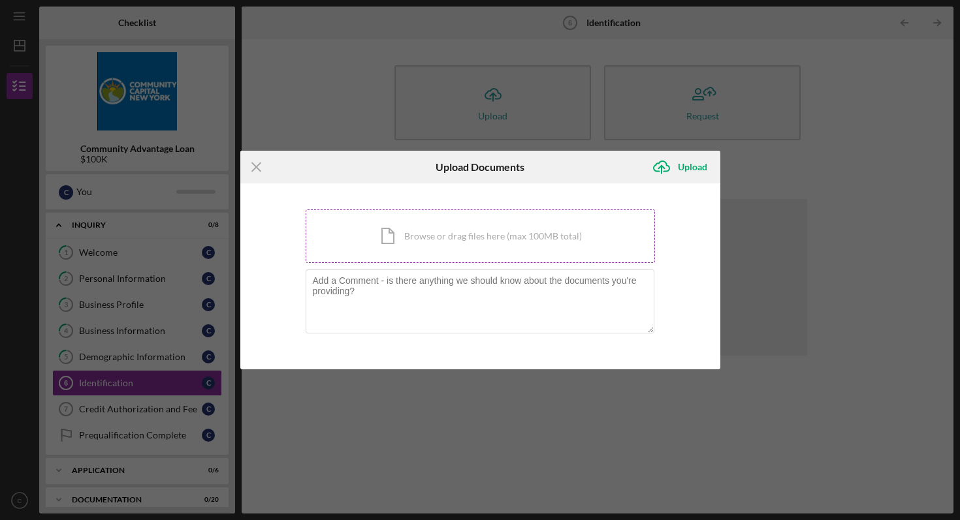
click at [504, 233] on div "Icon/Document Browse or drag files here (max 100MB total) Tap to choose files o…" at bounding box center [480, 237] width 349 height 54
click at [150, 410] on div "Icon/Menu Close Upload Documents Icon/Upload Upload You're uploading documents …" at bounding box center [480, 260] width 960 height 520
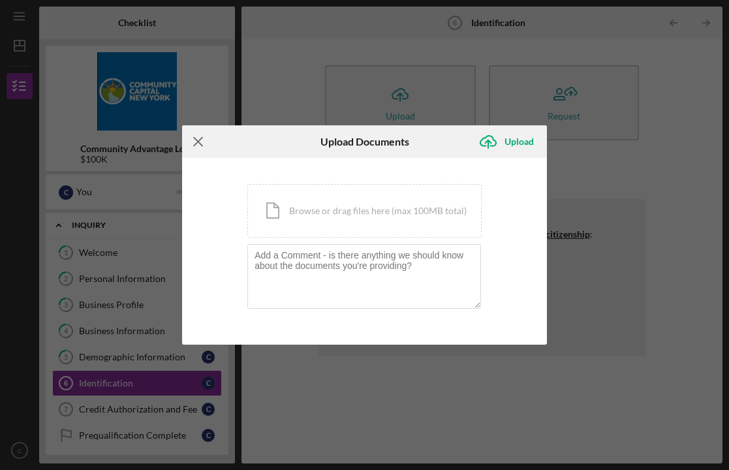
click at [193, 136] on icon "Icon/Menu Close" at bounding box center [198, 141] width 33 height 33
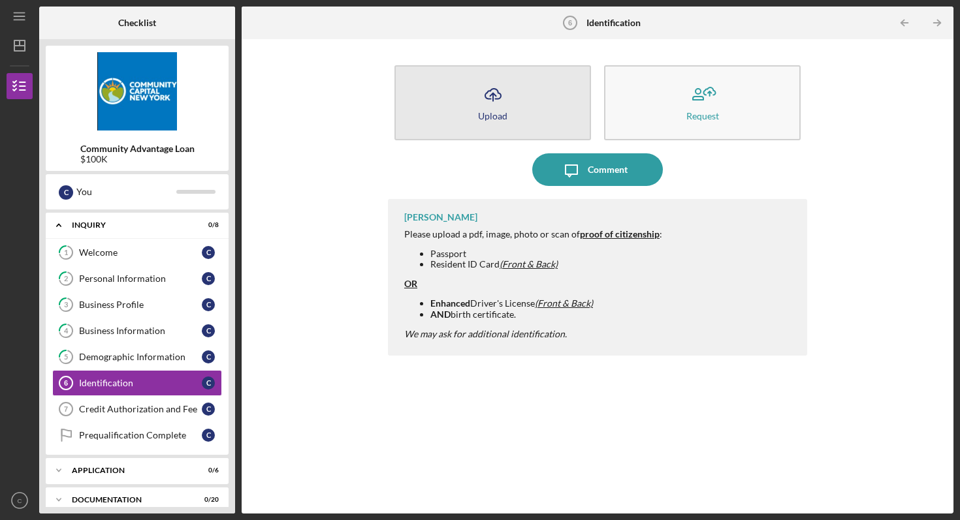
click at [507, 109] on icon "Icon/Upload" at bounding box center [493, 94] width 33 height 33
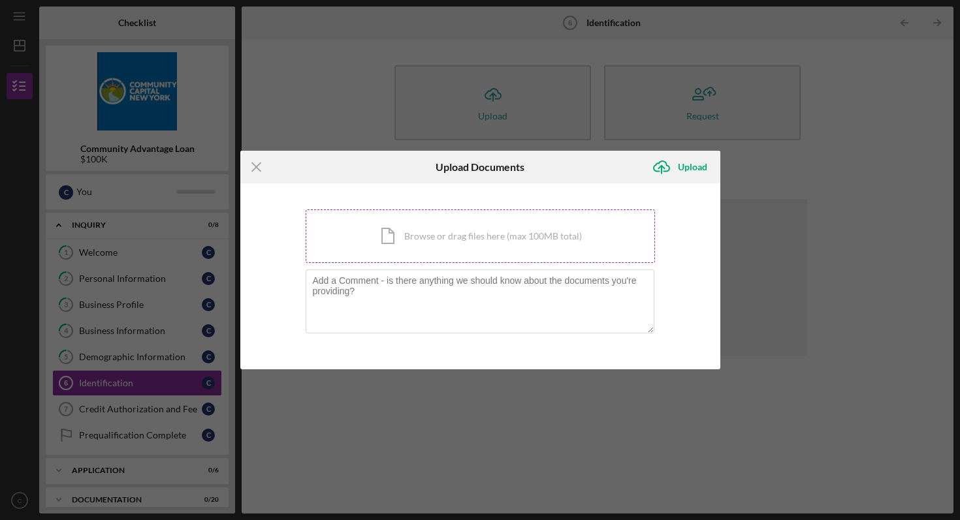
click at [446, 235] on div "Icon/Document Browse or drag files here (max 100MB total) Tap to choose files o…" at bounding box center [480, 237] width 349 height 54
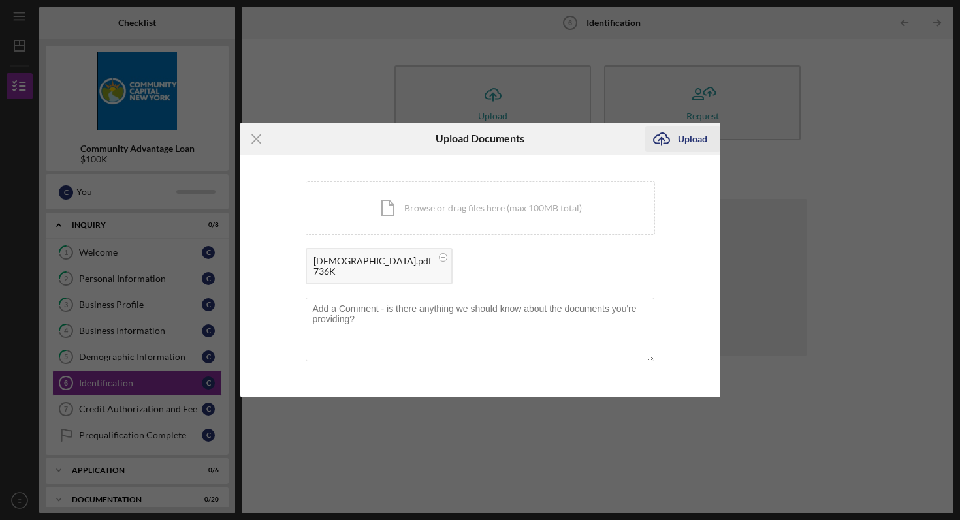
click at [672, 140] on icon "Icon/Upload" at bounding box center [661, 139] width 33 height 33
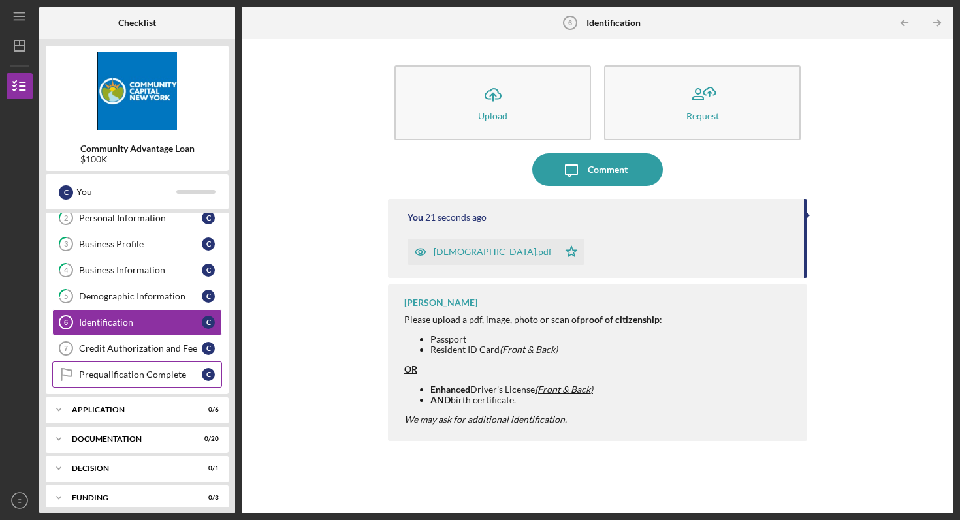
scroll to position [80, 0]
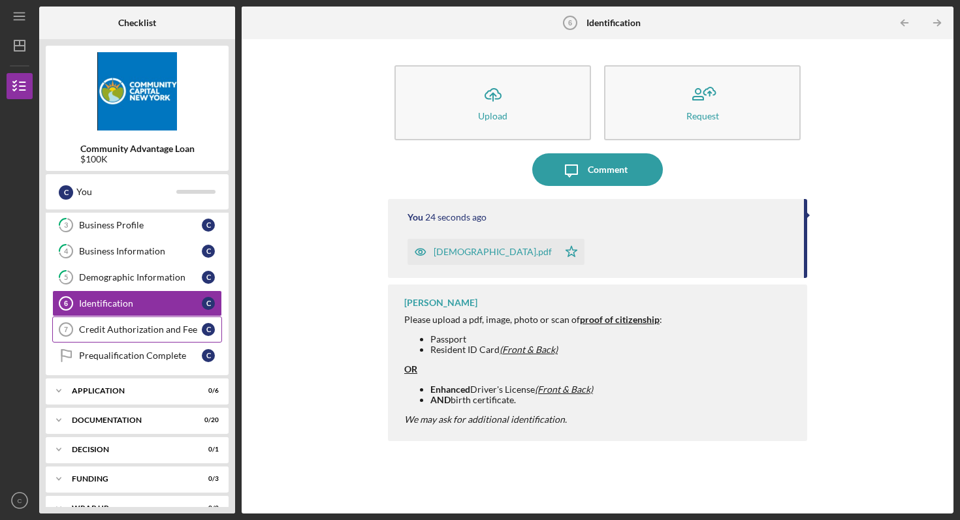
click at [146, 326] on div "Credit Authorization and Fee" at bounding box center [140, 329] width 123 height 10
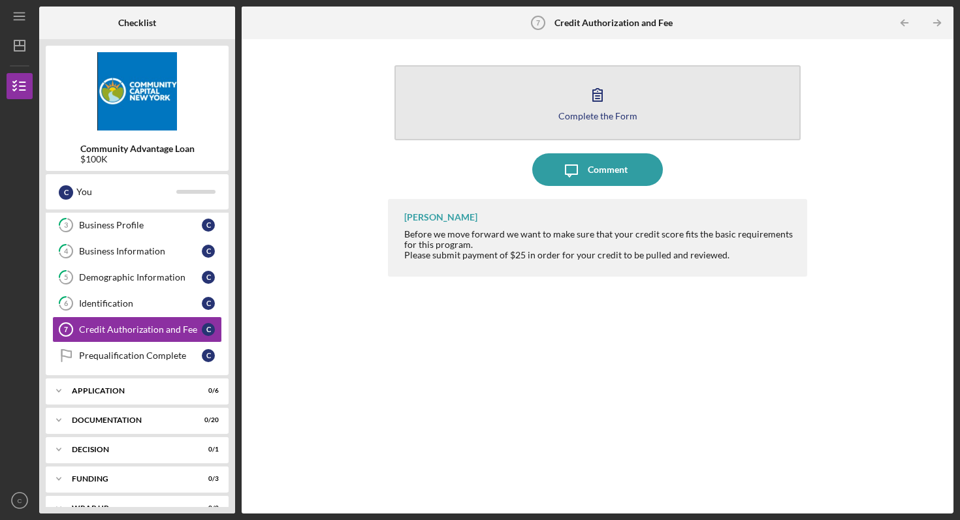
click at [551, 129] on button "Complete the Form Form" at bounding box center [597, 102] width 406 height 75
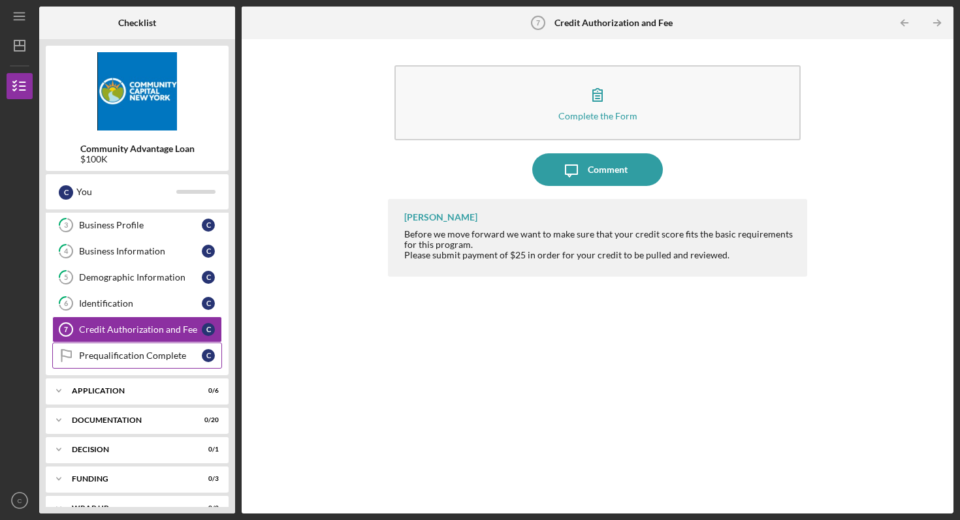
click at [177, 354] on div "Prequalification Complete" at bounding box center [140, 356] width 123 height 10
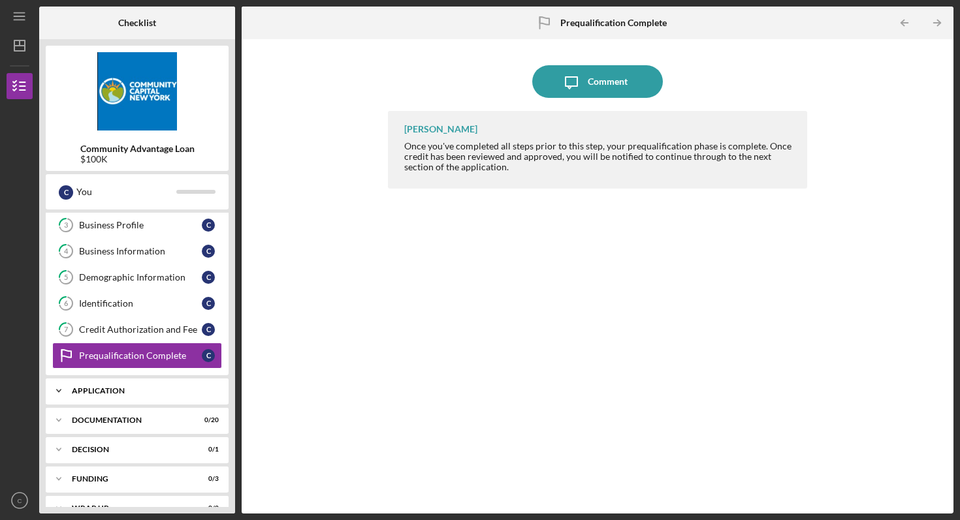
click at [120, 395] on div "Icon/Expander Application 0 / 6" at bounding box center [137, 391] width 183 height 26
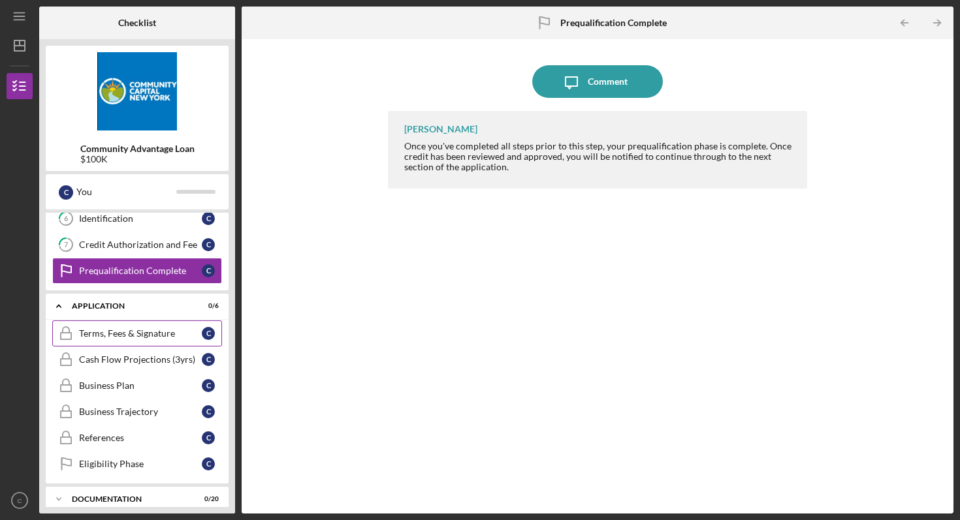
scroll to position [168, 0]
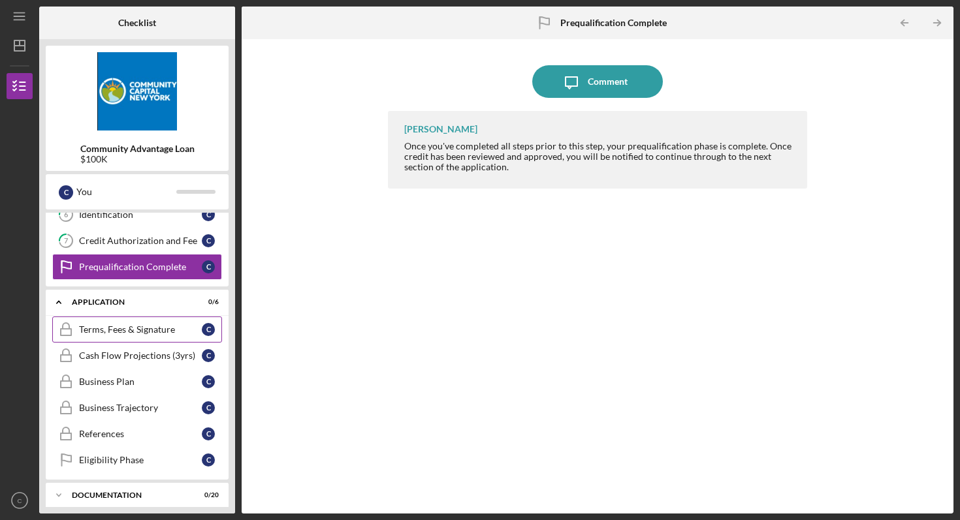
click at [132, 332] on div "Terms, Fees & Signature" at bounding box center [140, 329] width 123 height 10
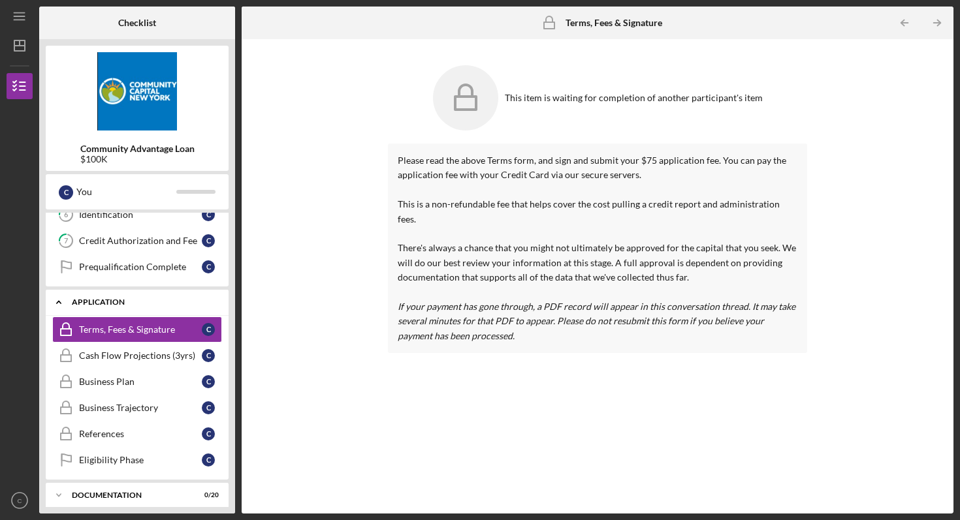
click at [65, 298] on icon "Icon/Expander" at bounding box center [59, 302] width 26 height 26
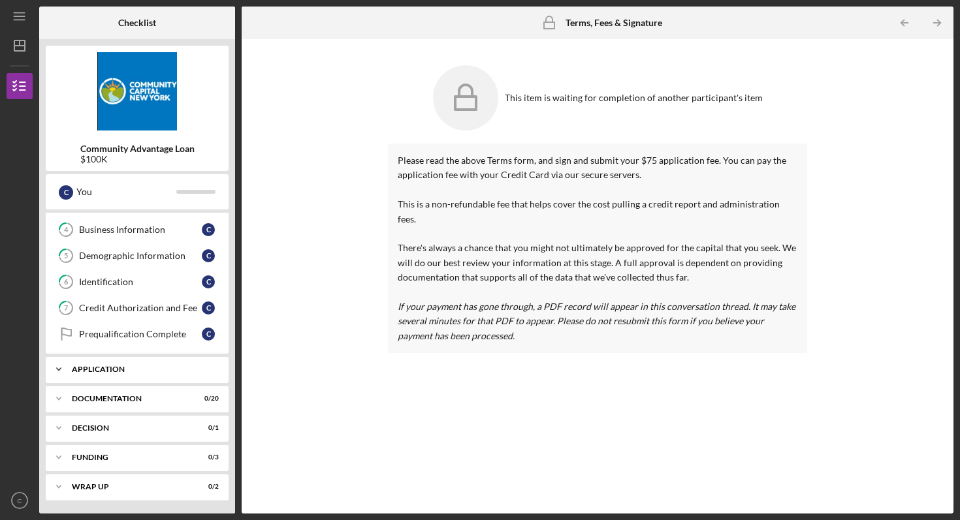
scroll to position [101, 0]
click at [125, 342] on link "Prequalification Complete Prequalification Complete C" at bounding box center [137, 334] width 170 height 26
